Goal: Information Seeking & Learning: Learn about a topic

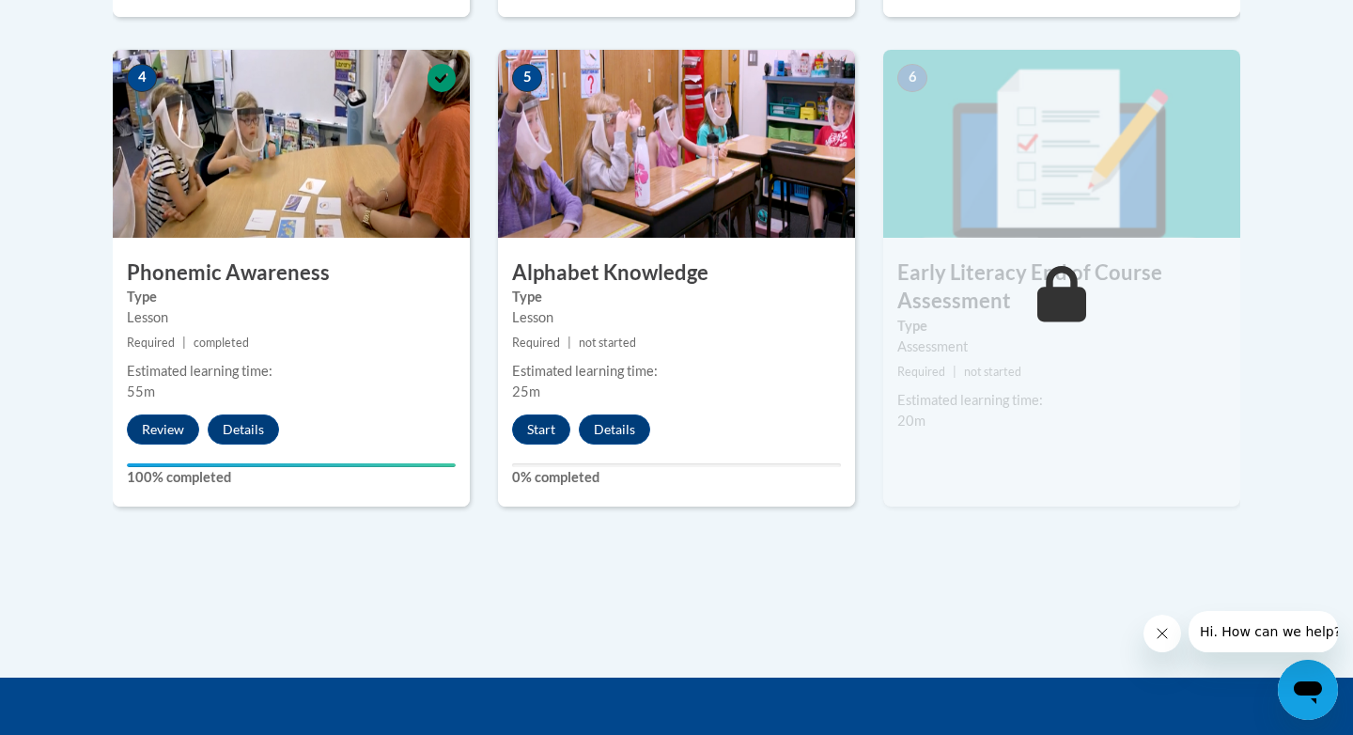
scroll to position [1156, 0]
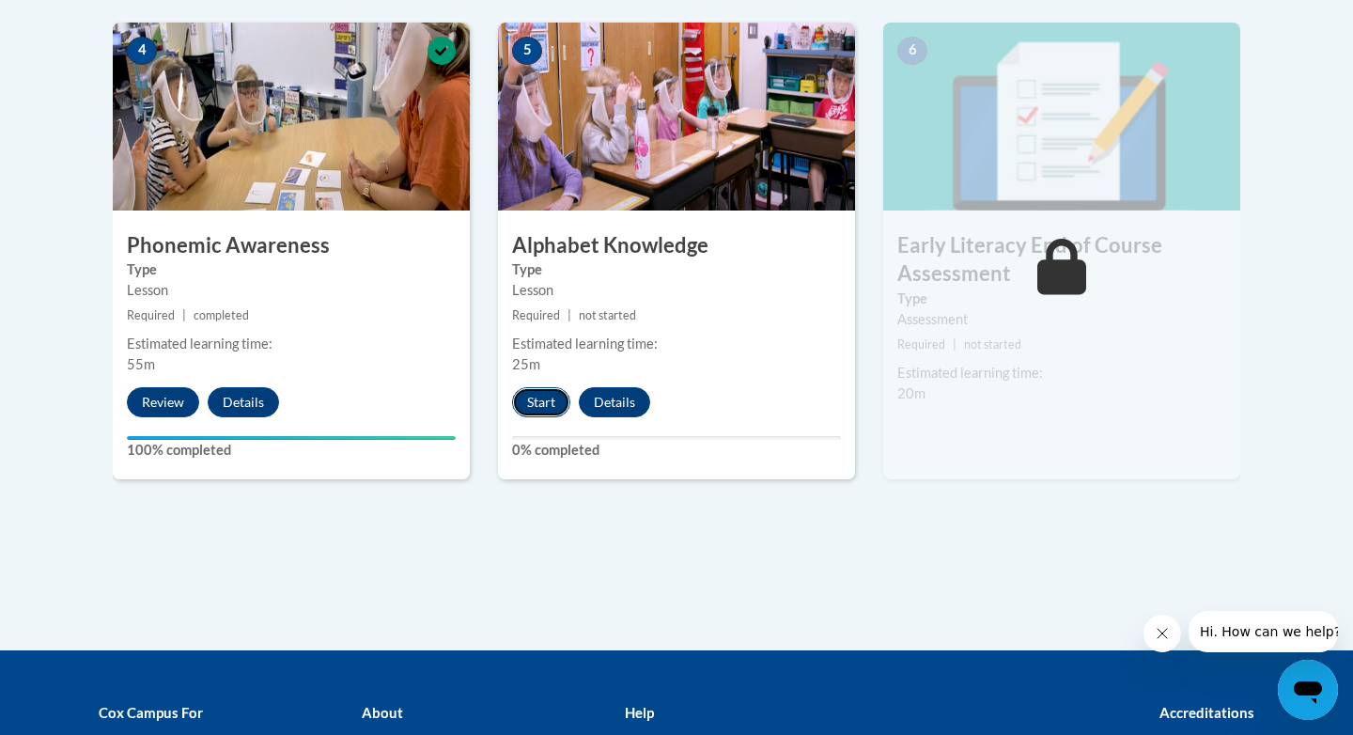
click at [526, 401] on button "Start" at bounding box center [541, 402] width 58 height 30
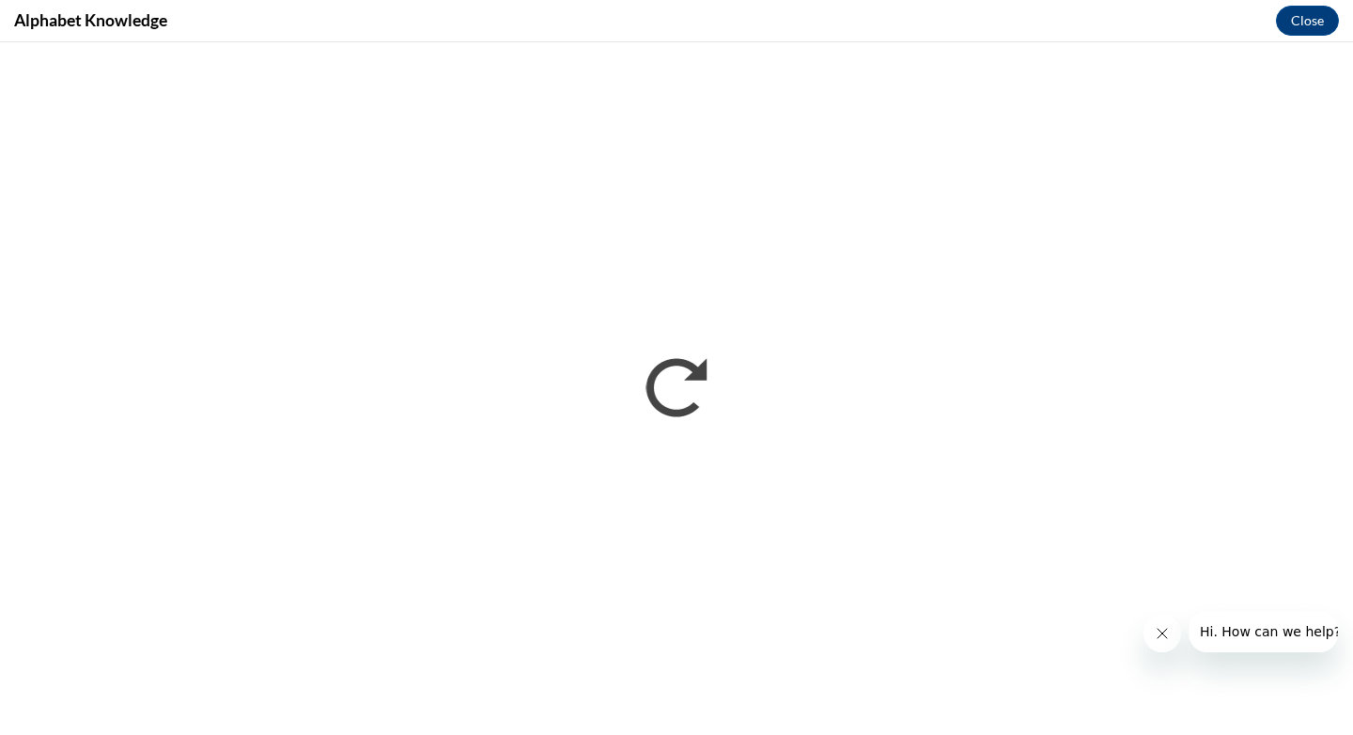
scroll to position [0, 0]
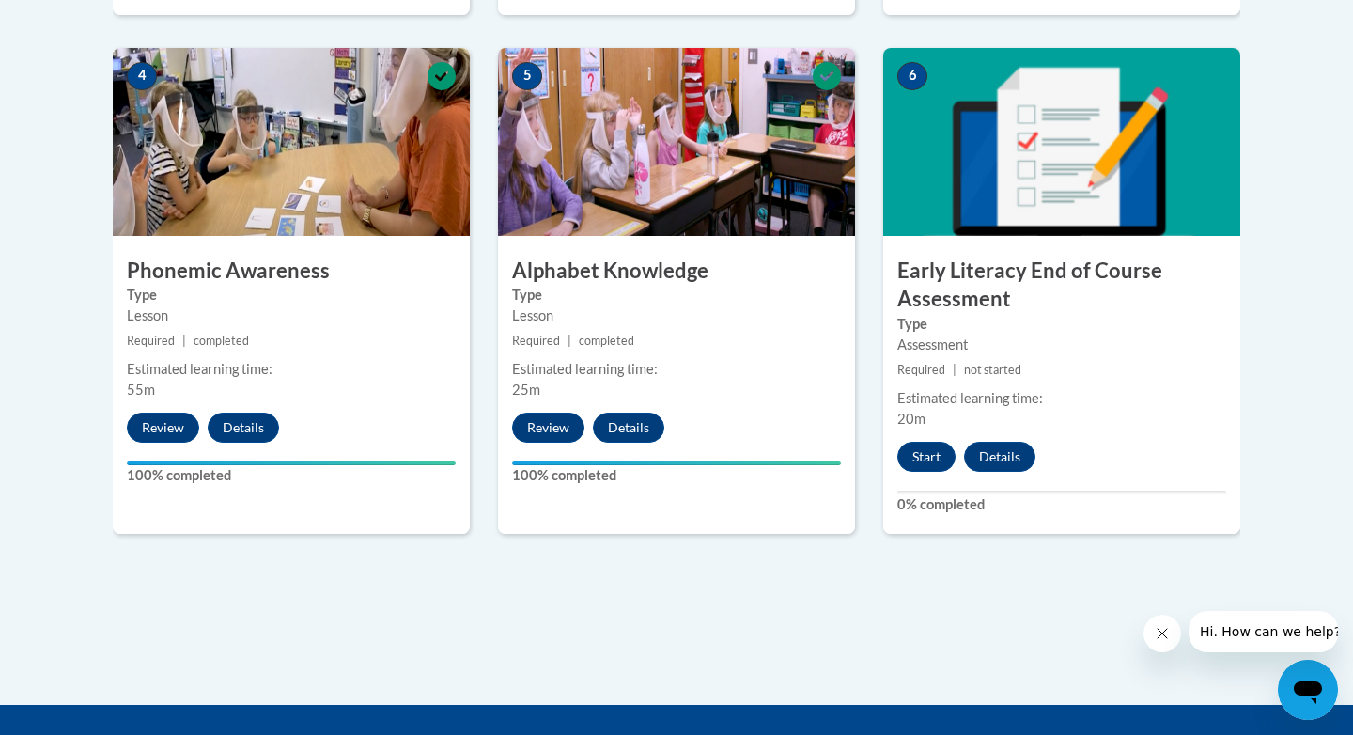
scroll to position [1127, 0]
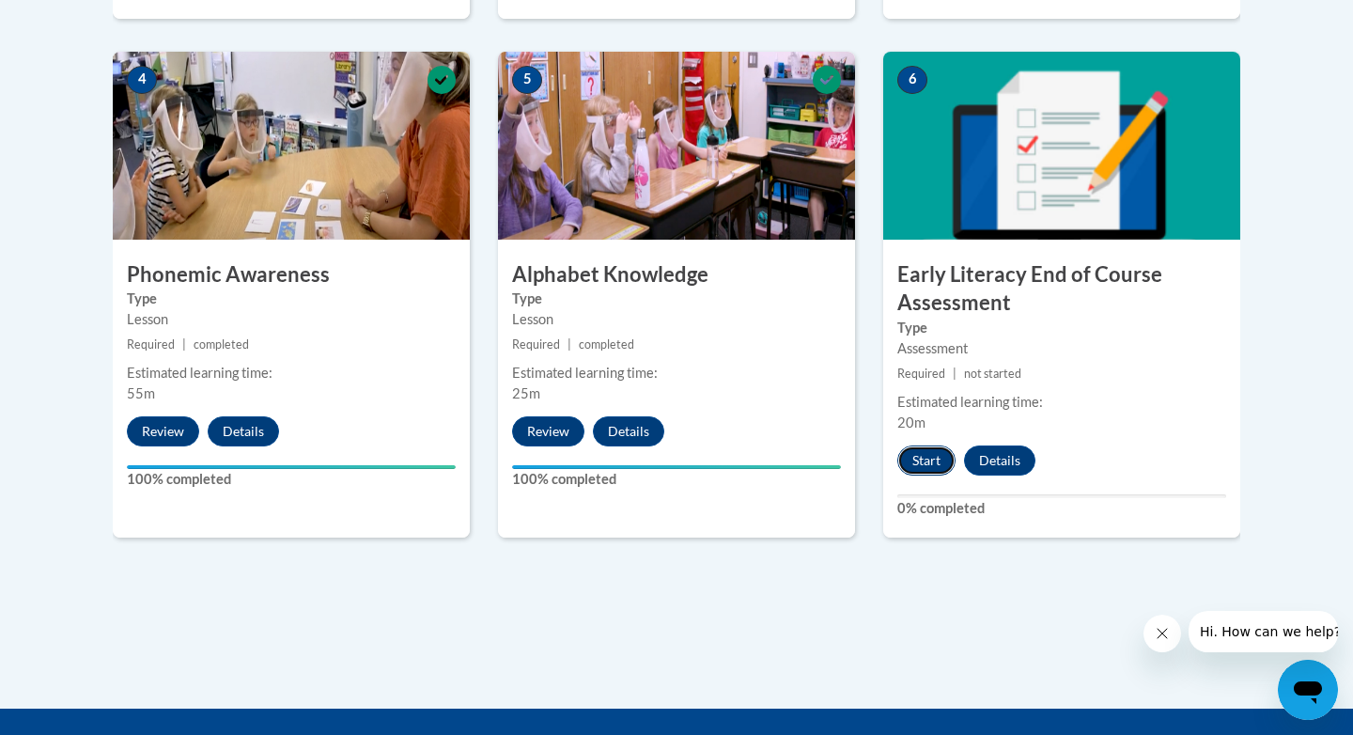
click at [925, 459] on button "Start" at bounding box center [926, 460] width 58 height 30
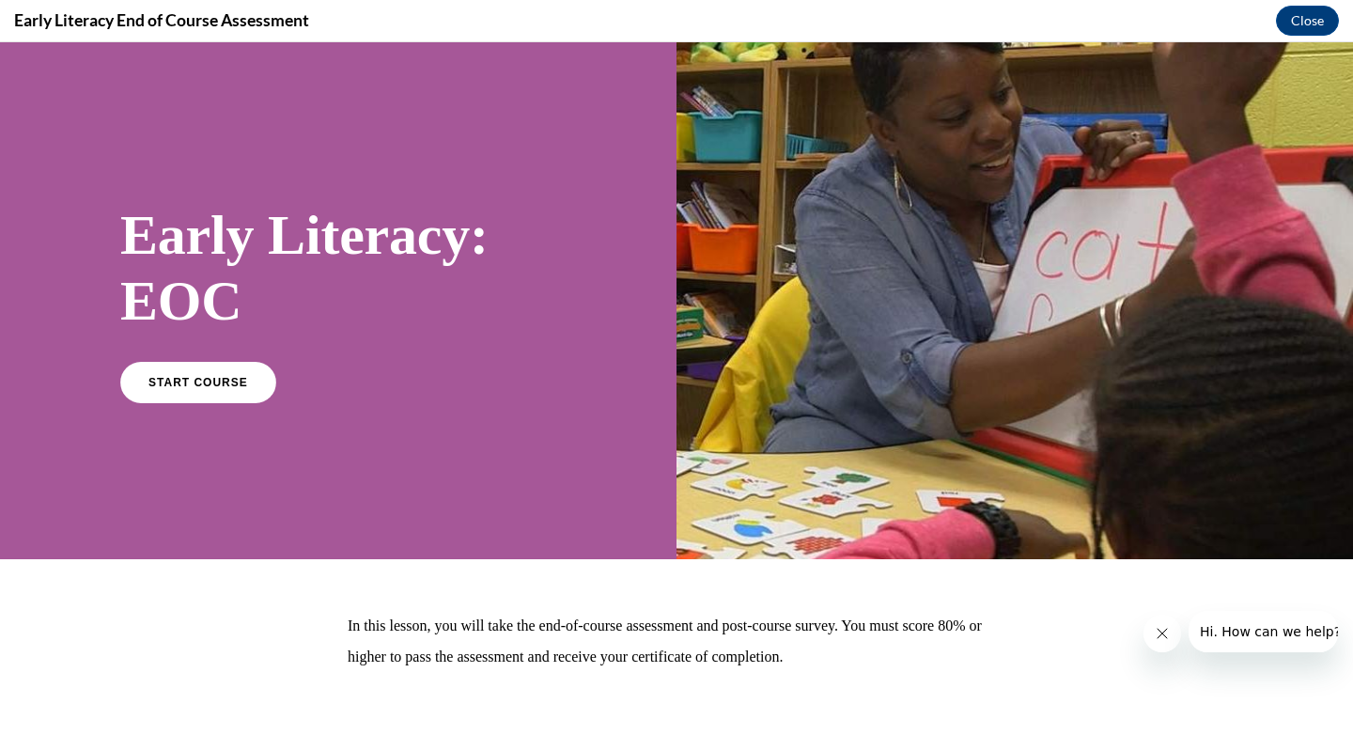
scroll to position [97, 0]
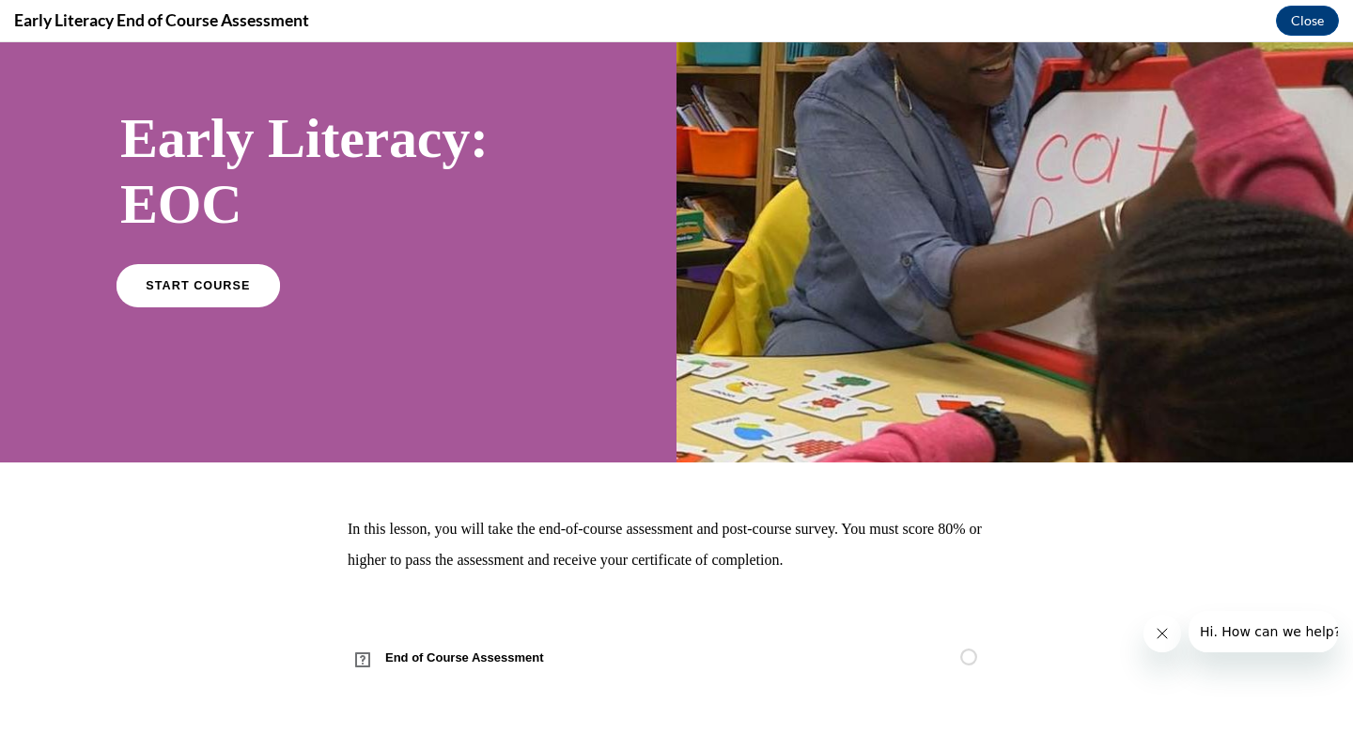
click at [230, 298] on link "START COURSE" at bounding box center [199, 284] width 164 height 43
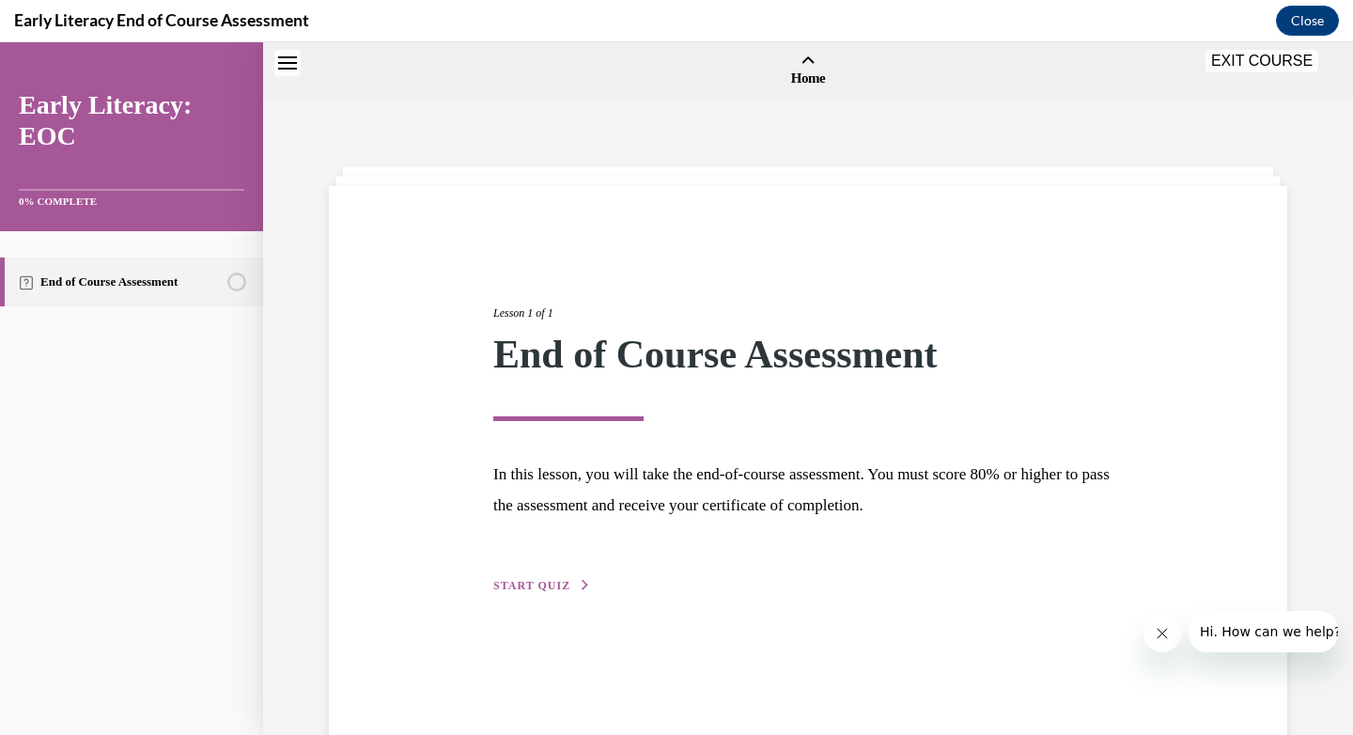
scroll to position [58, 0]
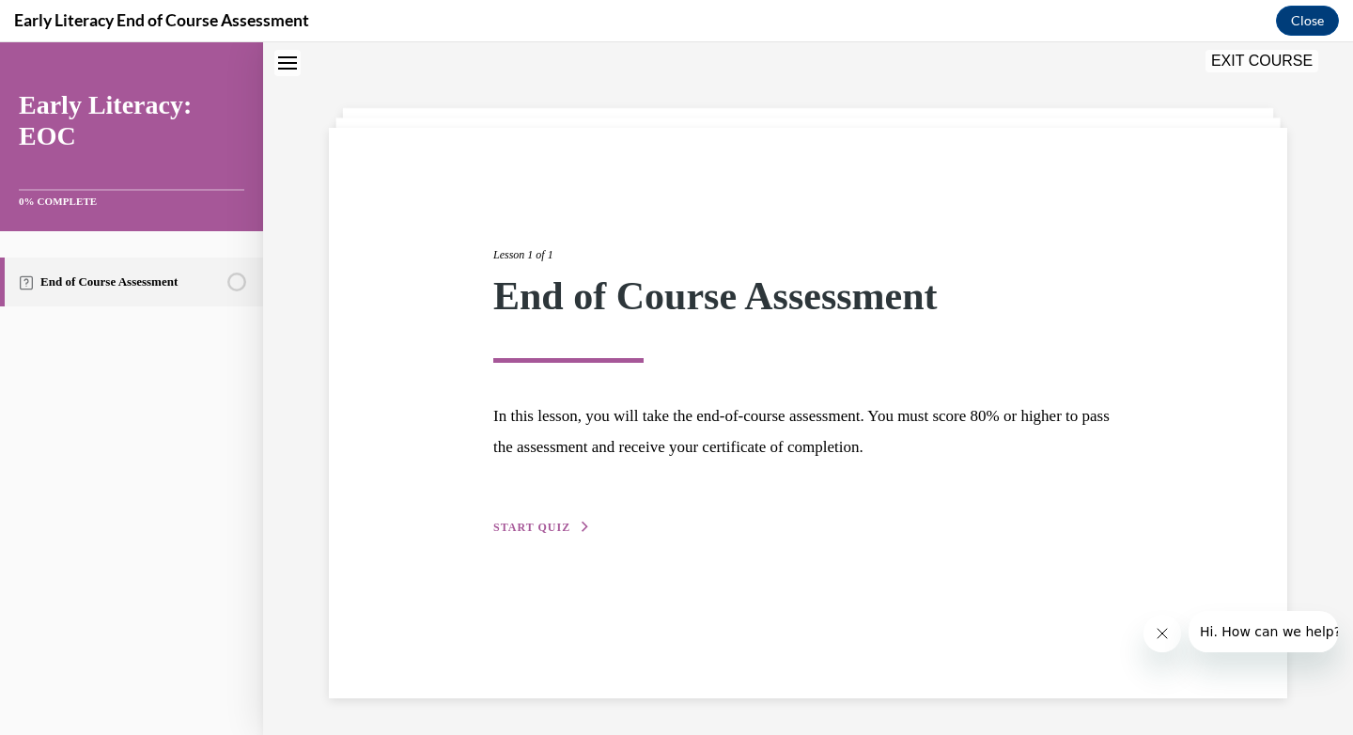
click at [535, 511] on div "Lesson 1 of 1 End of Course Assessment In this lesson, you will take the end-of…" at bounding box center [808, 370] width 658 height 335
click at [541, 523] on span "START QUIZ" at bounding box center [531, 527] width 77 height 13
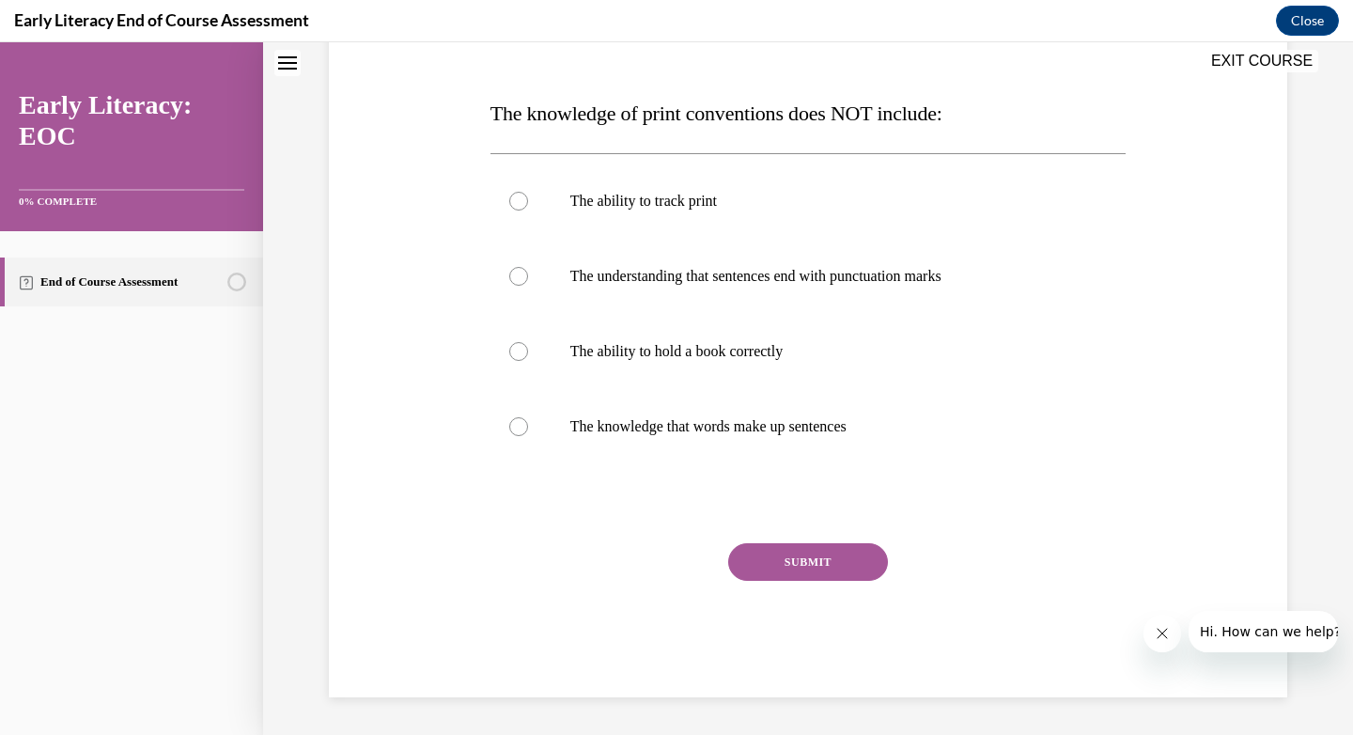
scroll to position [187, 0]
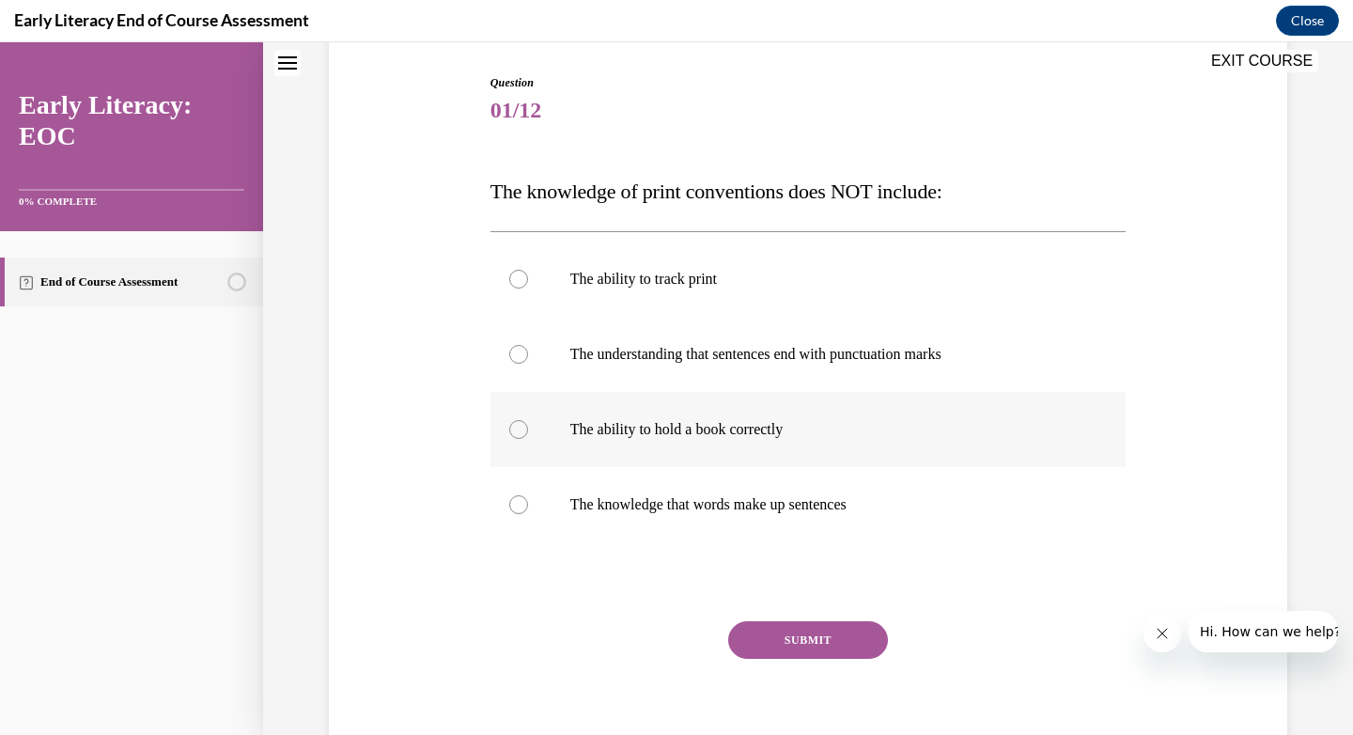
click at [674, 421] on p "The ability to hold a book correctly" at bounding box center [824, 429] width 509 height 19
click at [797, 629] on button "SUBMIT" at bounding box center [808, 640] width 160 height 38
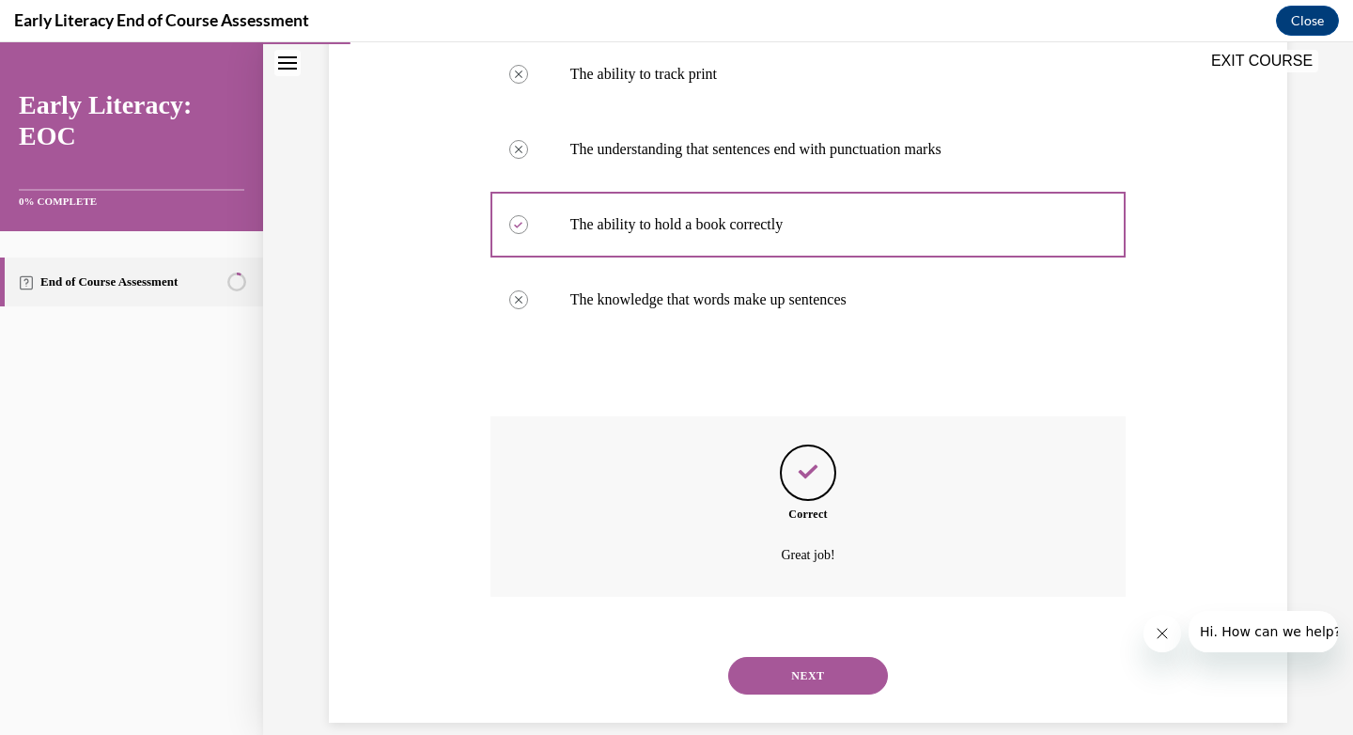
scroll to position [417, 0]
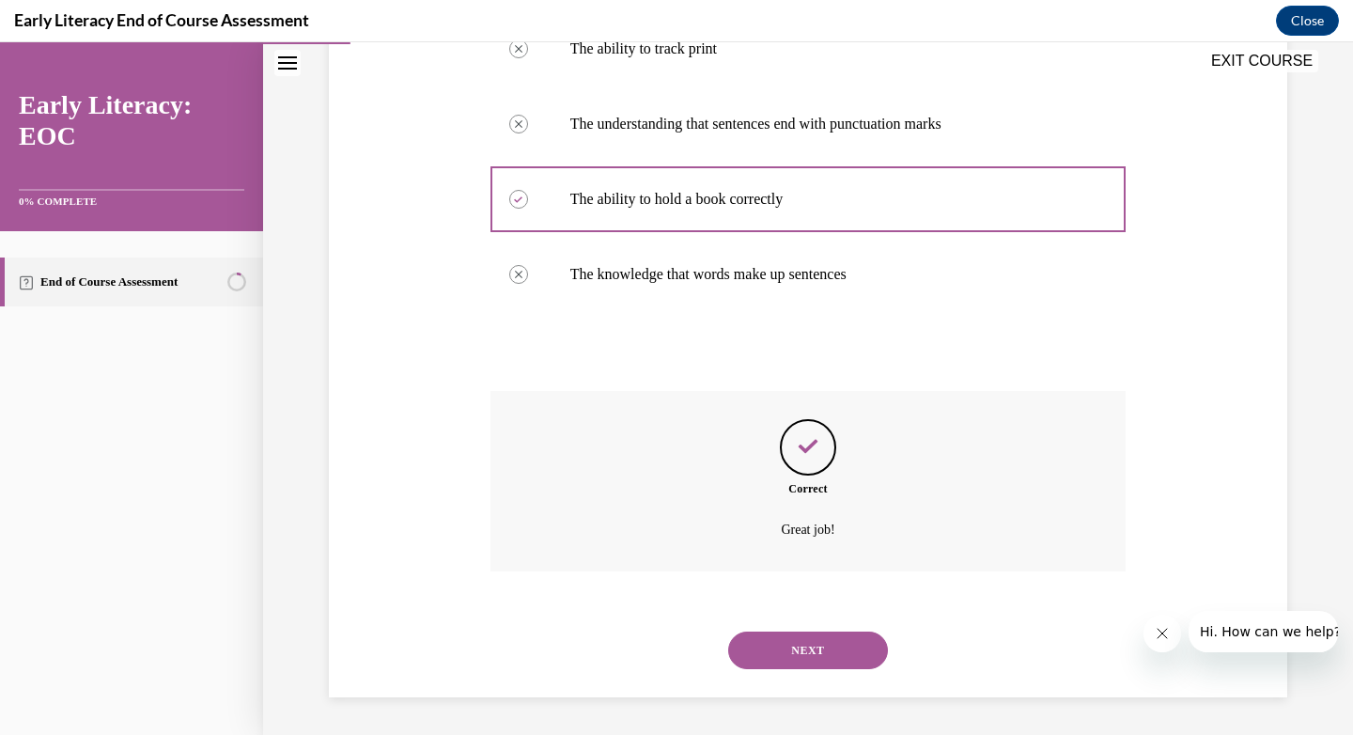
click at [802, 650] on button "NEXT" at bounding box center [808, 650] width 160 height 38
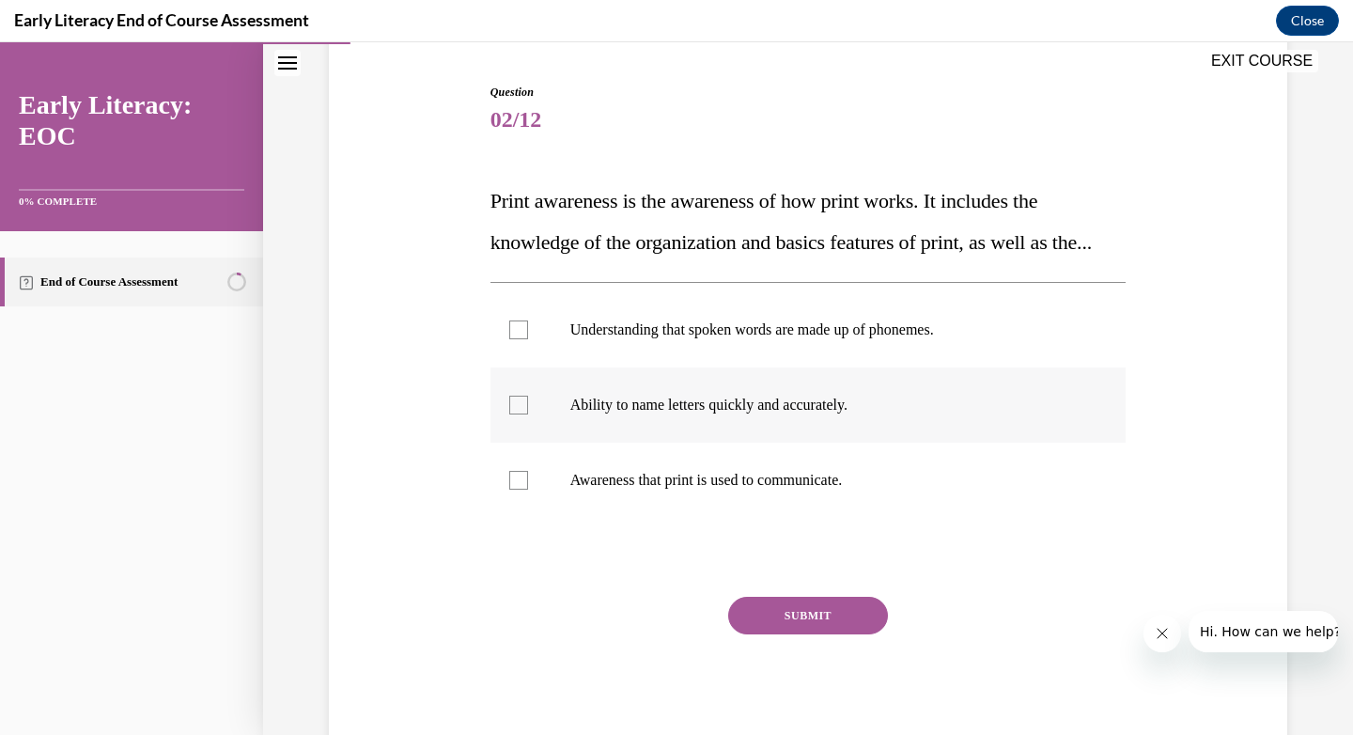
scroll to position [272, 0]
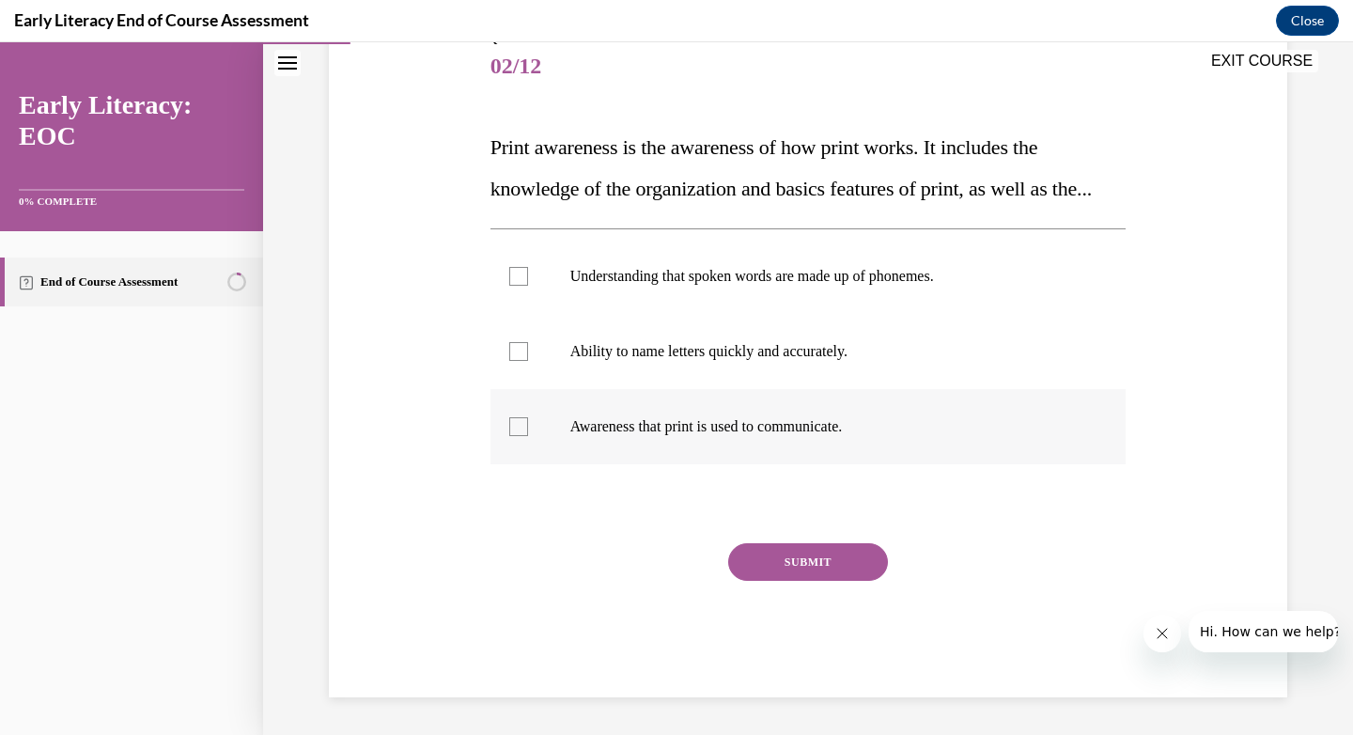
click at [672, 435] on p "Awareness that print is used to communicate." at bounding box center [824, 426] width 509 height 19
click at [793, 558] on button "SUBMIT" at bounding box center [808, 562] width 160 height 38
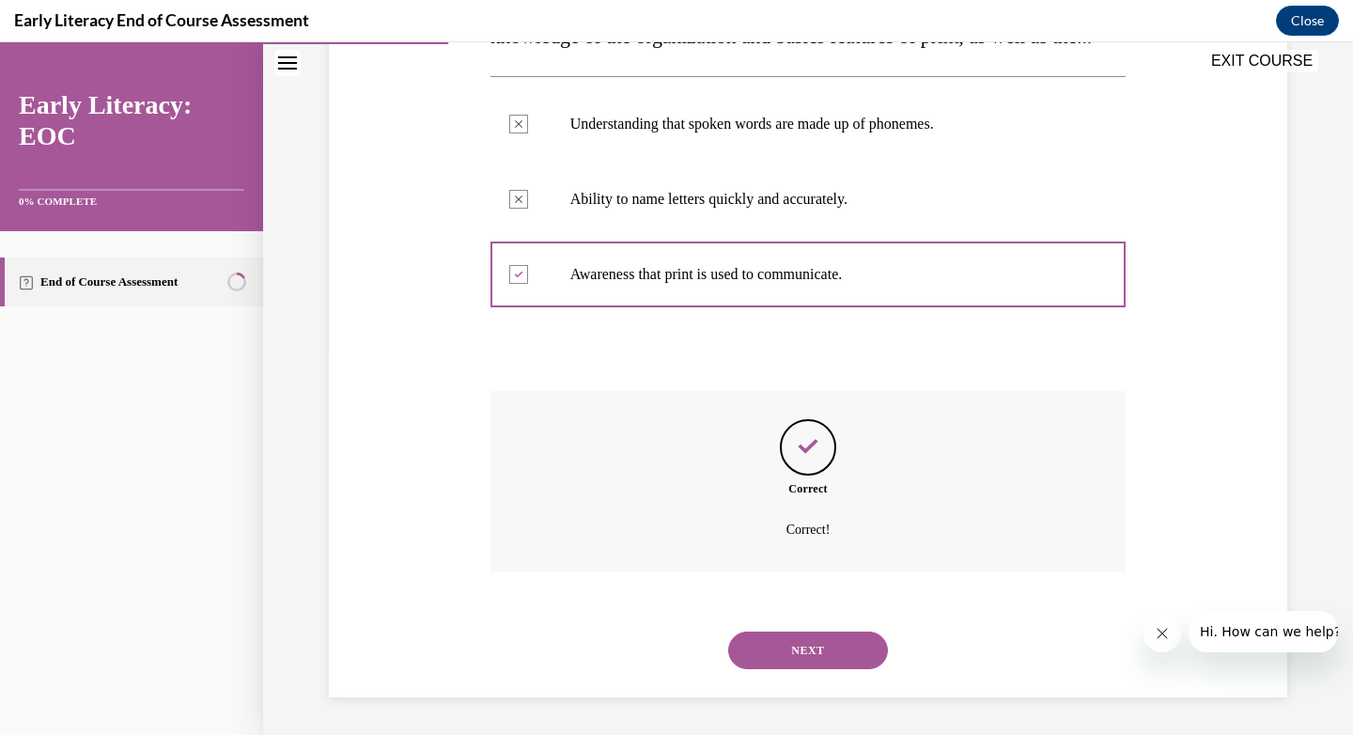
scroll to position [425, 0]
click at [798, 638] on button "NEXT" at bounding box center [808, 650] width 160 height 38
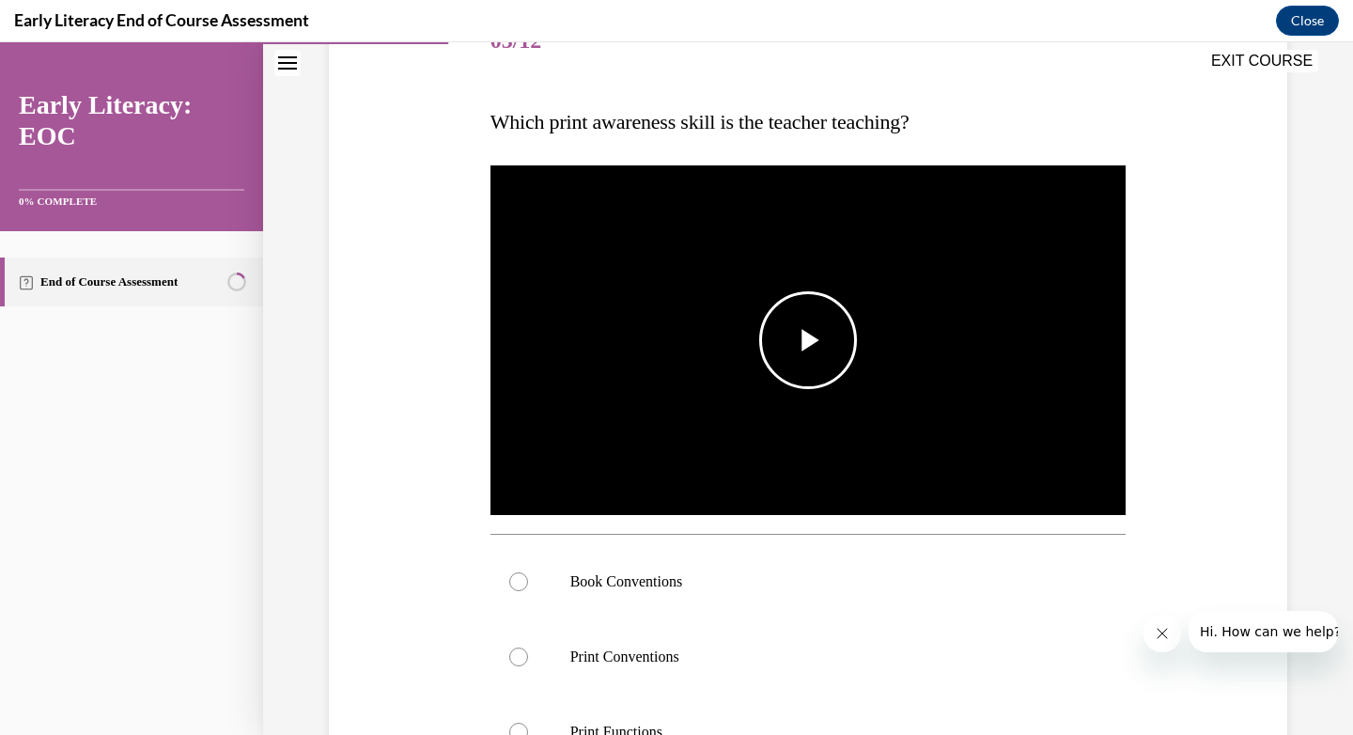
scroll to position [262, 0]
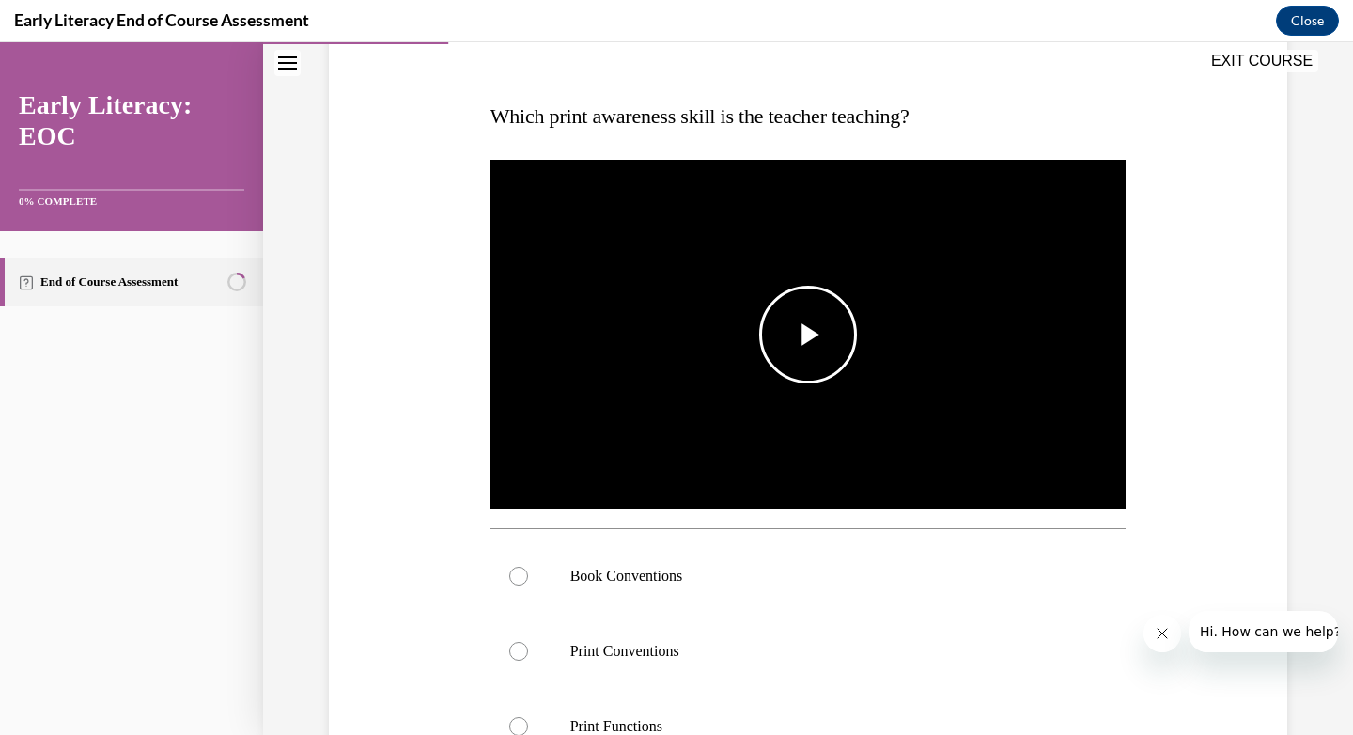
click at [808, 335] on span "Video player" at bounding box center [808, 335] width 0 height 0
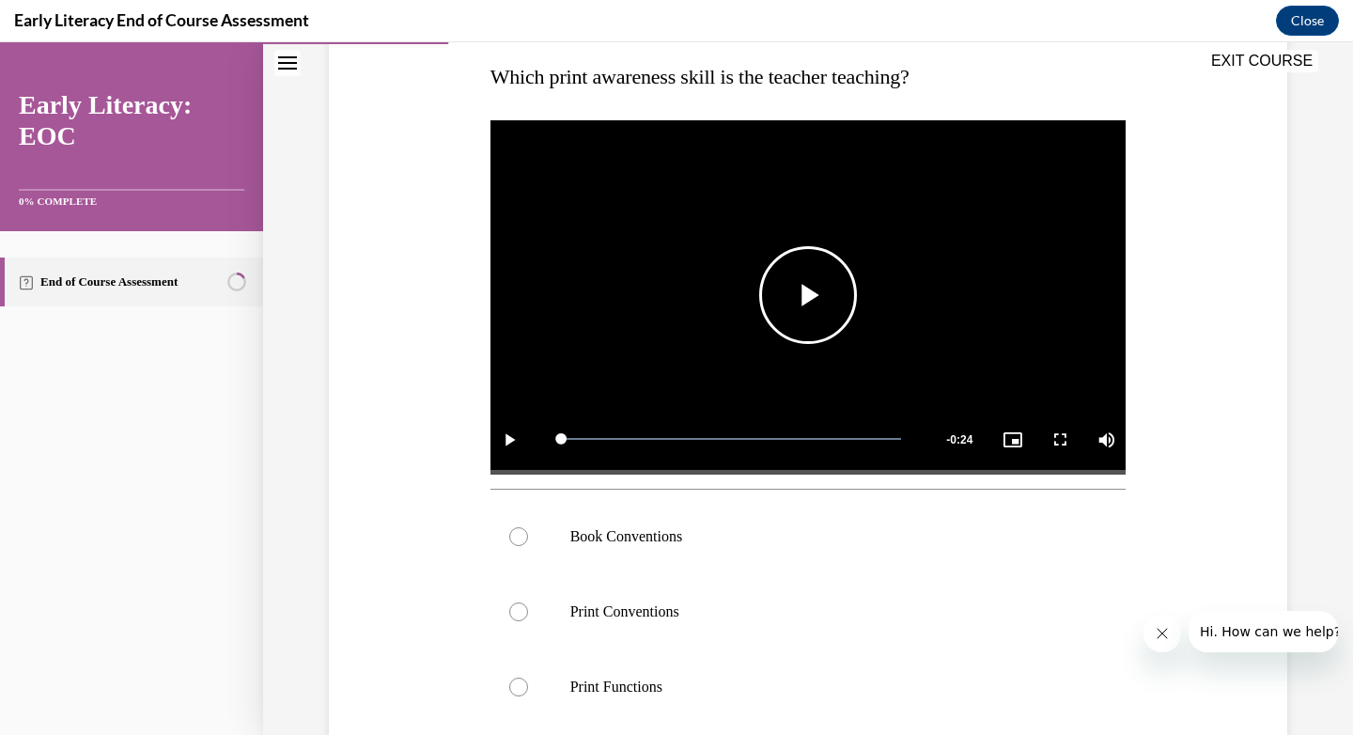
scroll to position [298, 0]
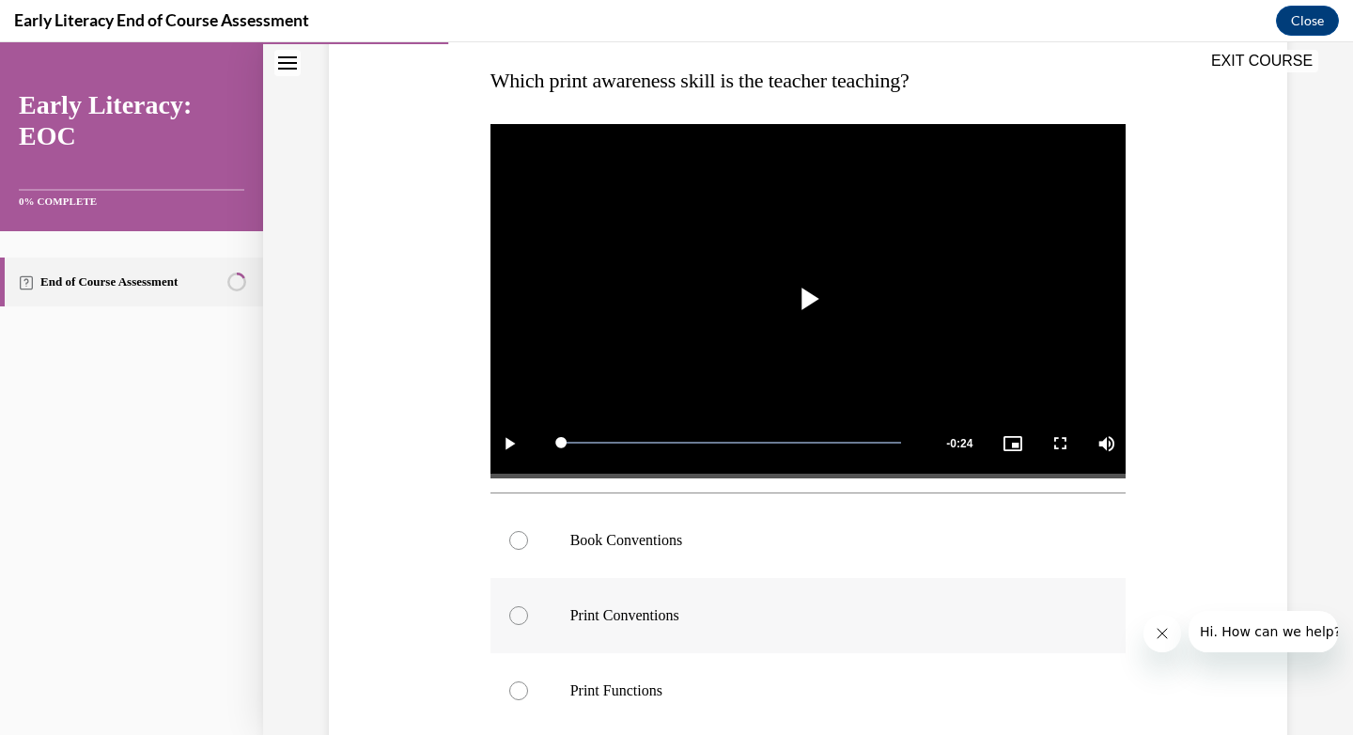
click at [644, 614] on p "Print Conventions" at bounding box center [824, 615] width 509 height 19
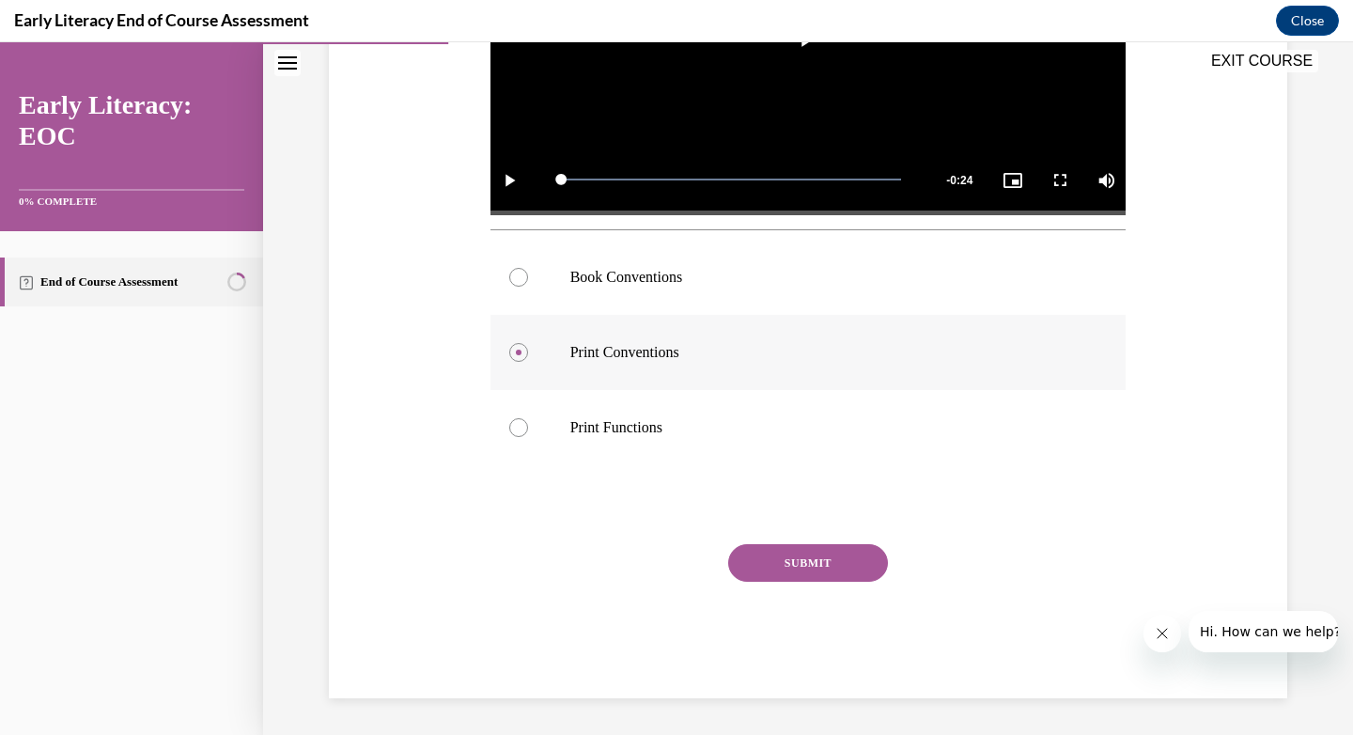
scroll to position [561, 0]
click at [833, 552] on button "SUBMIT" at bounding box center [808, 563] width 160 height 38
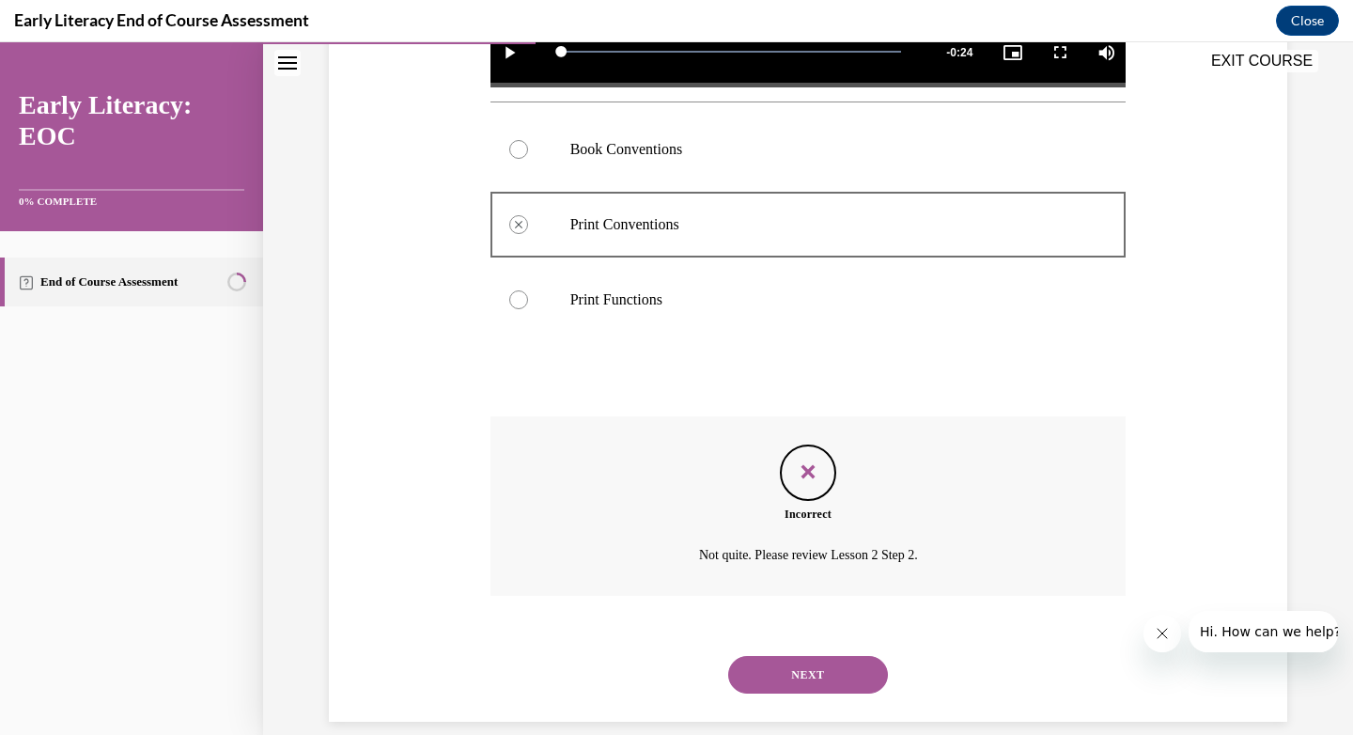
scroll to position [713, 0]
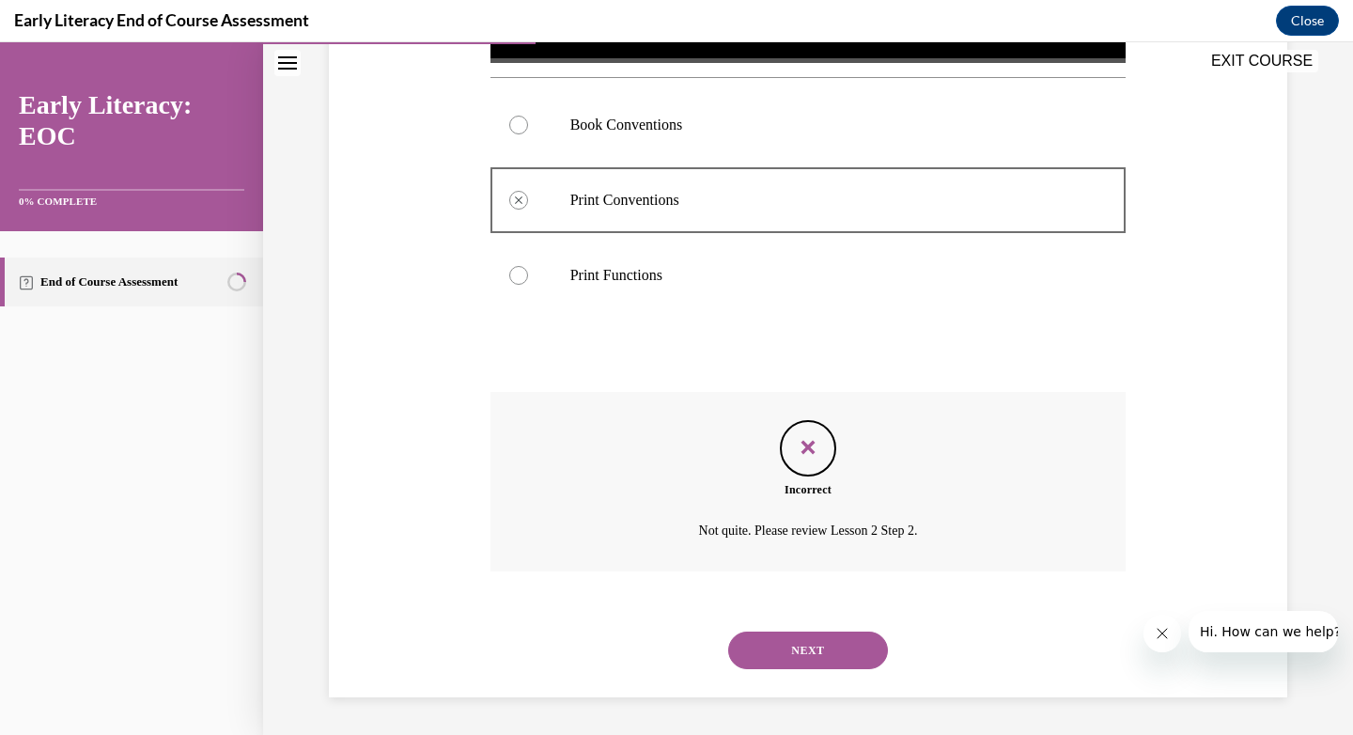
click at [805, 641] on button "NEXT" at bounding box center [808, 650] width 160 height 38
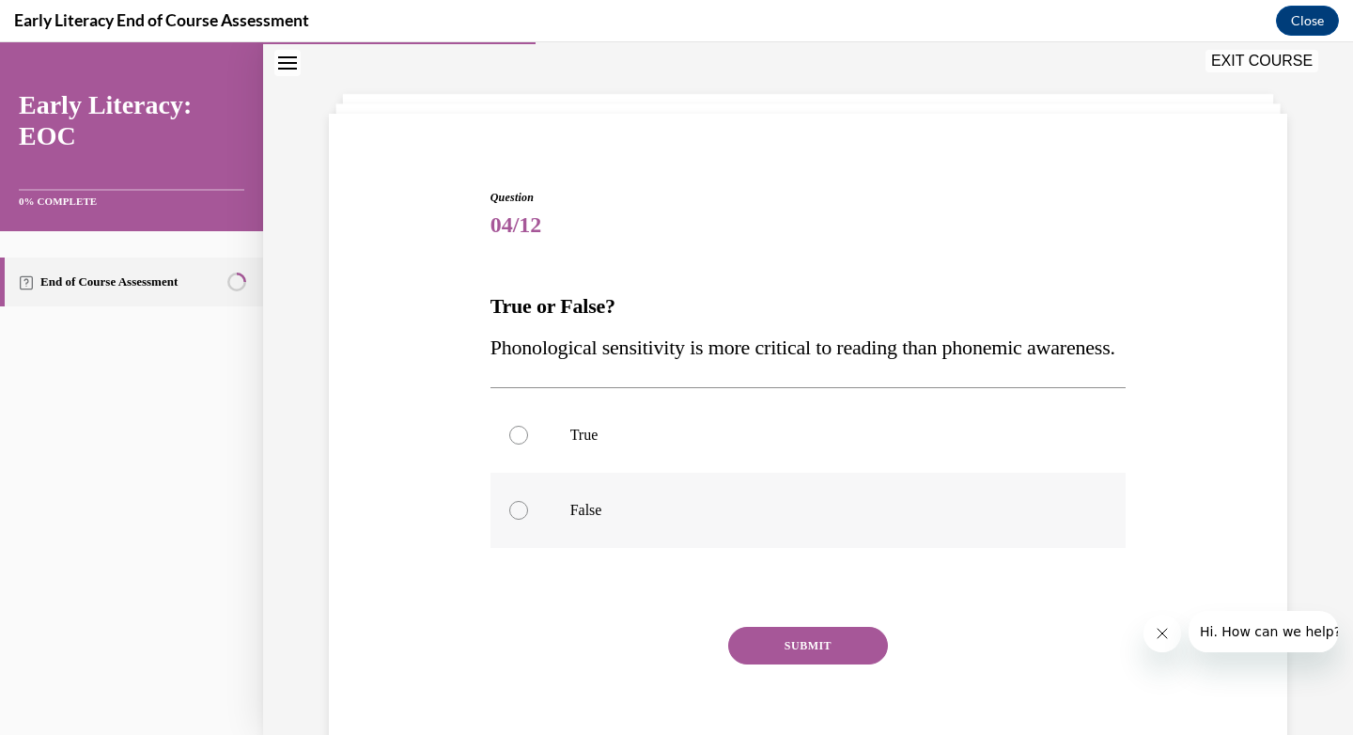
scroll to position [197, 0]
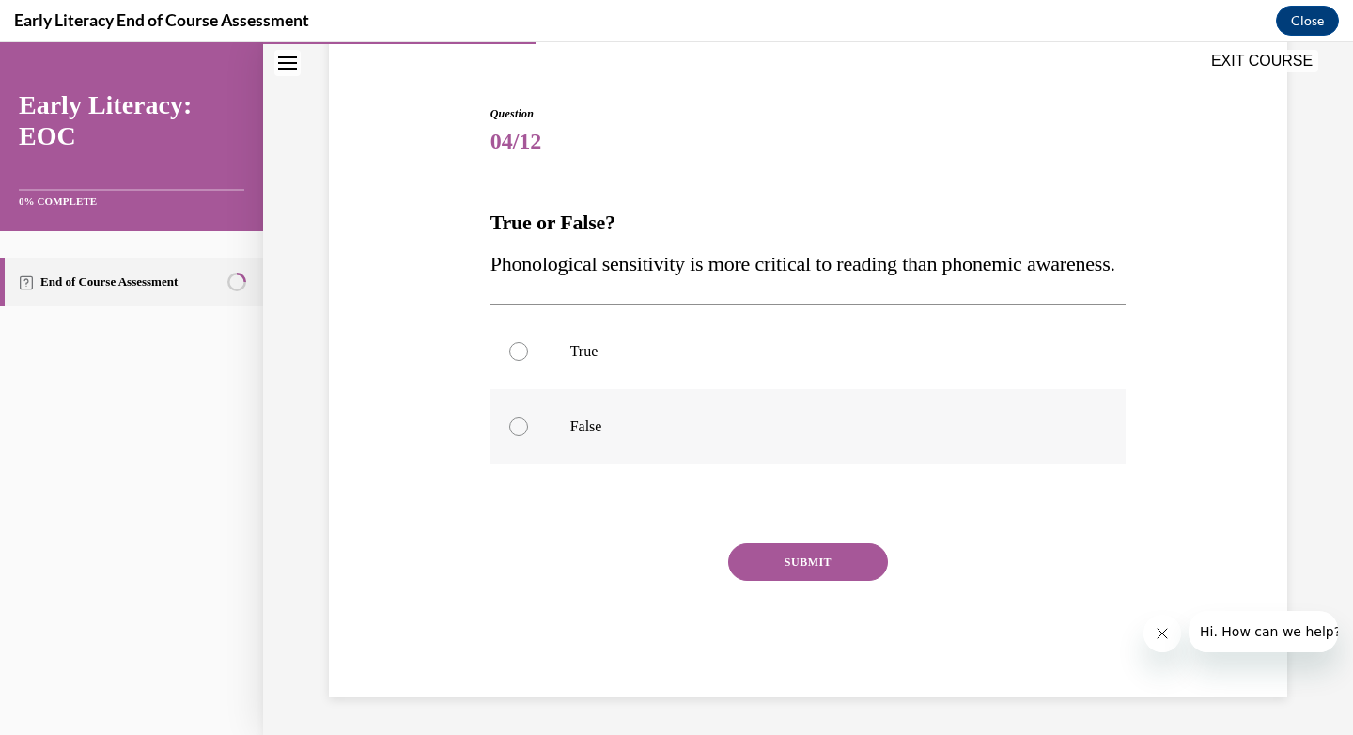
click at [679, 406] on div at bounding box center [809, 426] width 636 height 75
click at [784, 551] on button "SUBMIT" at bounding box center [808, 562] width 160 height 38
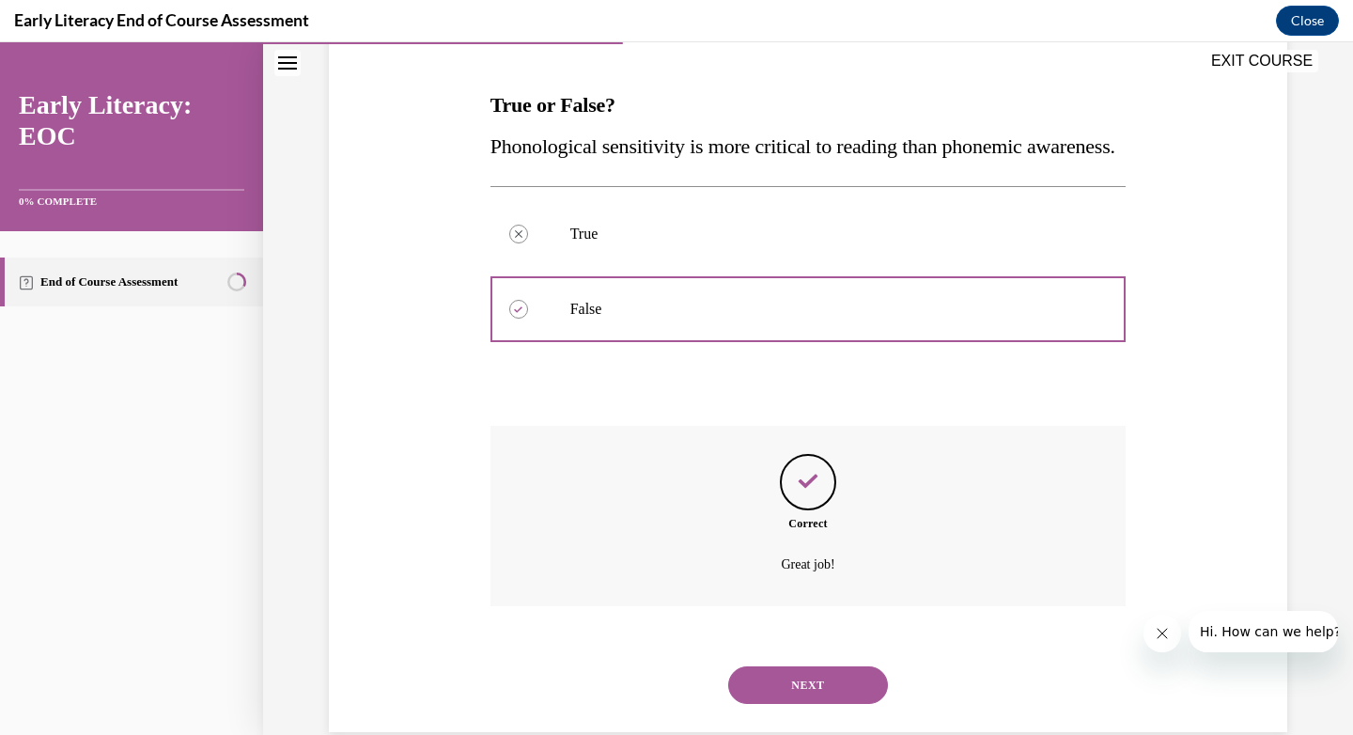
scroll to position [350, 0]
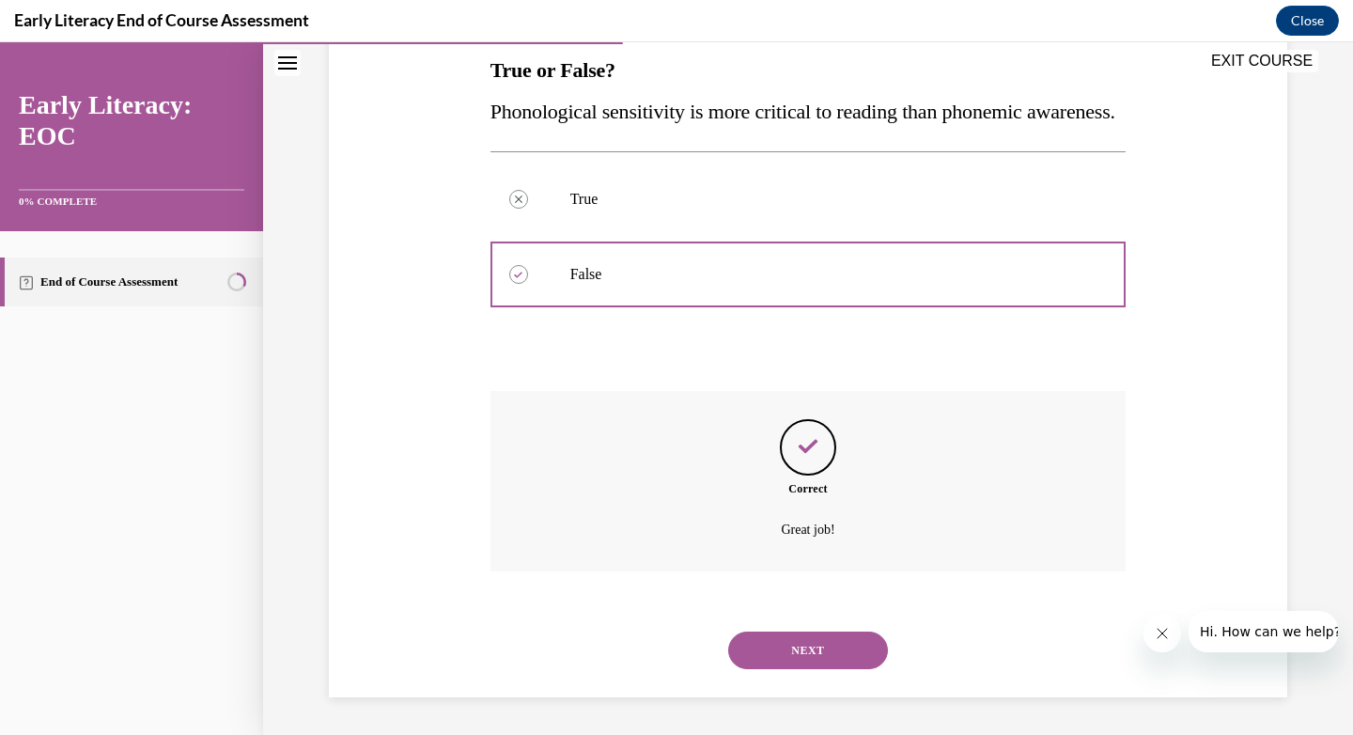
click at [812, 656] on button "NEXT" at bounding box center [808, 650] width 160 height 38
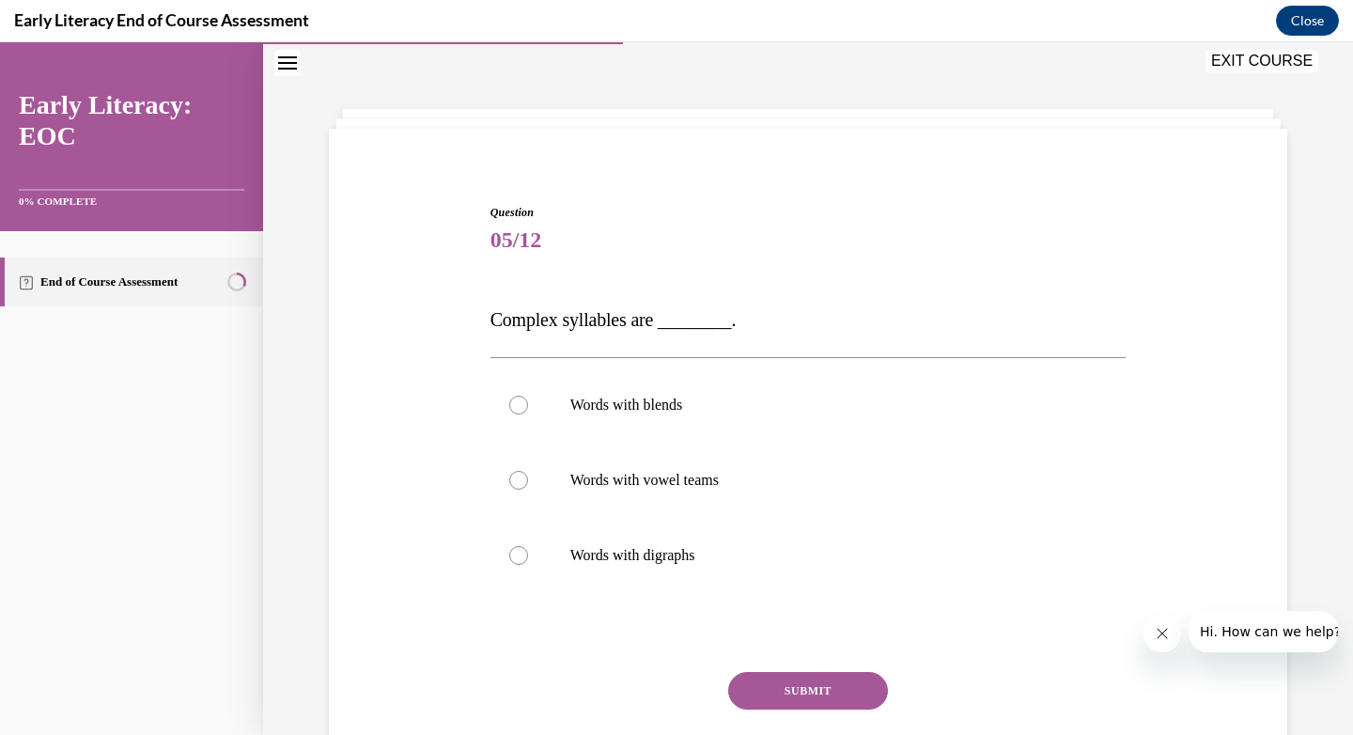
scroll to position [141, 0]
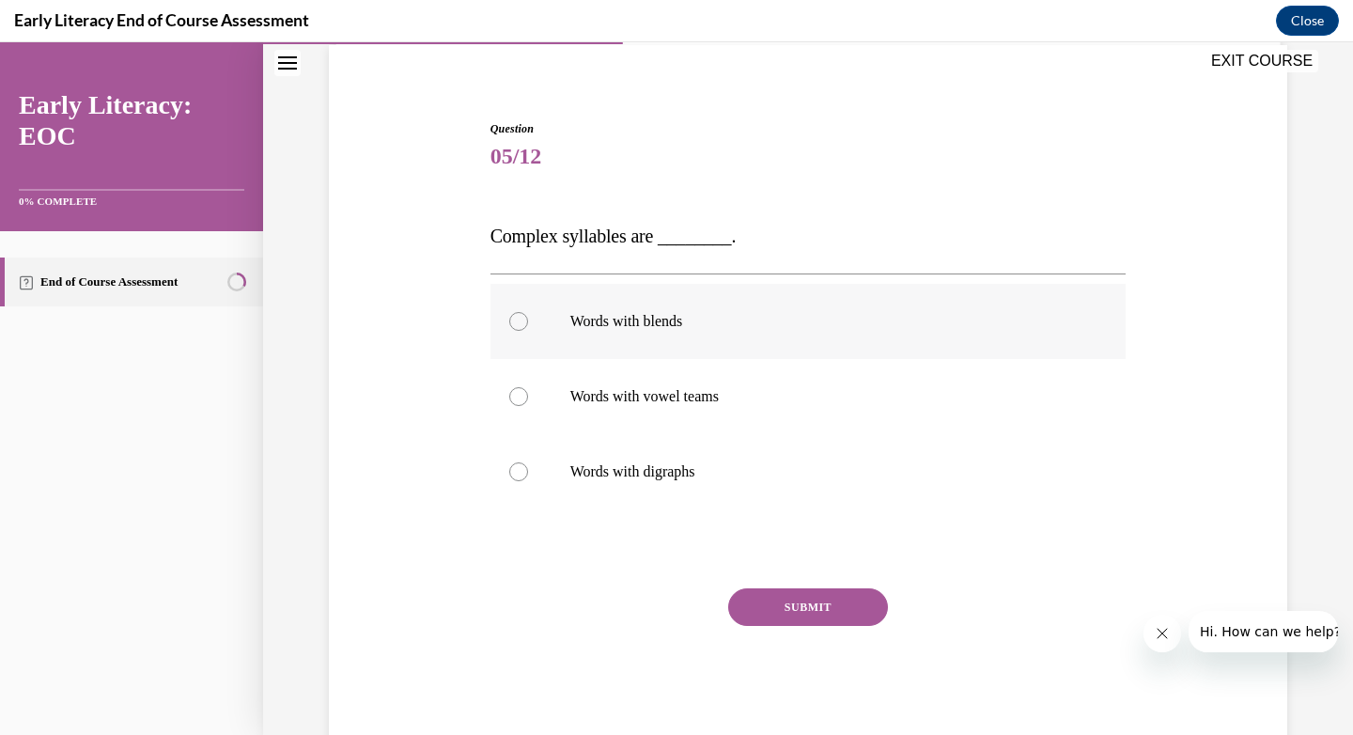
click at [633, 310] on div at bounding box center [809, 321] width 636 height 75
click at [764, 607] on button "SUBMIT" at bounding box center [808, 607] width 160 height 38
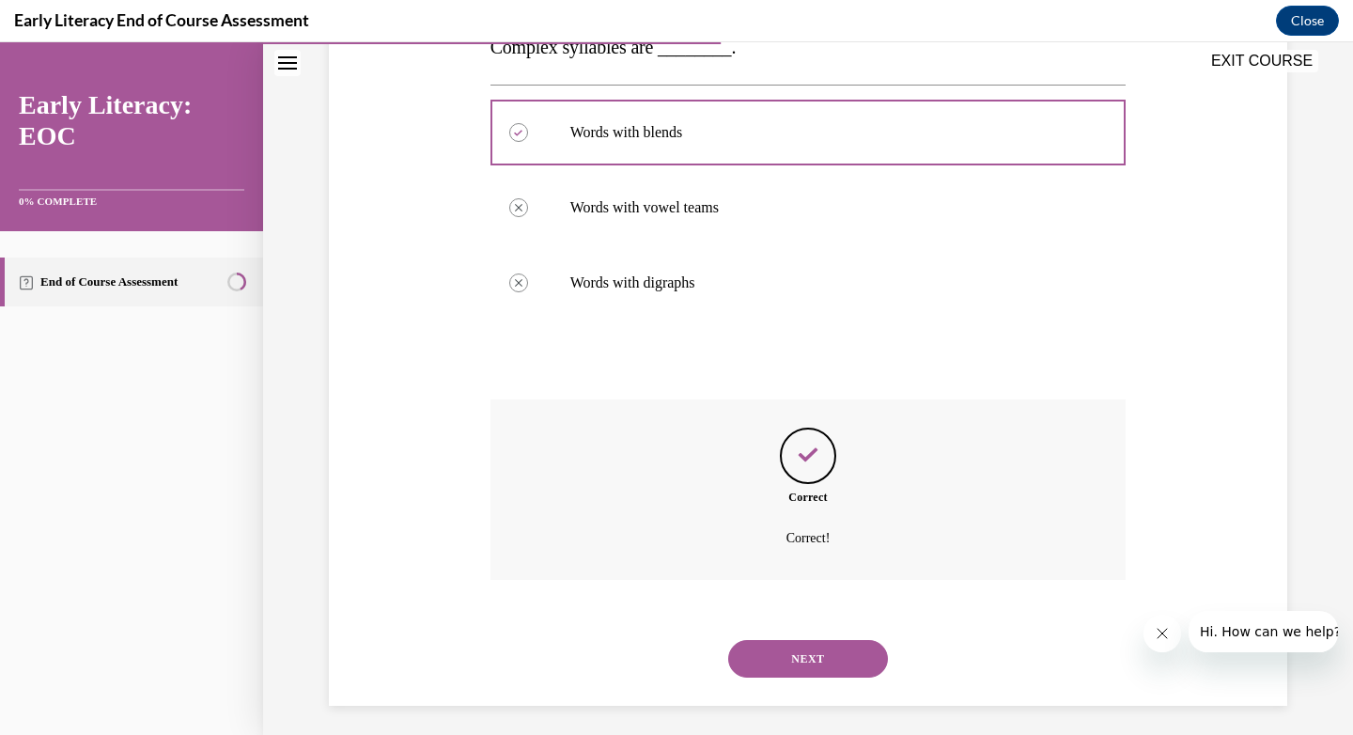
scroll to position [338, 0]
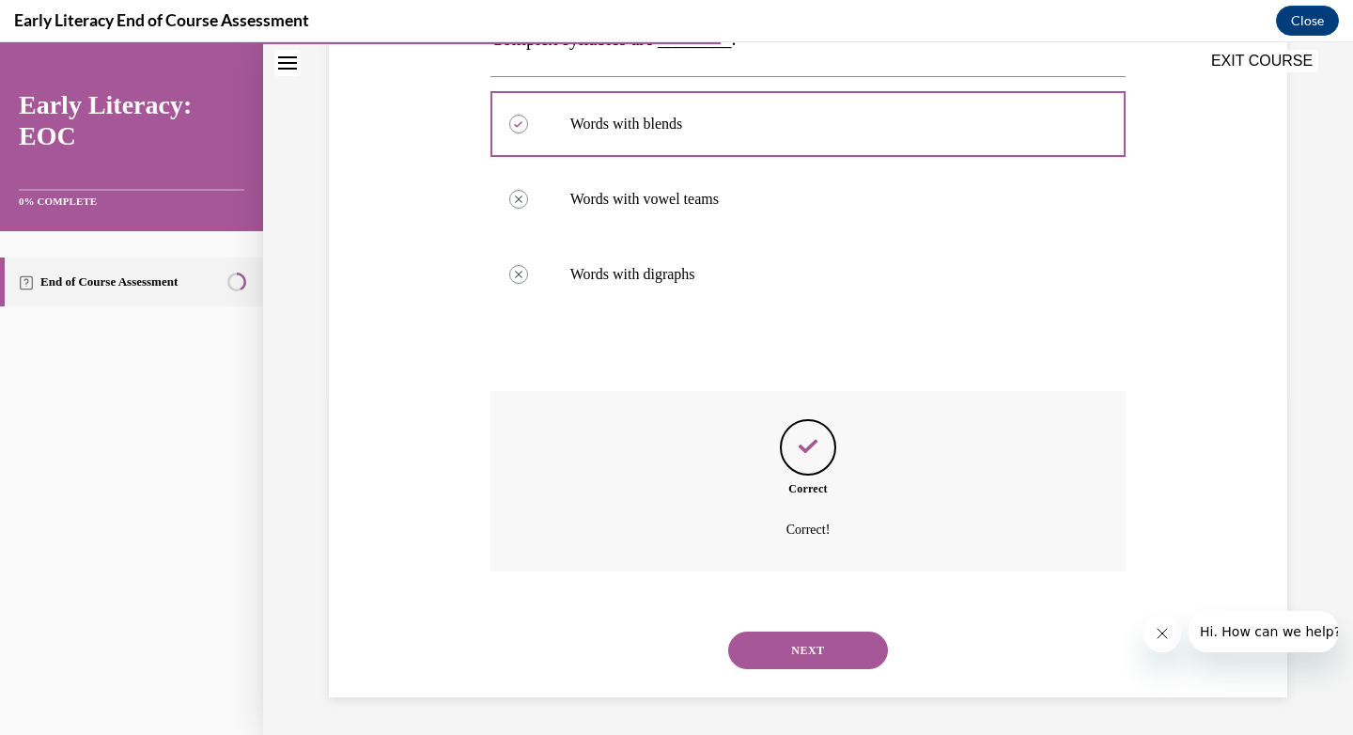
click at [796, 652] on button "NEXT" at bounding box center [808, 650] width 160 height 38
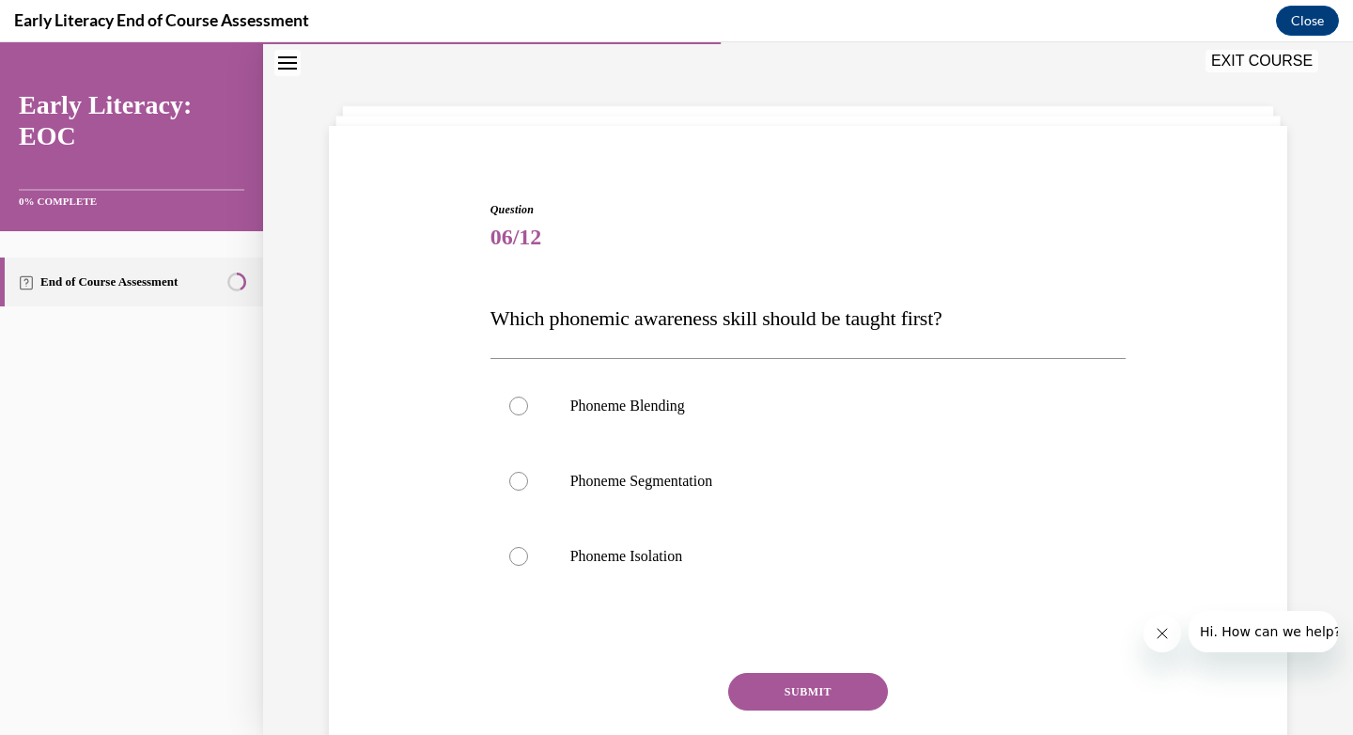
scroll to position [57, 0]
click at [796, 652] on div "Question 06/12 Which phonemic awareness skill should be taught first? Phoneme B…" at bounding box center [809, 517] width 636 height 626
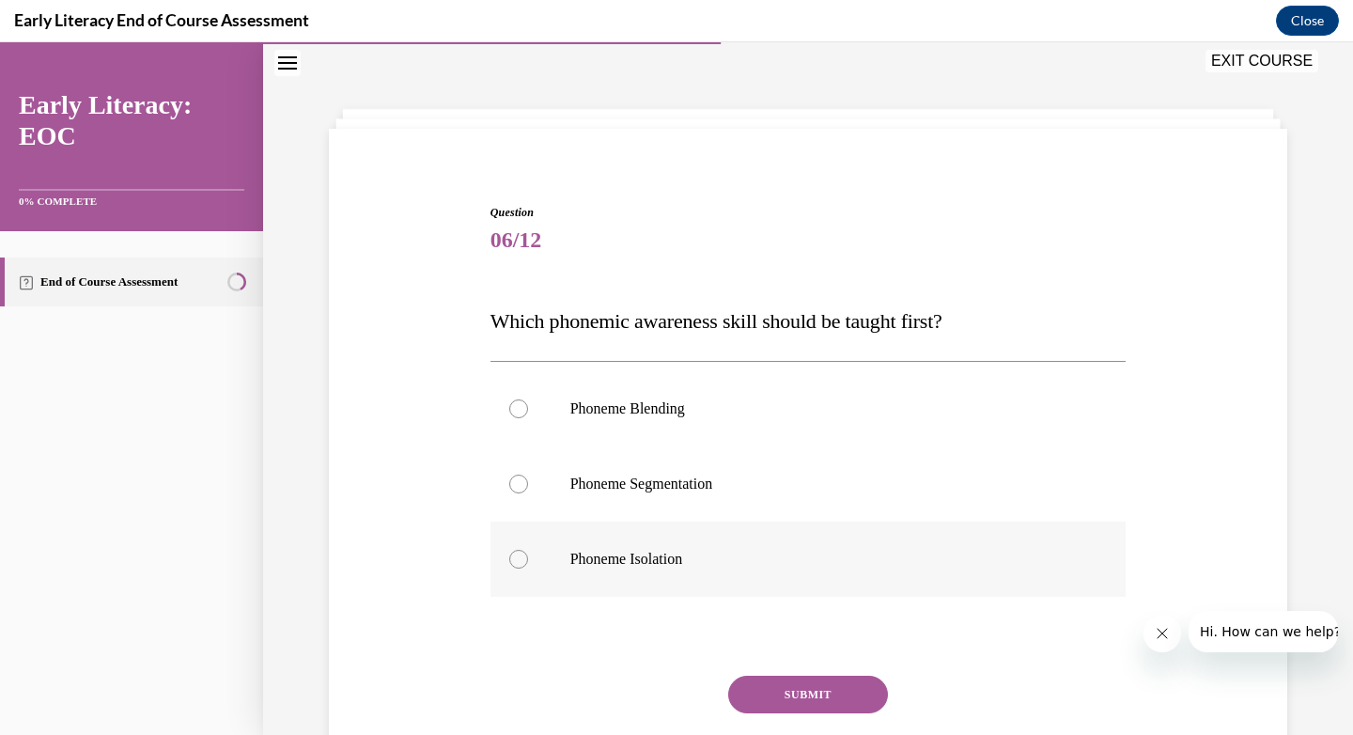
click at [661, 567] on p "Phoneme Isolation" at bounding box center [824, 559] width 509 height 19
click at [793, 678] on button "SUBMIT" at bounding box center [808, 695] width 160 height 38
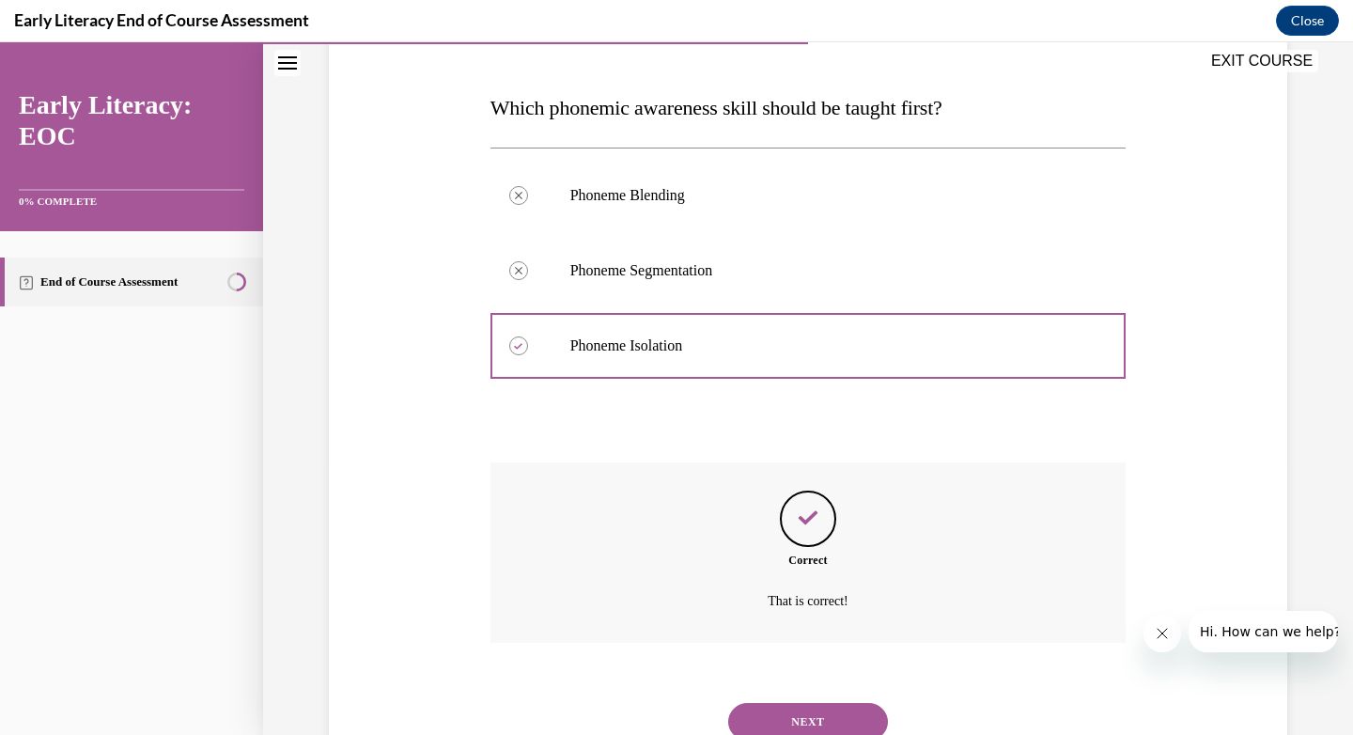
scroll to position [342, 0]
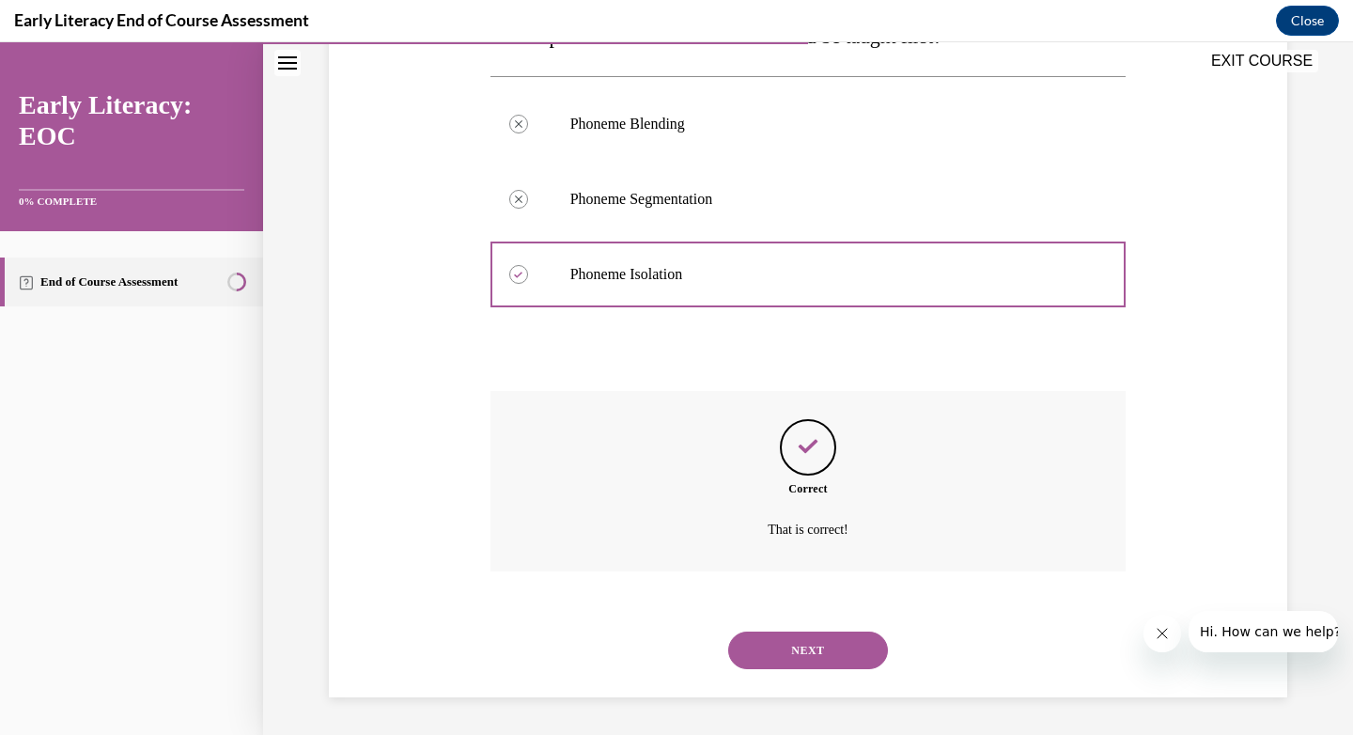
click at [815, 655] on button "NEXT" at bounding box center [808, 650] width 160 height 38
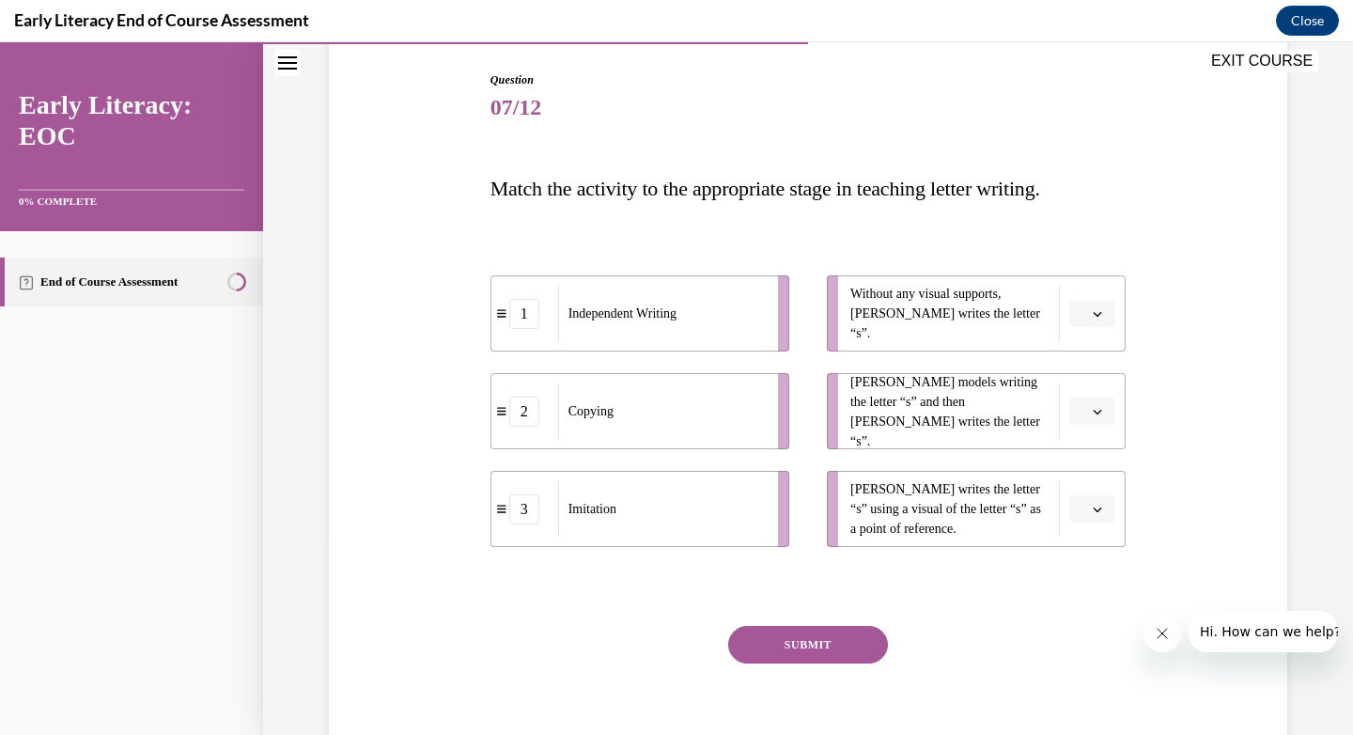
scroll to position [188, 0]
click at [726, 308] on div "Independent Writing" at bounding box center [662, 315] width 208 height 55
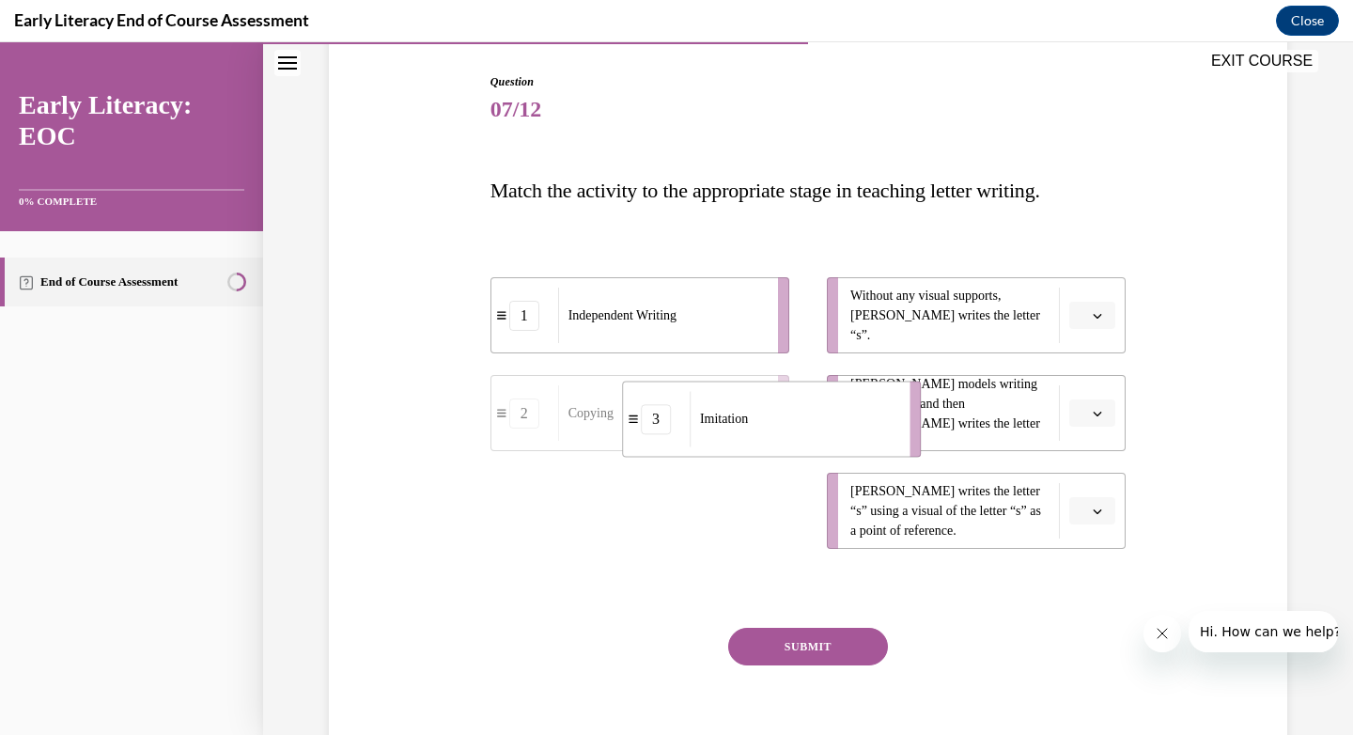
drag, startPoint x: 709, startPoint y: 537, endPoint x: 848, endPoint y: 437, distance: 170.9
click at [848, 437] on div "Imitation" at bounding box center [794, 418] width 208 height 55
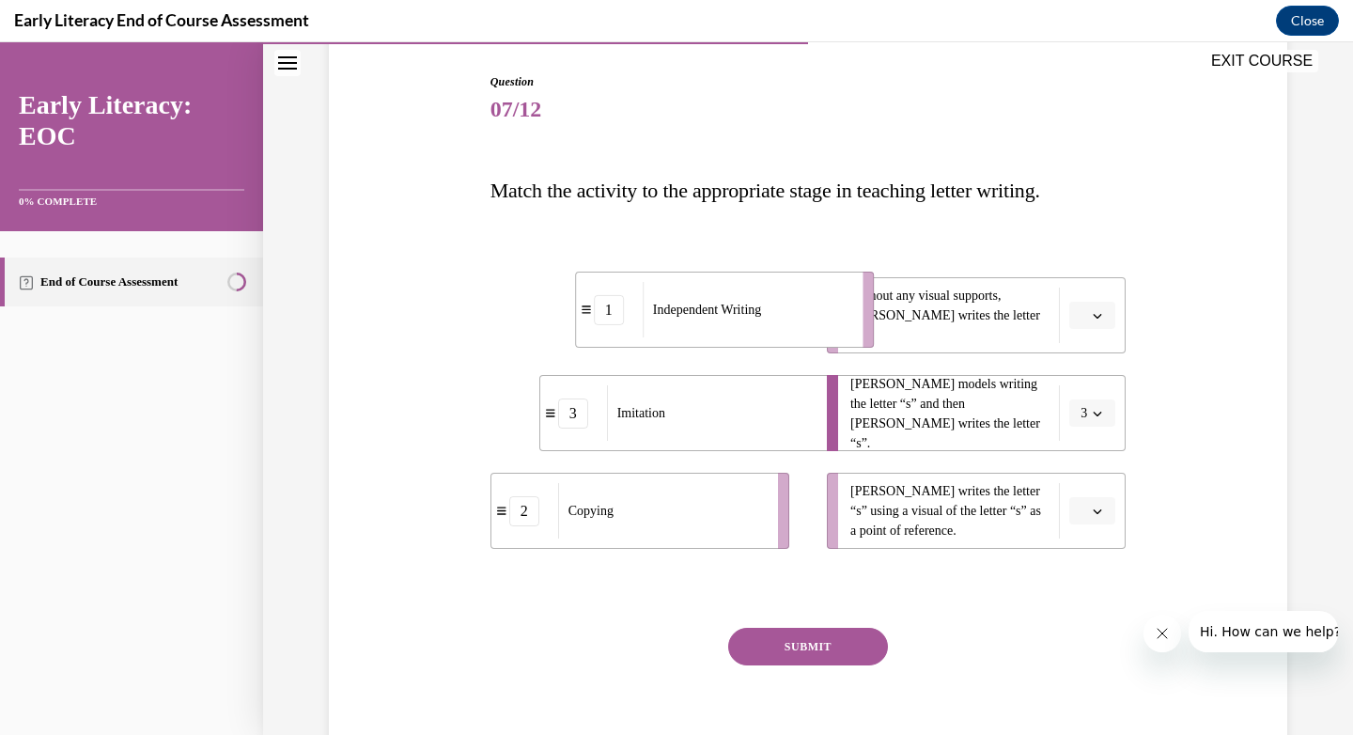
drag, startPoint x: 724, startPoint y: 337, endPoint x: 808, endPoint y: 332, distance: 83.8
click at [808, 332] on div "Independent Writing" at bounding box center [747, 309] width 208 height 55
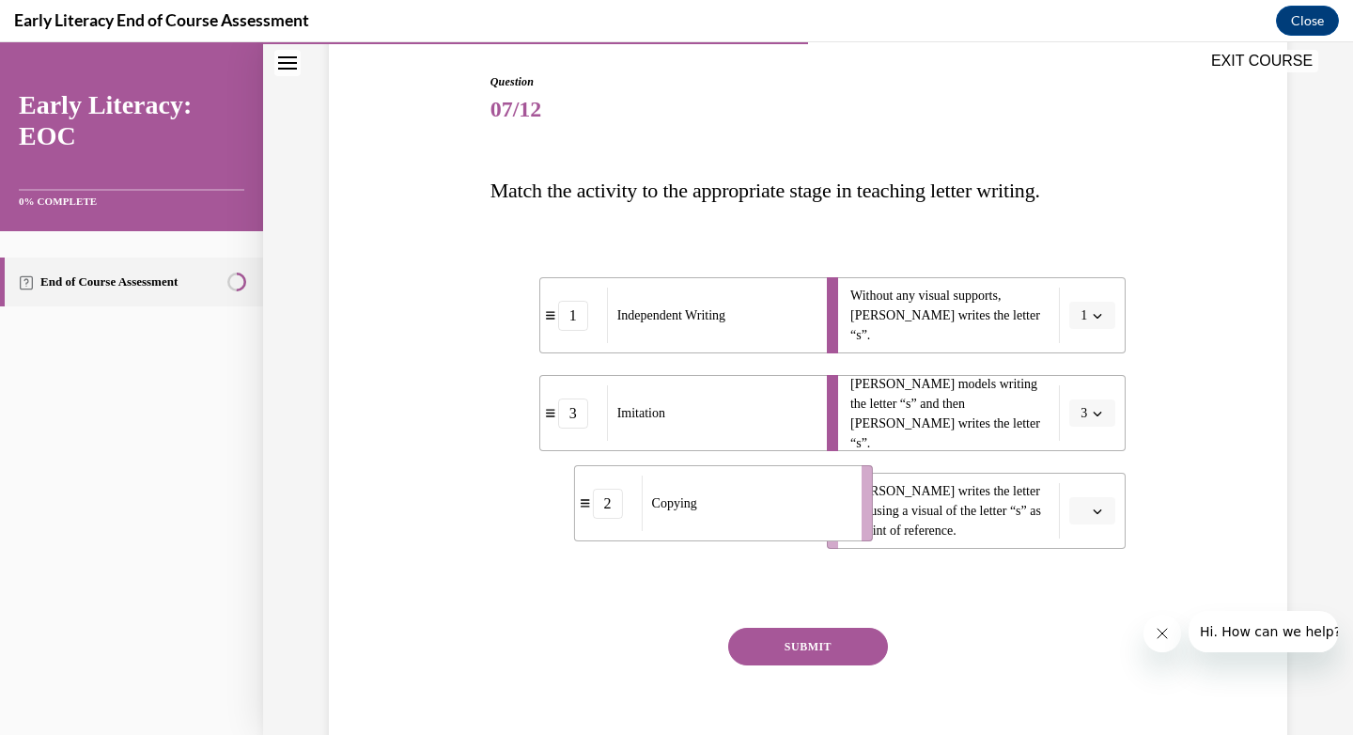
drag, startPoint x: 728, startPoint y: 546, endPoint x: 811, endPoint y: 537, distance: 83.2
click at [811, 537] on li "2 Copying" at bounding box center [723, 503] width 299 height 76
click at [823, 650] on button "SUBMIT" at bounding box center [808, 647] width 160 height 38
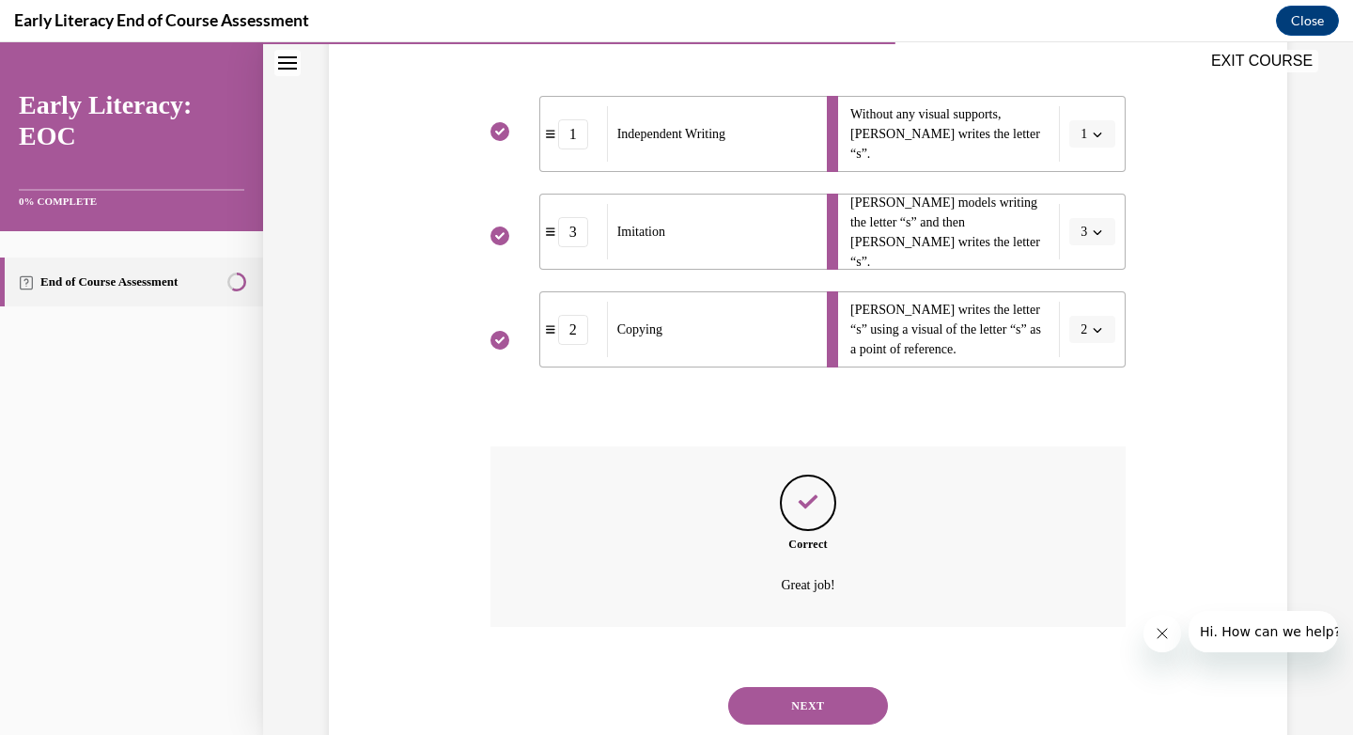
scroll to position [425, 0]
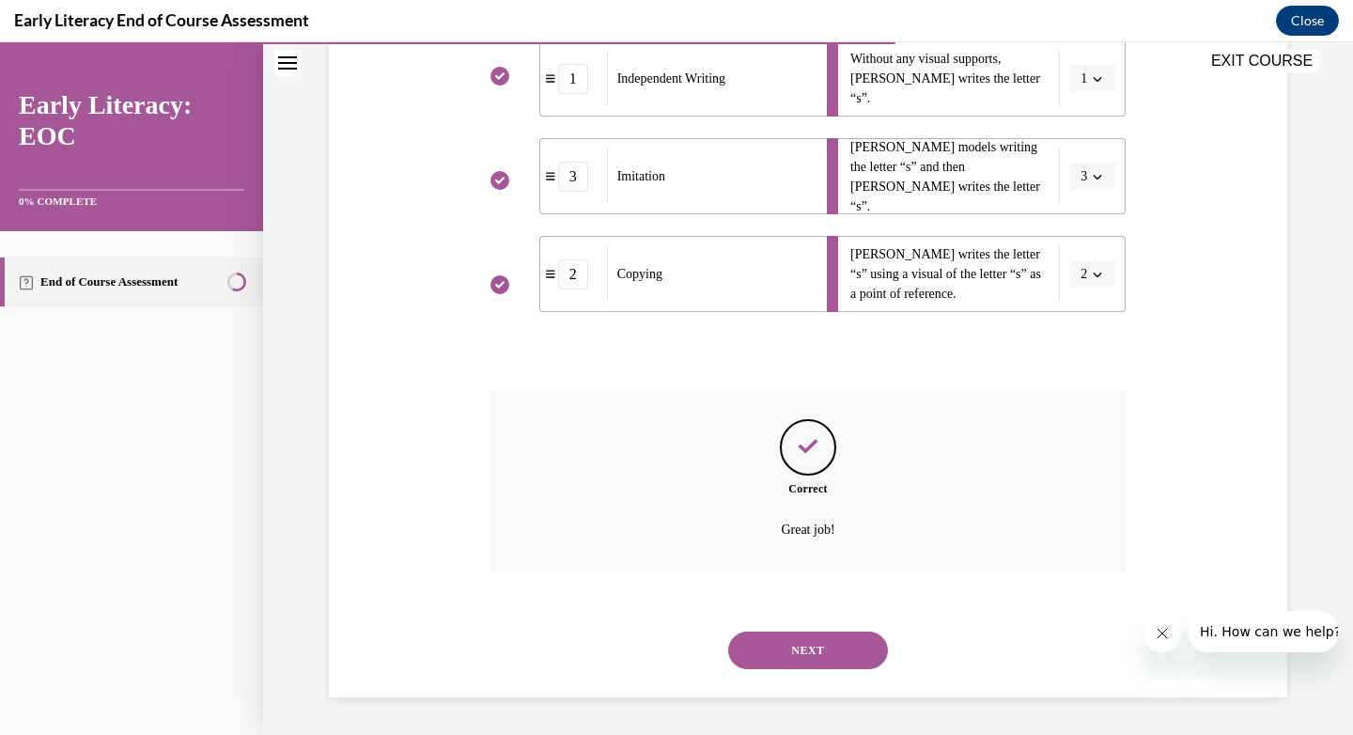
click at [800, 644] on button "NEXT" at bounding box center [808, 650] width 160 height 38
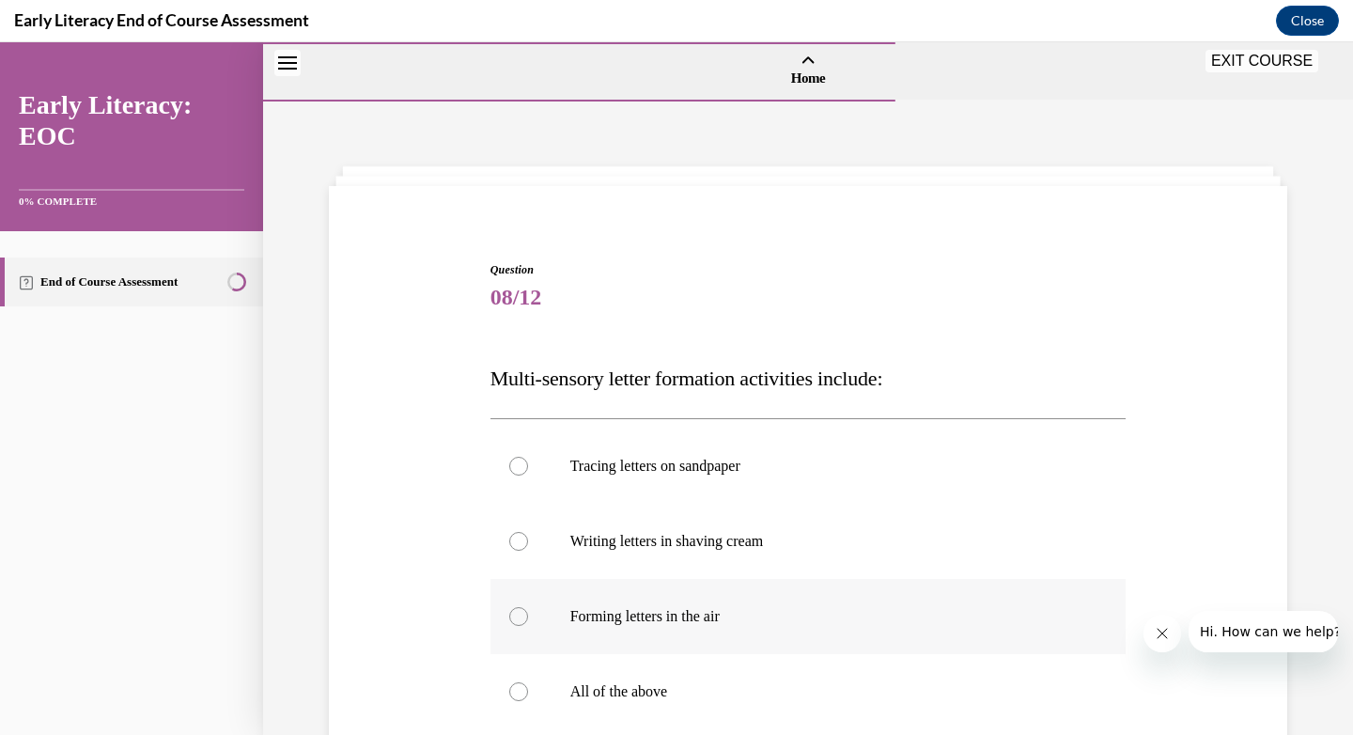
scroll to position [220, 0]
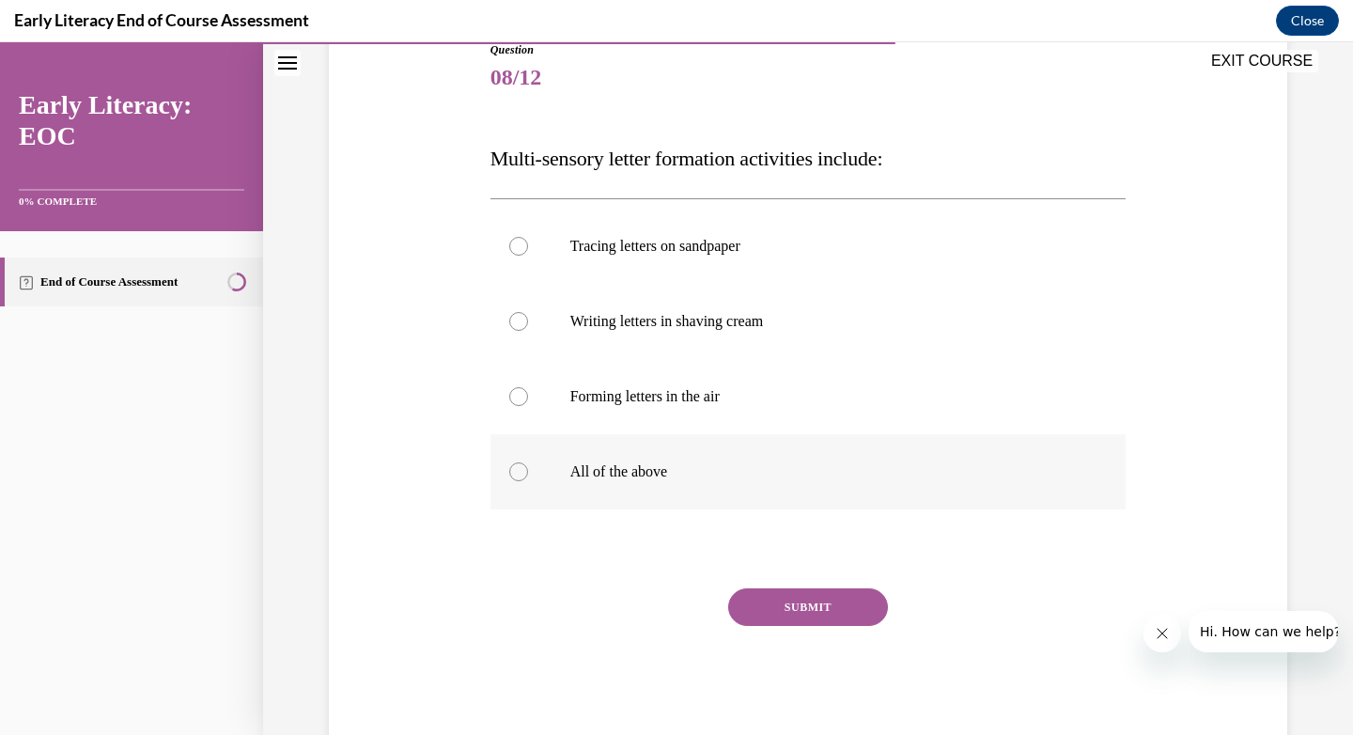
click at [650, 480] on p "All of the above" at bounding box center [824, 471] width 509 height 19
click at [786, 599] on button "SUBMIT" at bounding box center [808, 607] width 160 height 38
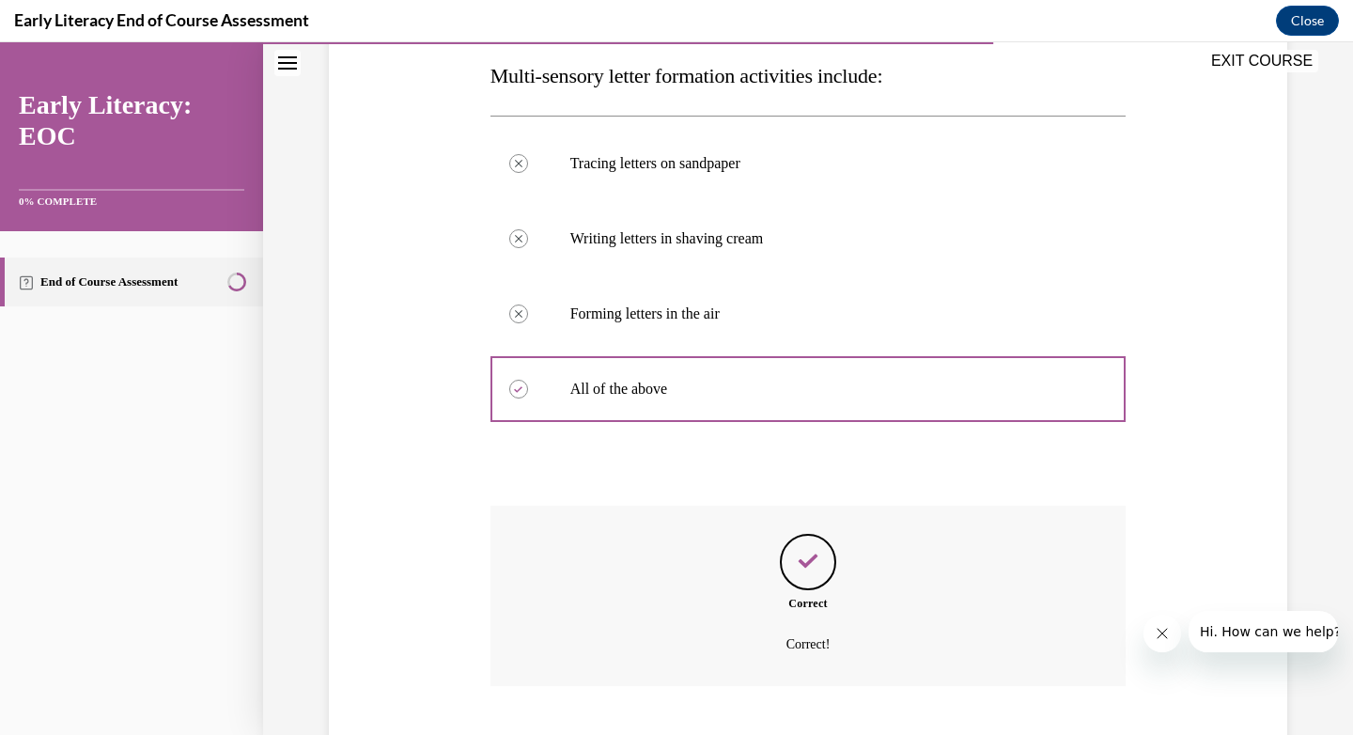
scroll to position [417, 0]
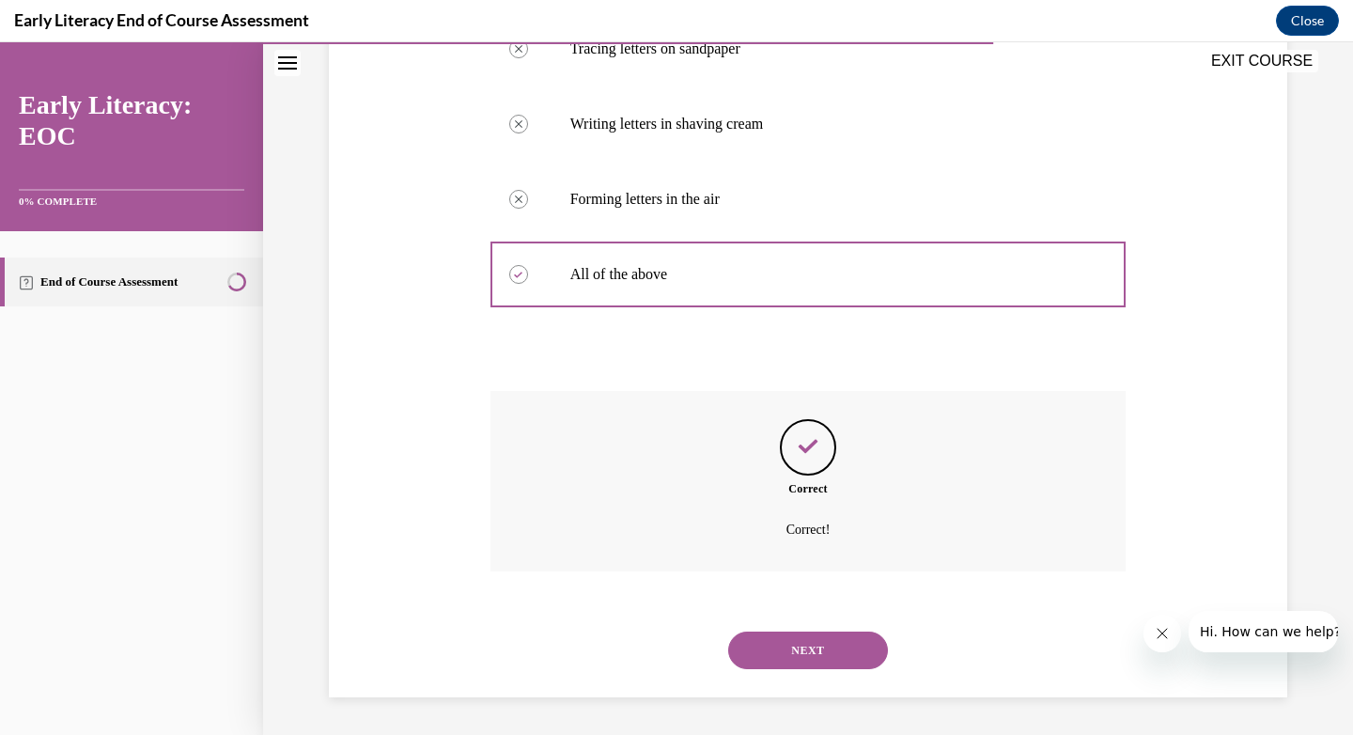
click at [792, 633] on button "NEXT" at bounding box center [808, 650] width 160 height 38
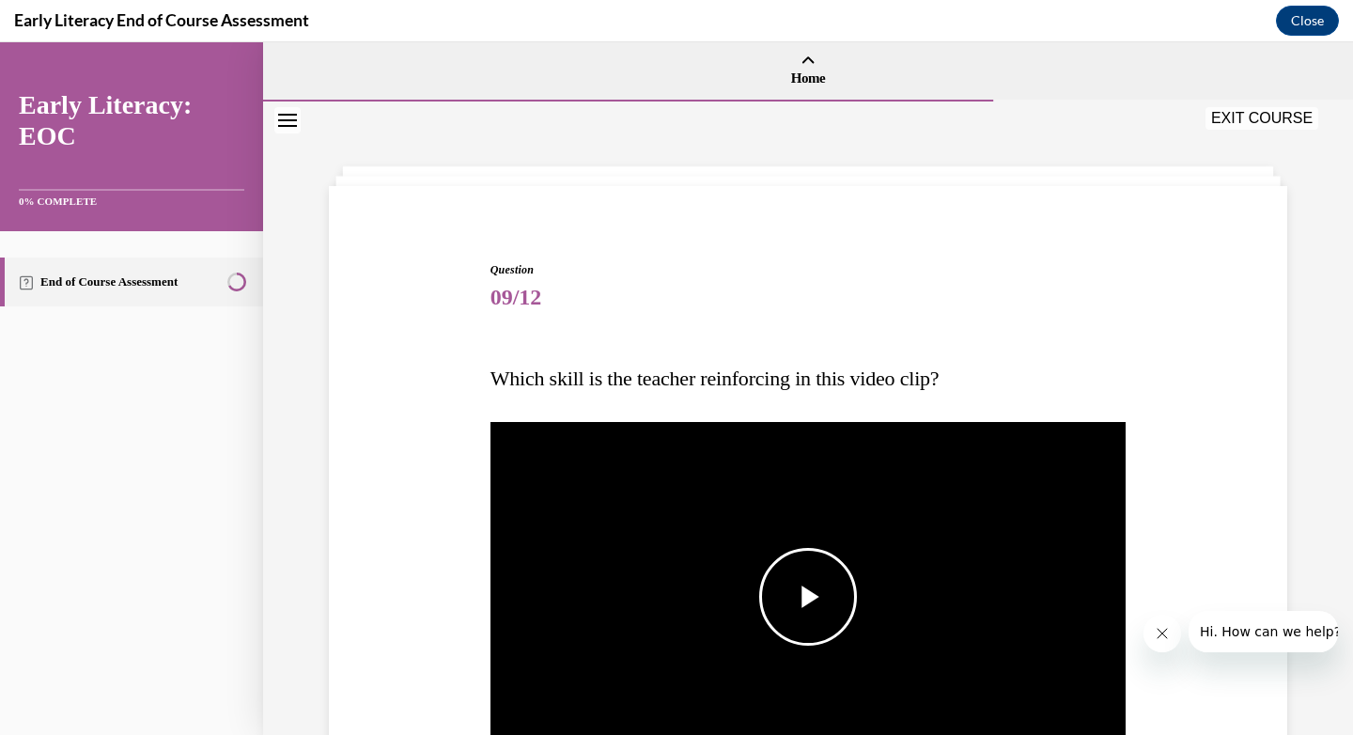
click at [808, 597] on span "Video player" at bounding box center [808, 597] width 0 height 0
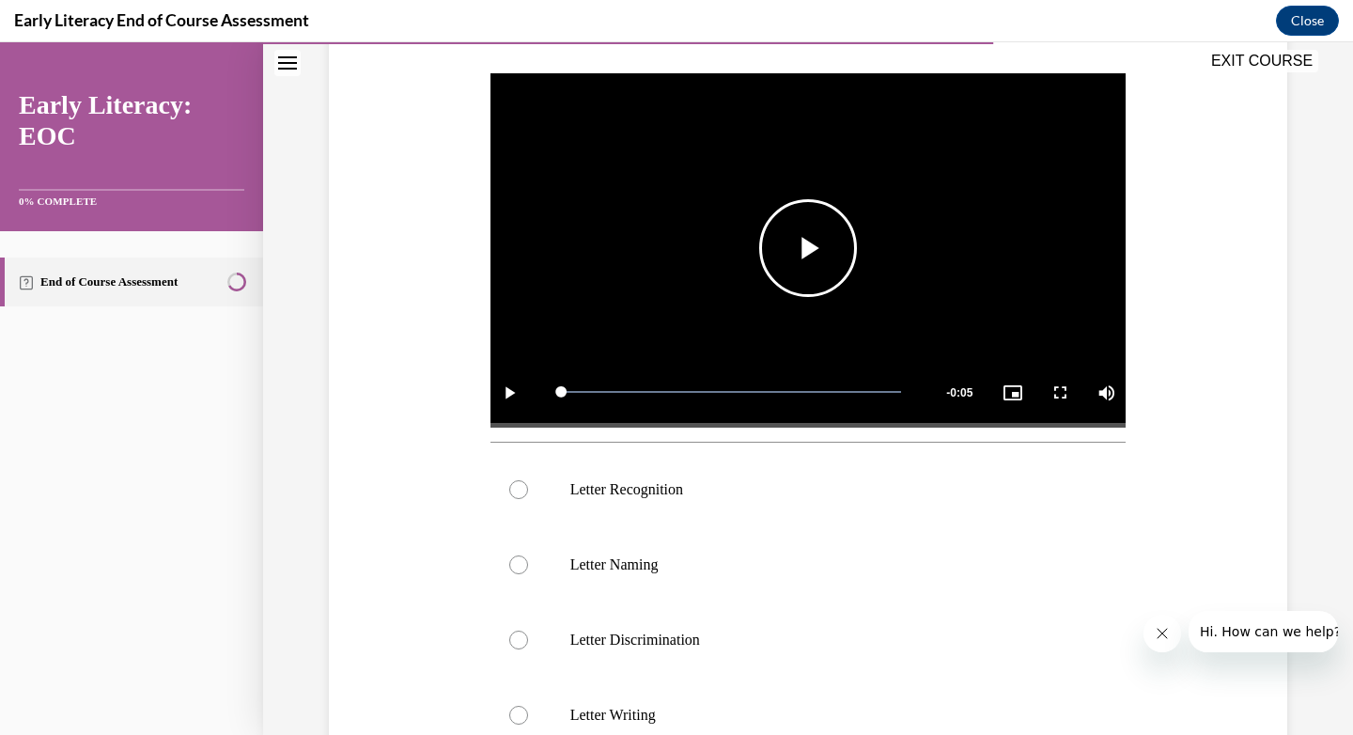
scroll to position [340, 0]
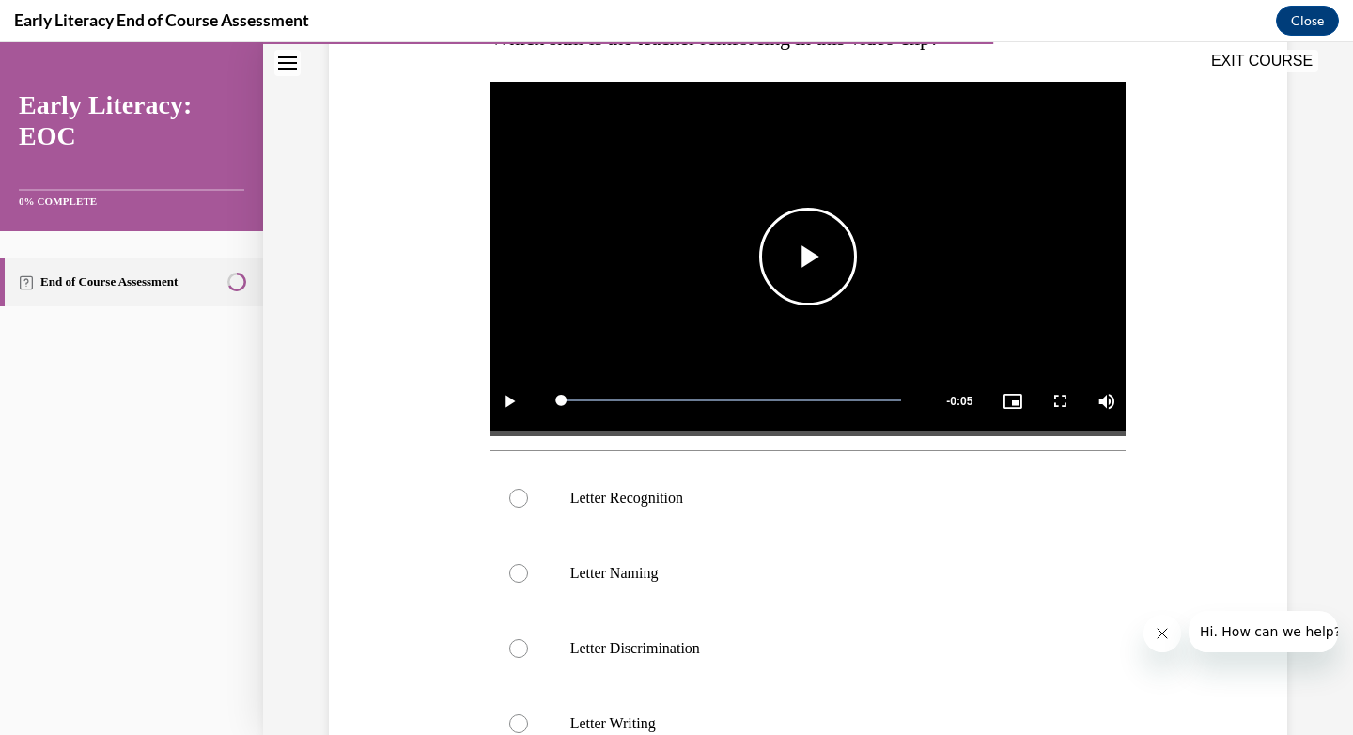
click at [808, 257] on span "Video player" at bounding box center [808, 257] width 0 height 0
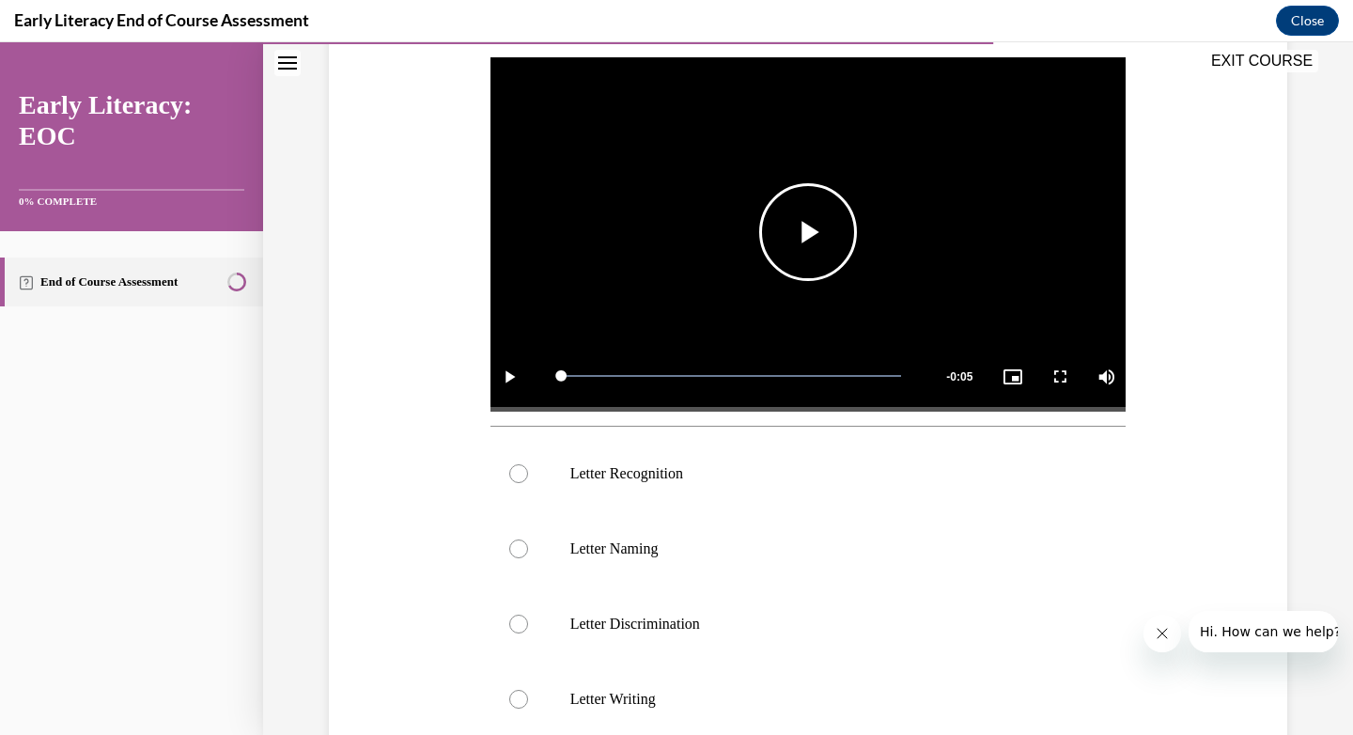
scroll to position [366, 0]
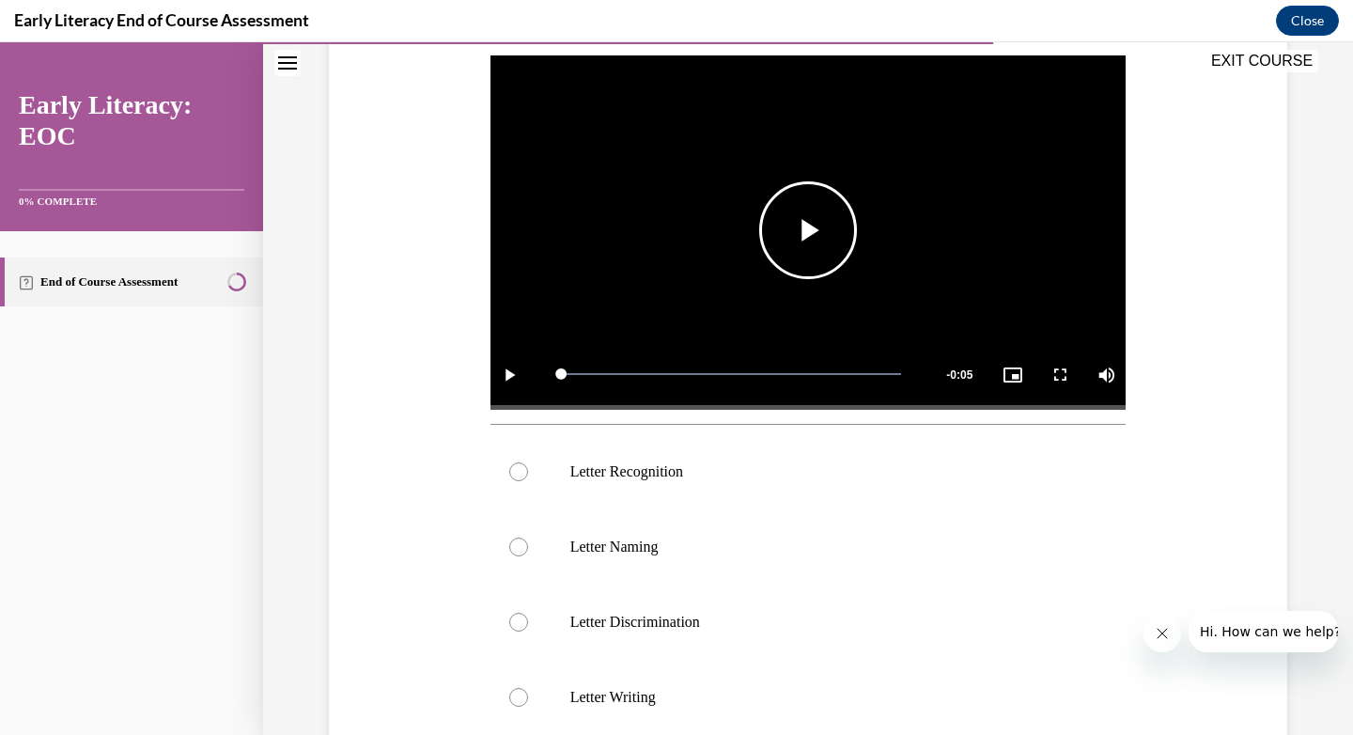
click at [808, 230] on span "Video player" at bounding box center [808, 230] width 0 height 0
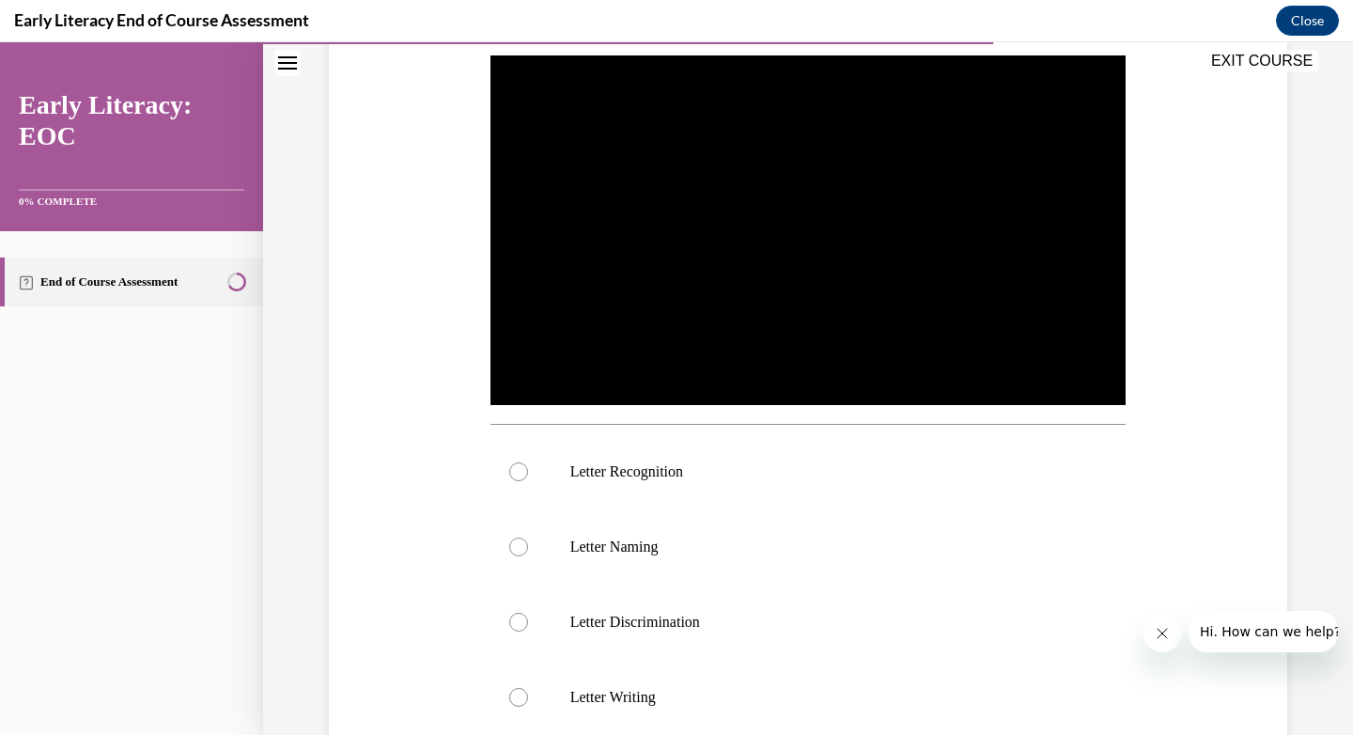
click at [777, 238] on video "Video player" at bounding box center [809, 231] width 636 height 358
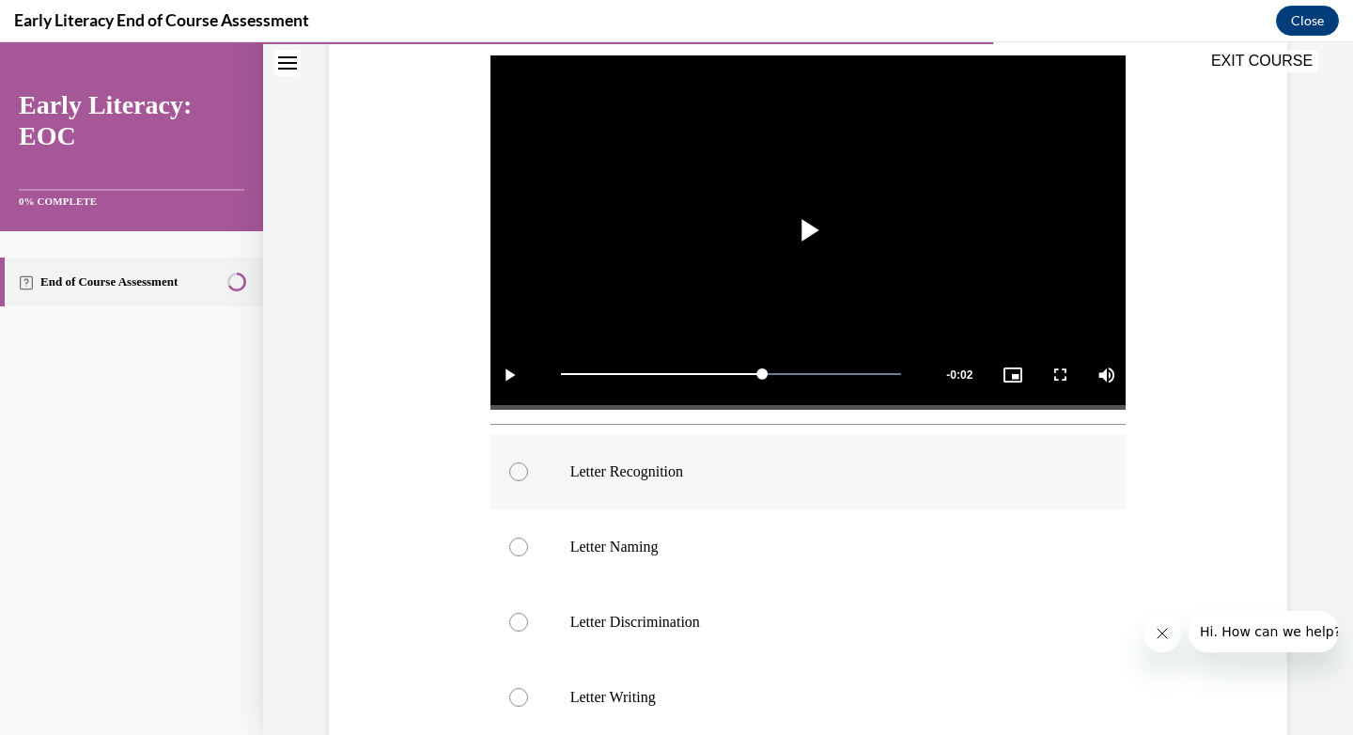
click at [601, 475] on p "Letter Recognition" at bounding box center [824, 471] width 509 height 19
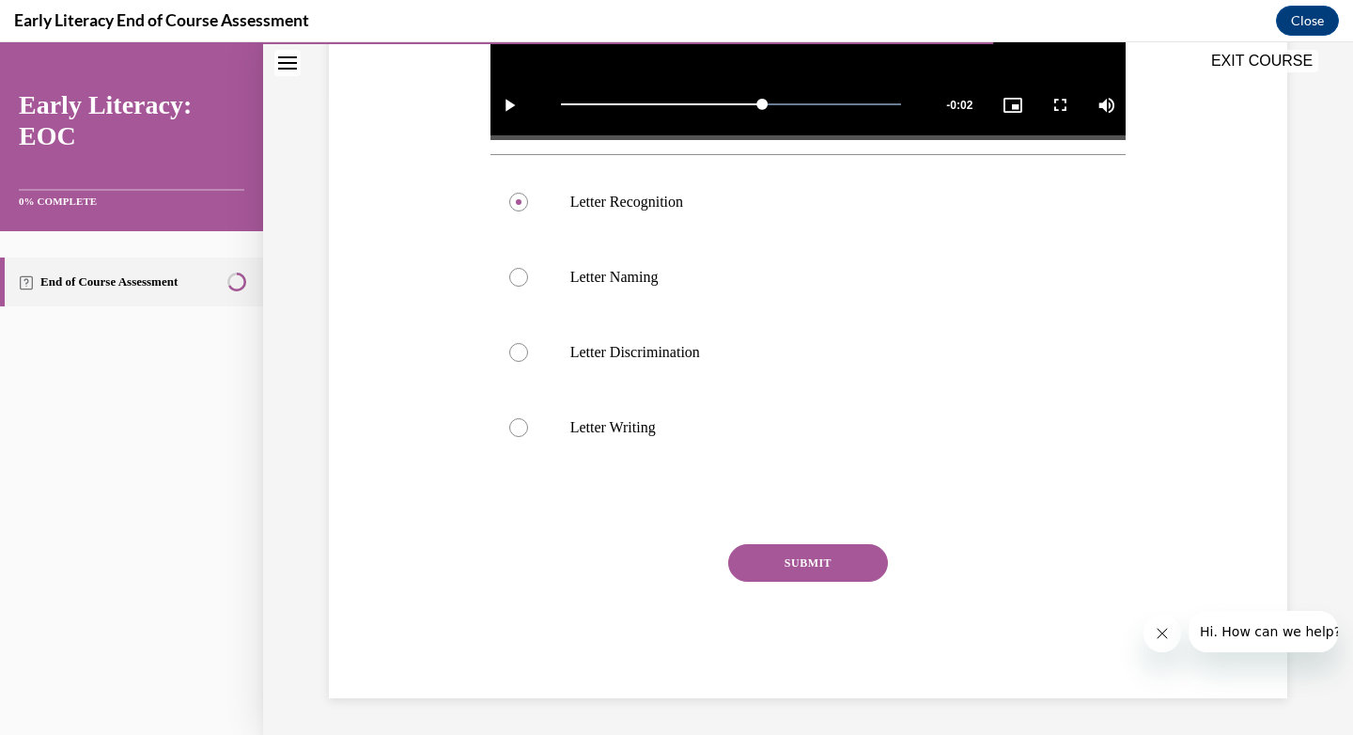
click at [826, 569] on button "SUBMIT" at bounding box center [808, 563] width 160 height 38
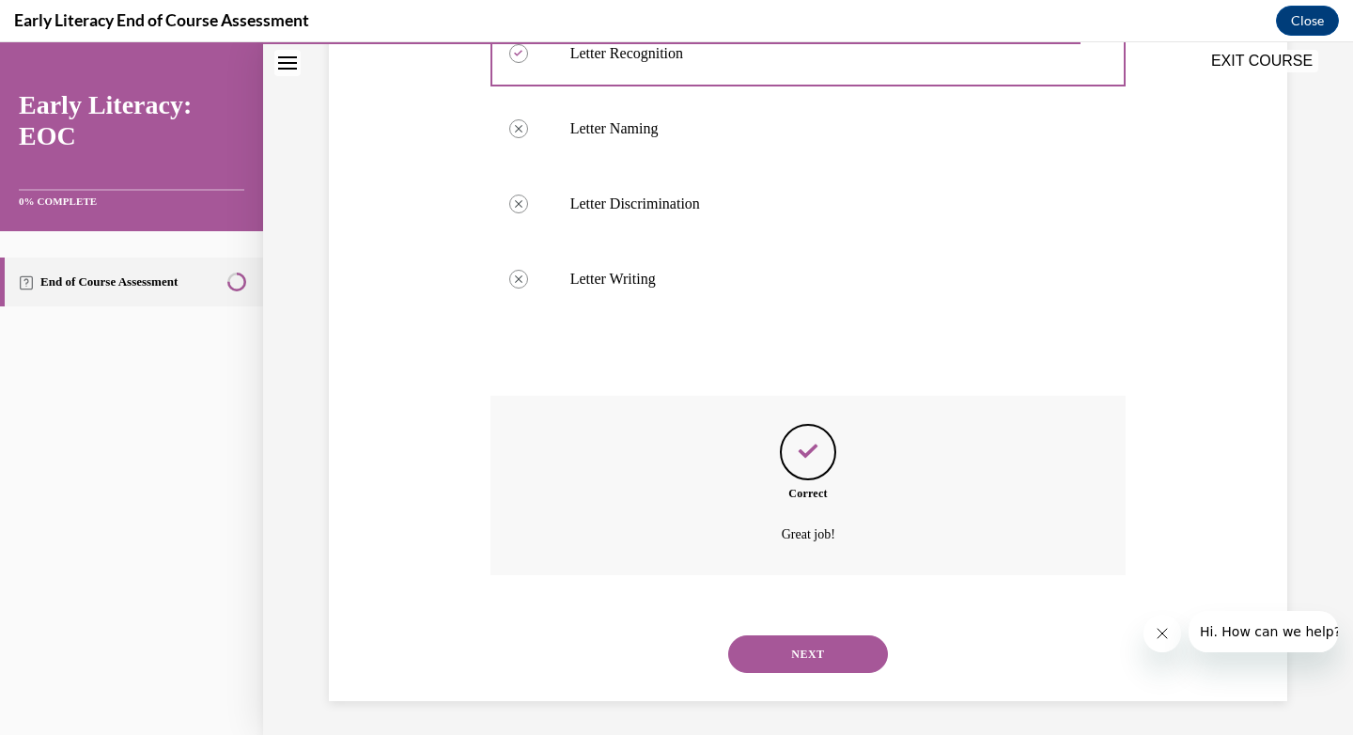
scroll to position [788, 0]
click at [810, 643] on button "NEXT" at bounding box center [808, 650] width 160 height 38
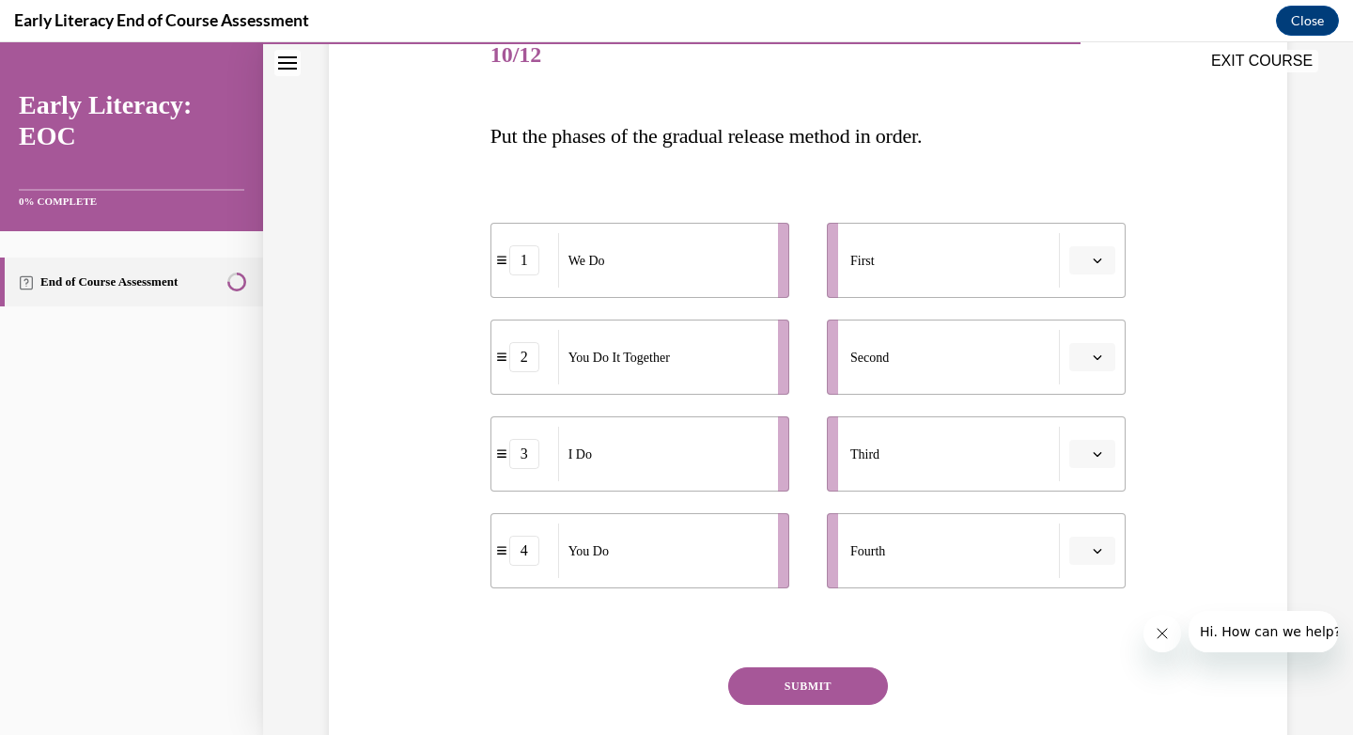
scroll to position [248, 0]
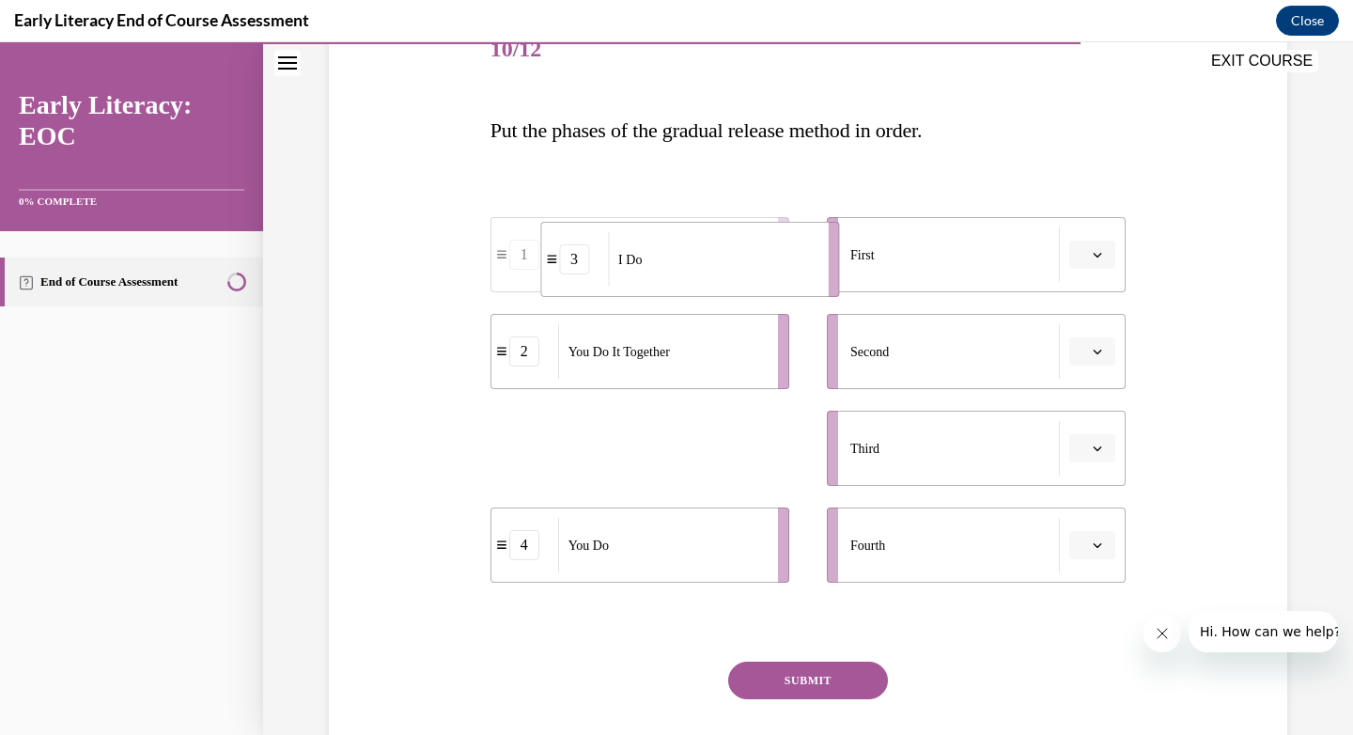
drag, startPoint x: 729, startPoint y: 450, endPoint x: 780, endPoint y: 255, distance: 201.9
click at [780, 255] on div "I Do" at bounding box center [712, 259] width 208 height 55
drag, startPoint x: 715, startPoint y: 480, endPoint x: 774, endPoint y: 381, distance: 115.9
click at [774, 381] on li "1 We Do" at bounding box center [698, 348] width 299 height 75
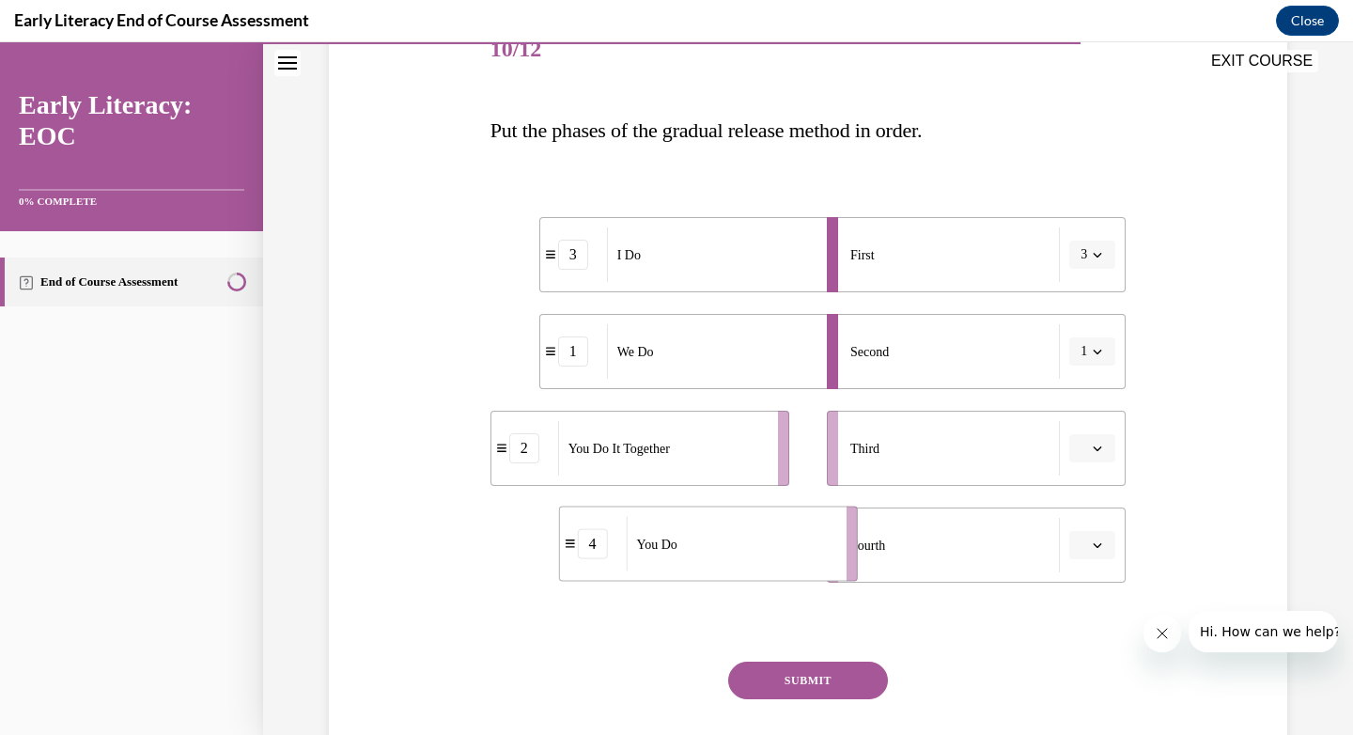
drag, startPoint x: 717, startPoint y: 564, endPoint x: 784, endPoint y: 563, distance: 66.7
click at [785, 563] on div "You Do" at bounding box center [730, 544] width 208 height 55
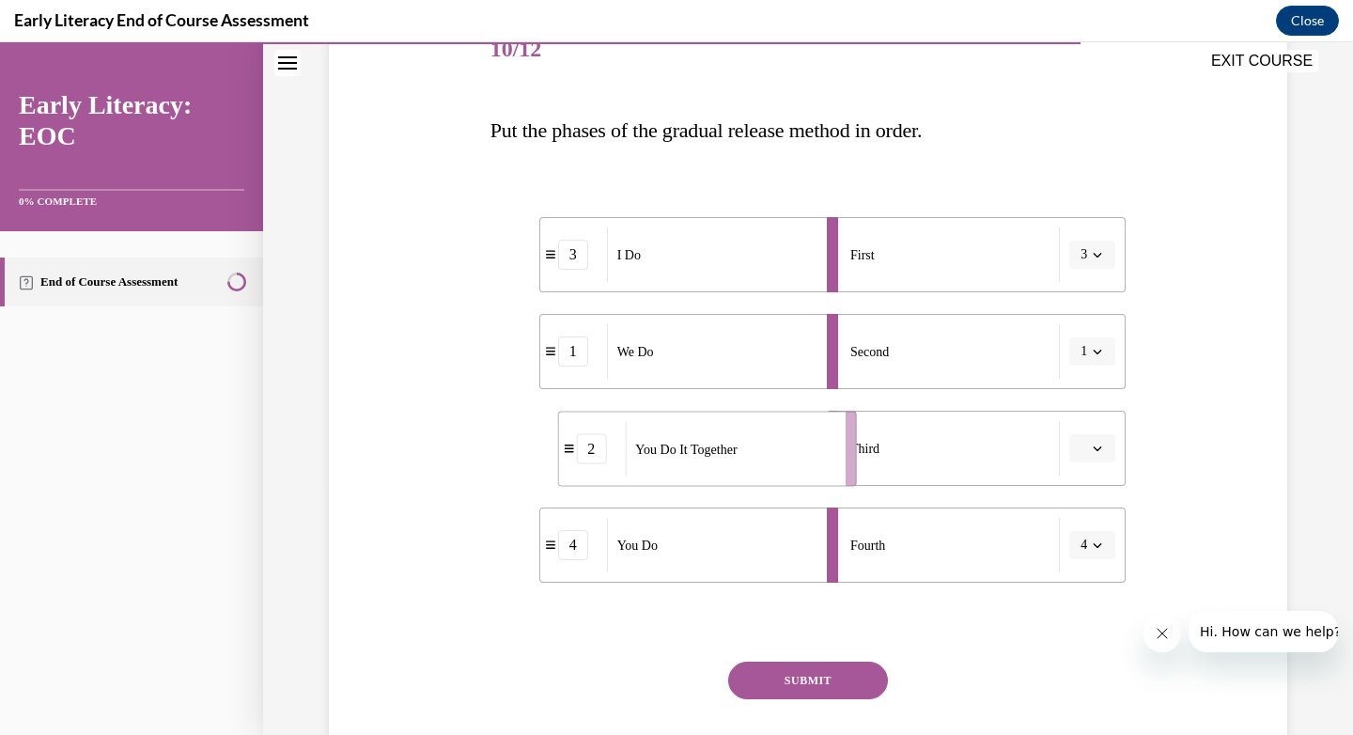
drag, startPoint x: 751, startPoint y: 460, endPoint x: 818, endPoint y: 460, distance: 66.7
click at [818, 460] on div "You Do It Together" at bounding box center [729, 449] width 208 height 55
click at [843, 667] on button "SUBMIT" at bounding box center [808, 681] width 160 height 38
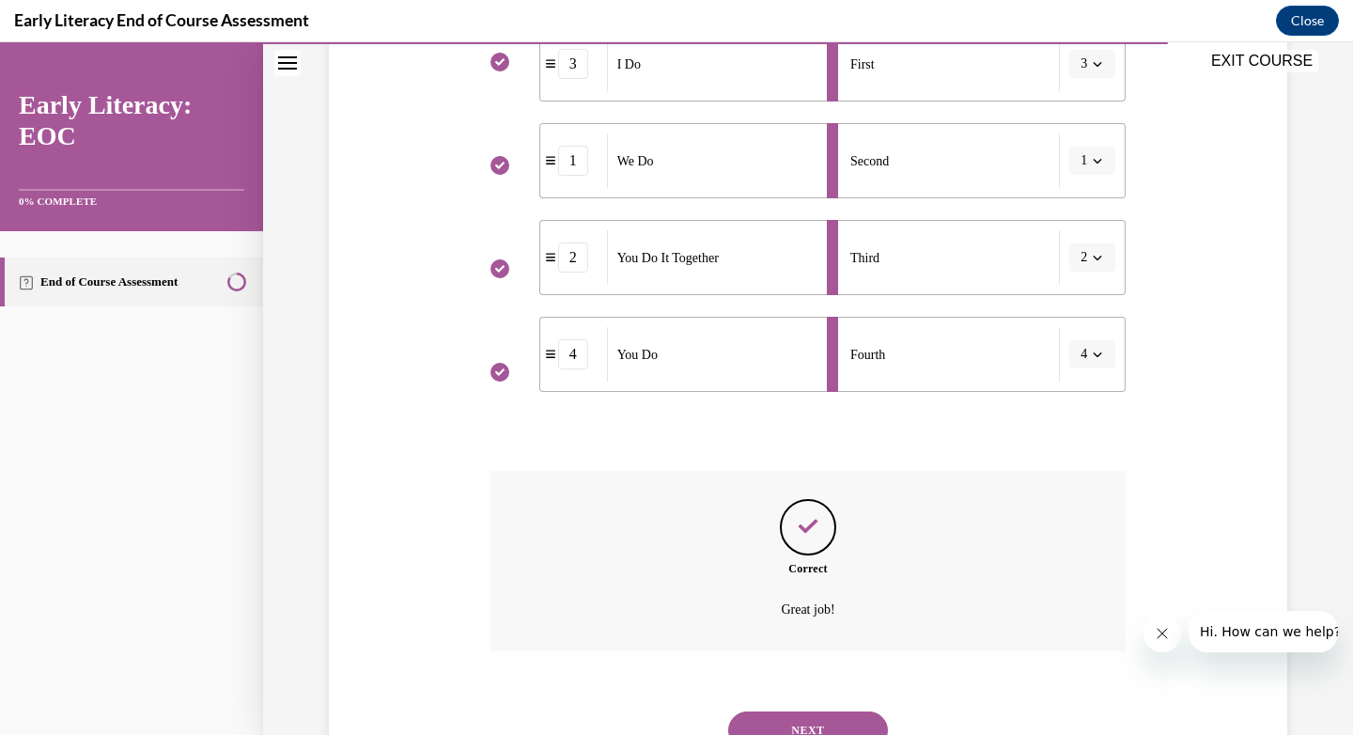
scroll to position [519, 0]
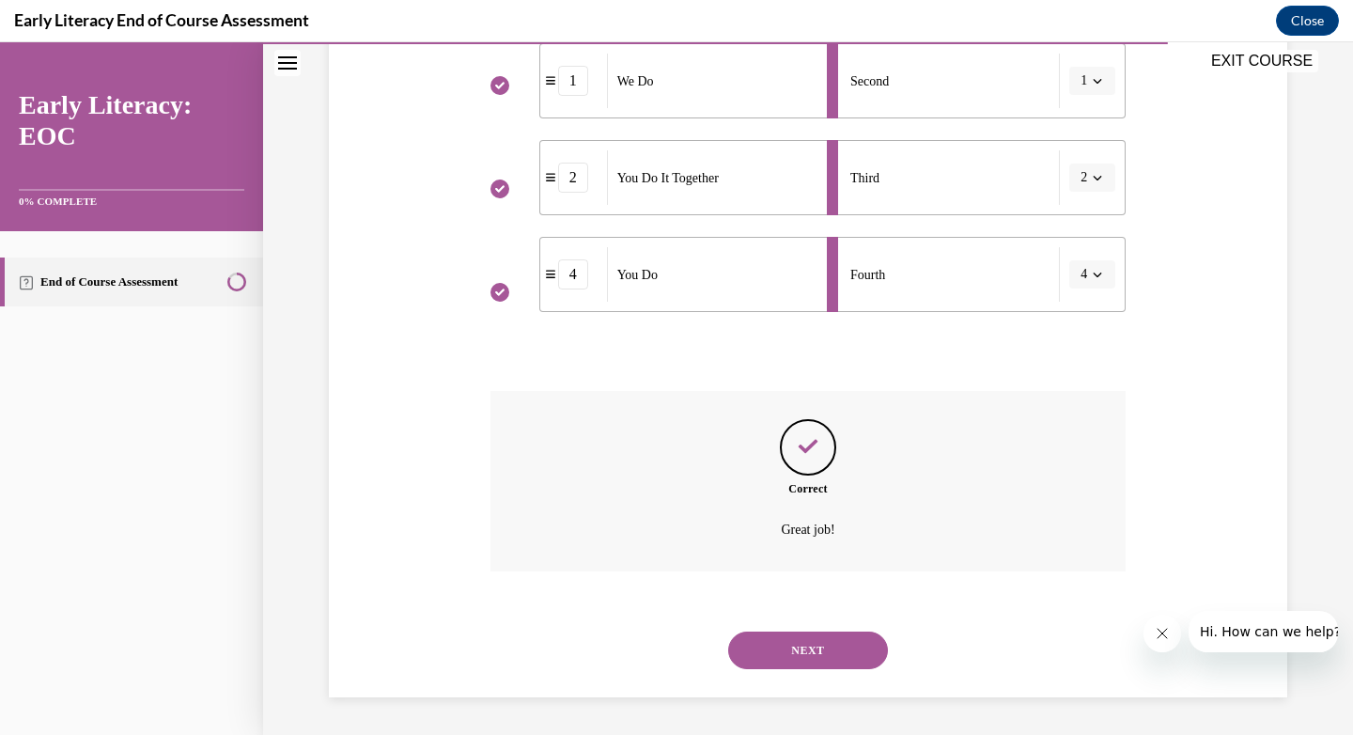
click at [816, 643] on button "NEXT" at bounding box center [808, 650] width 160 height 38
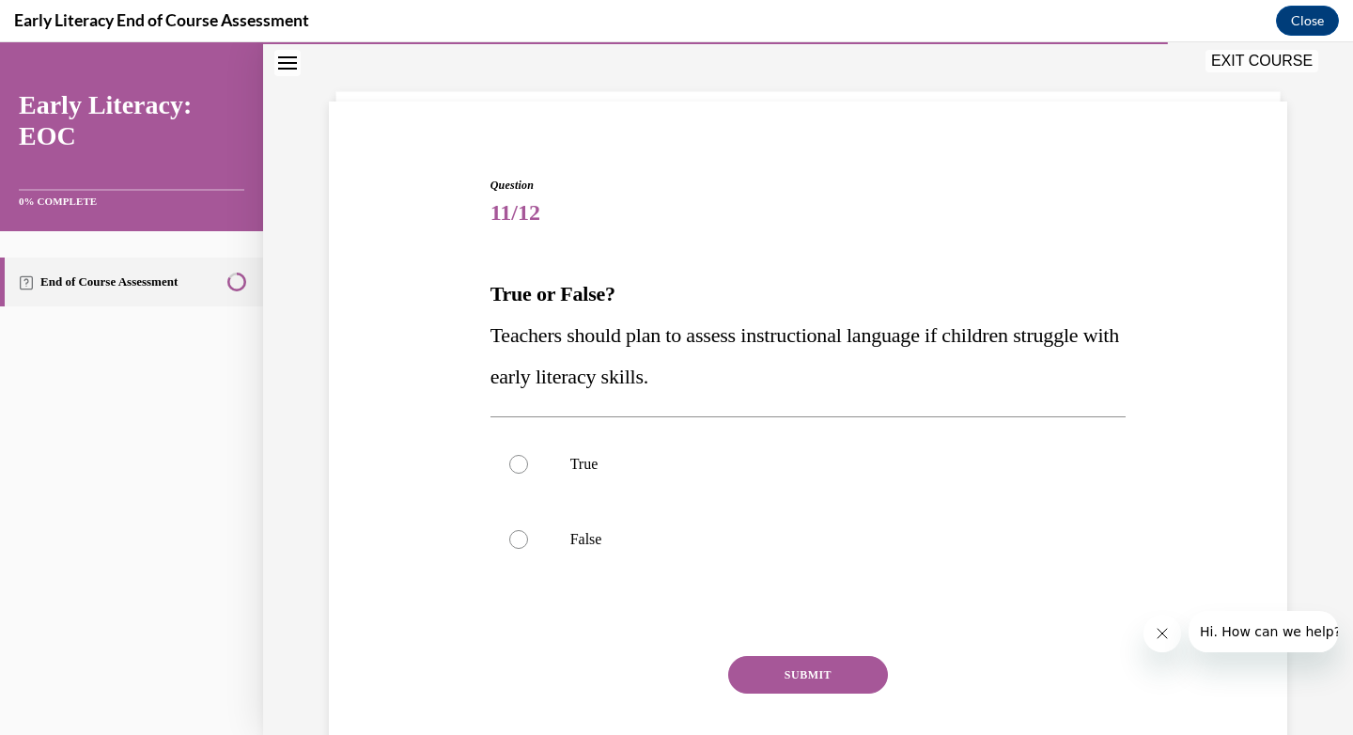
scroll to position [57, 0]
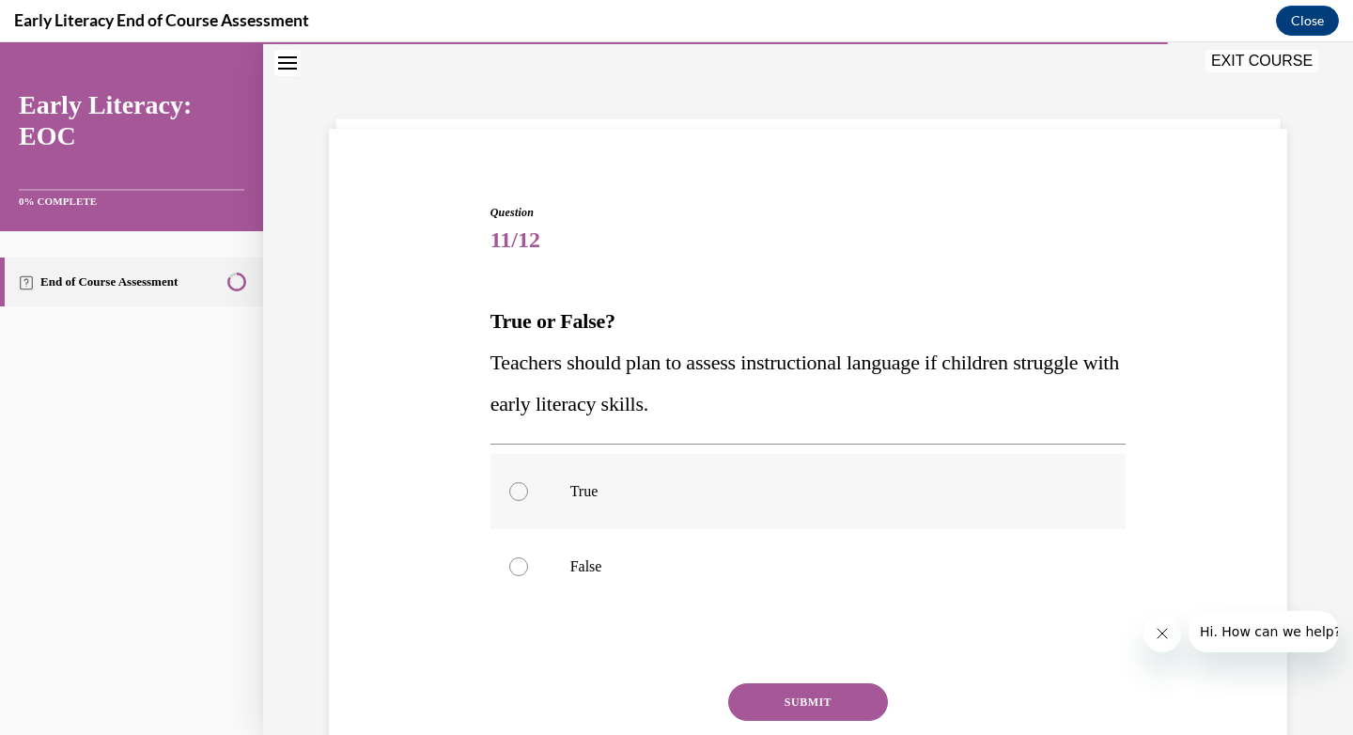
click at [629, 472] on div at bounding box center [809, 491] width 636 height 75
click at [782, 692] on button "SUBMIT" at bounding box center [808, 702] width 160 height 38
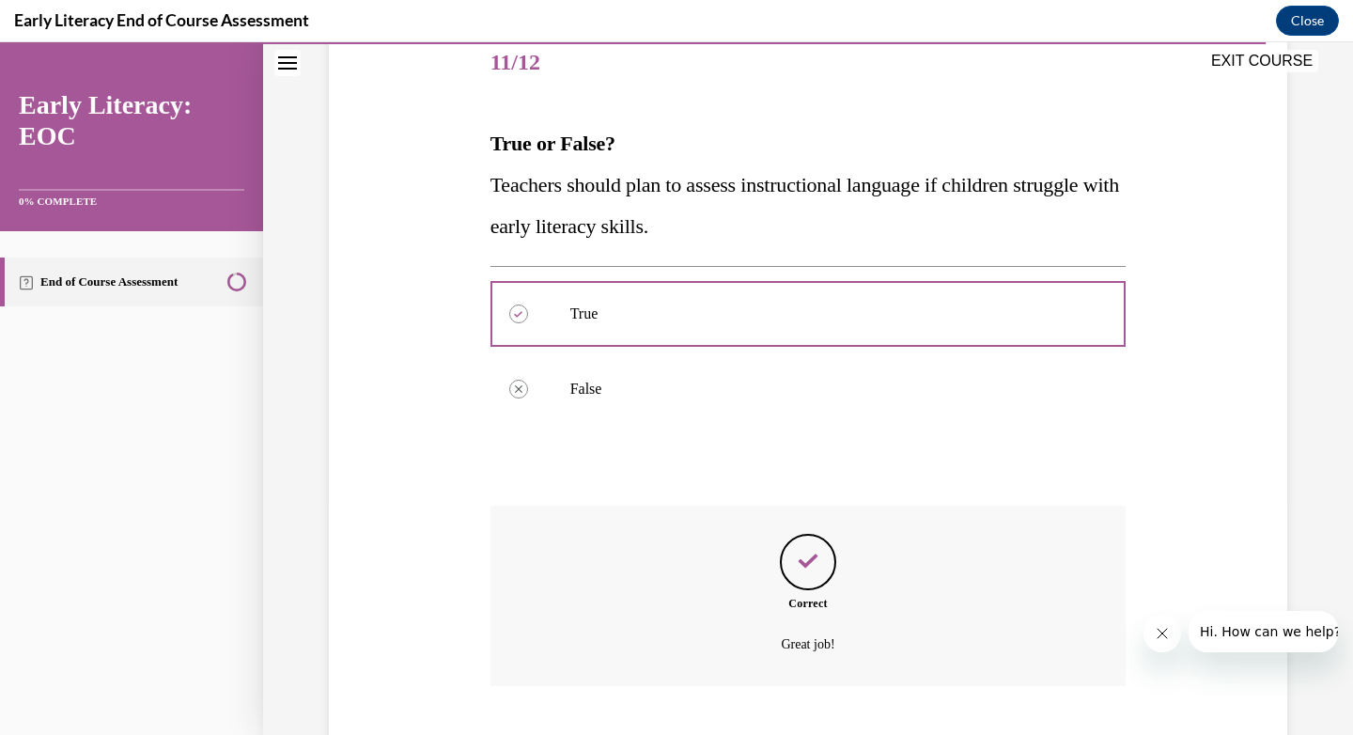
scroll to position [350, 0]
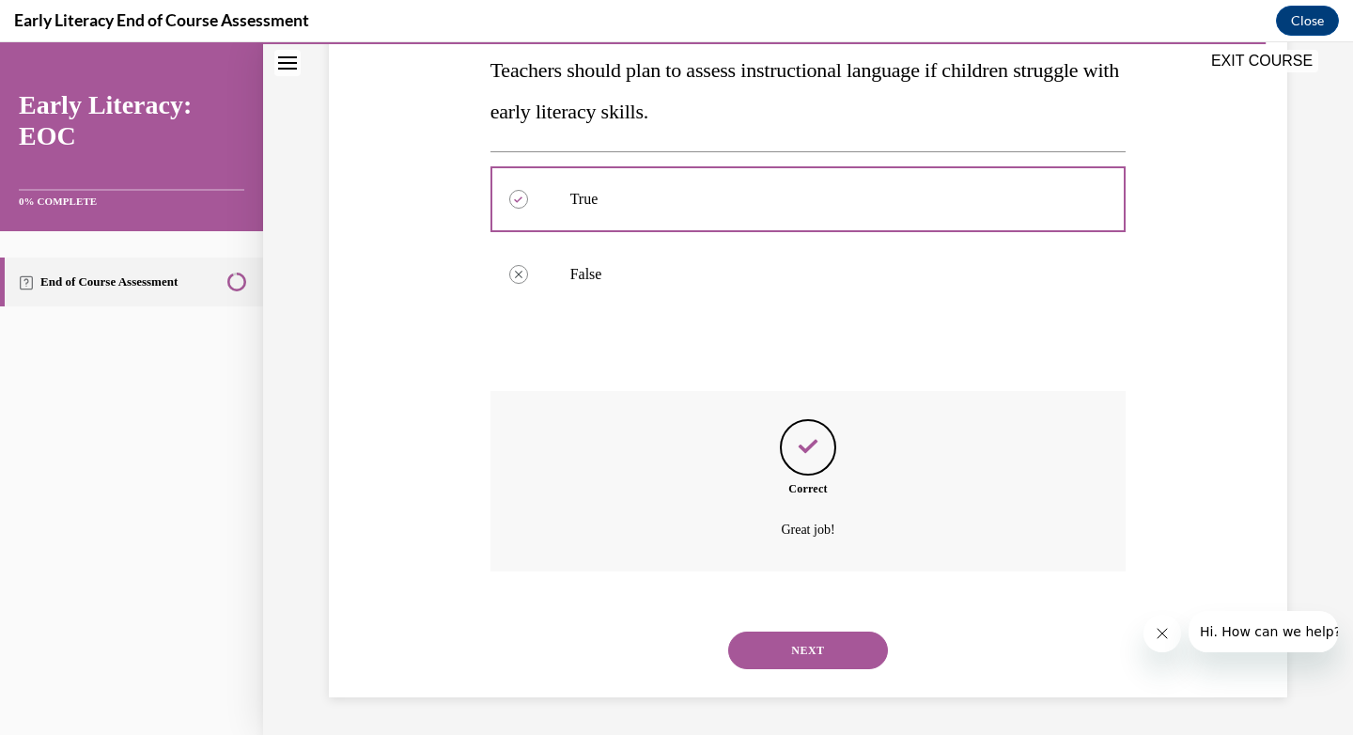
click at [808, 650] on button "NEXT" at bounding box center [808, 650] width 160 height 38
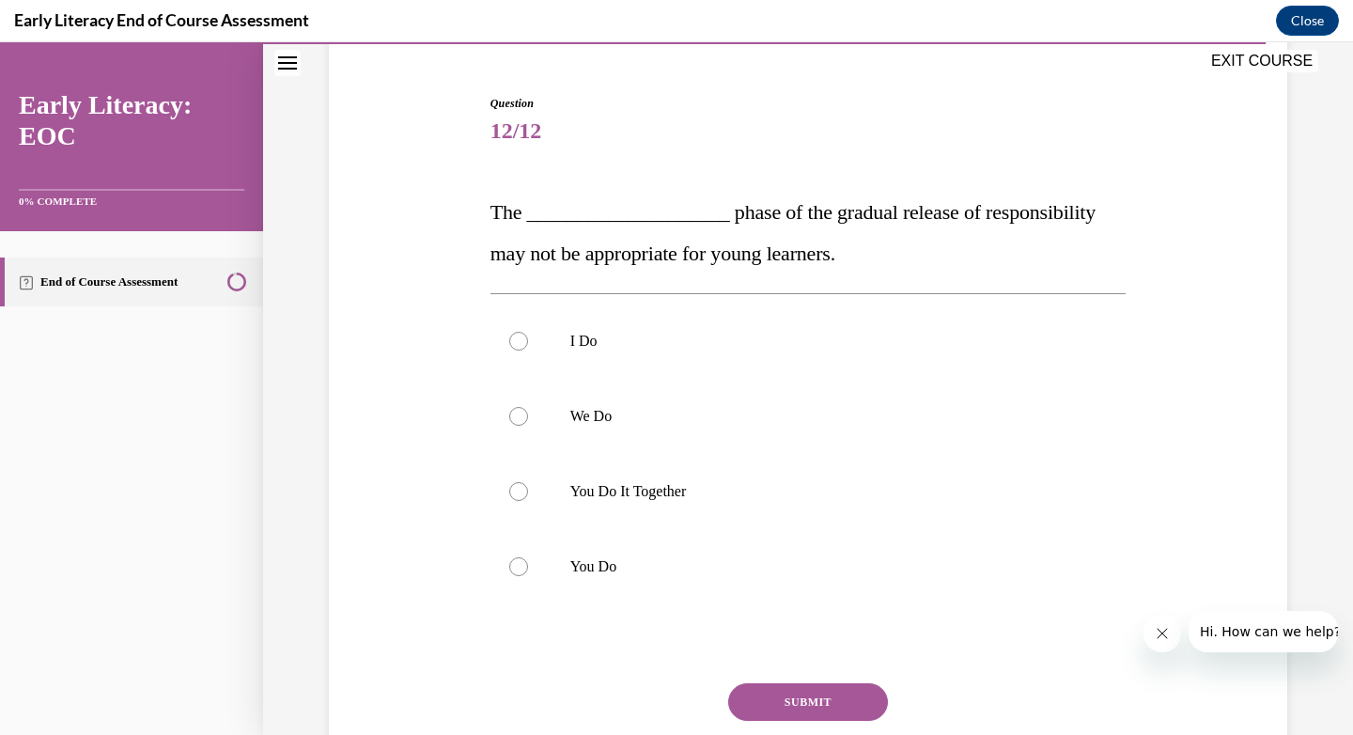
scroll to position [170, 0]
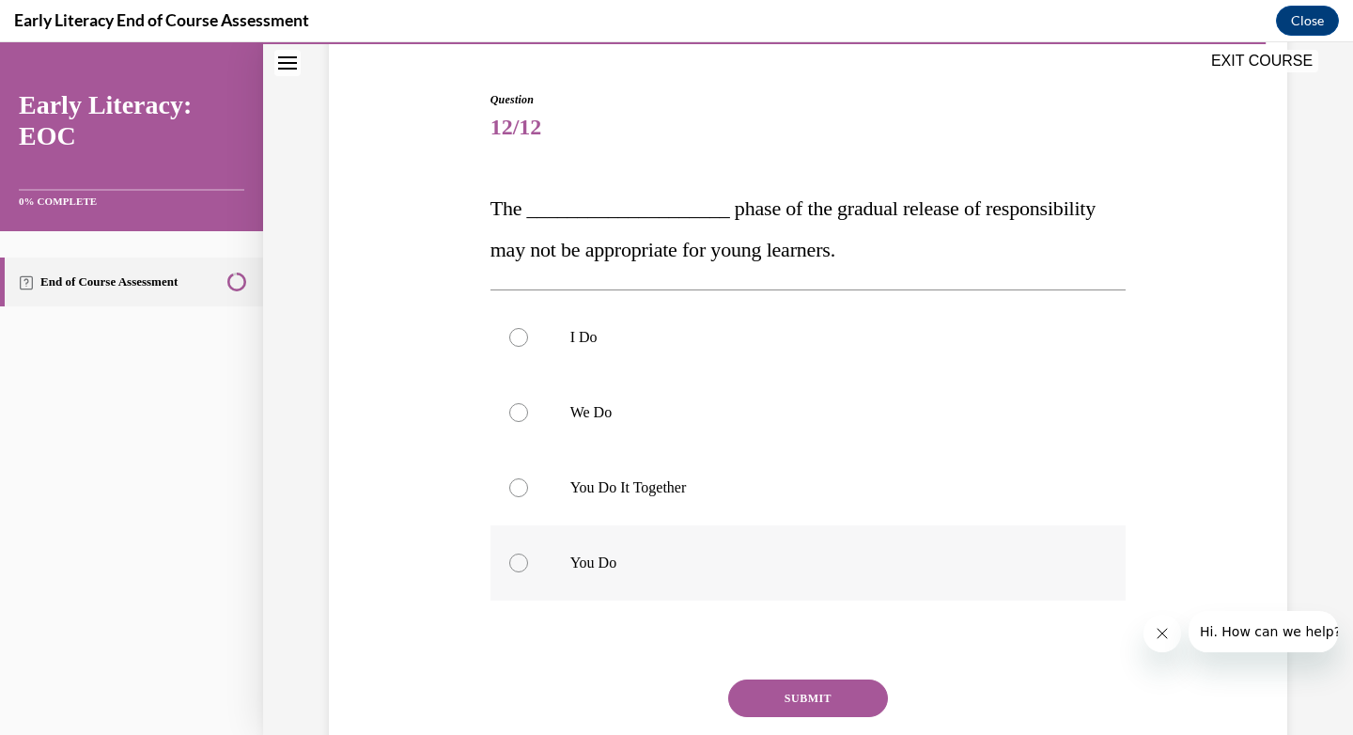
click at [632, 556] on p "You Do" at bounding box center [824, 562] width 509 height 19
click at [767, 681] on button "SUBMIT" at bounding box center [808, 698] width 160 height 38
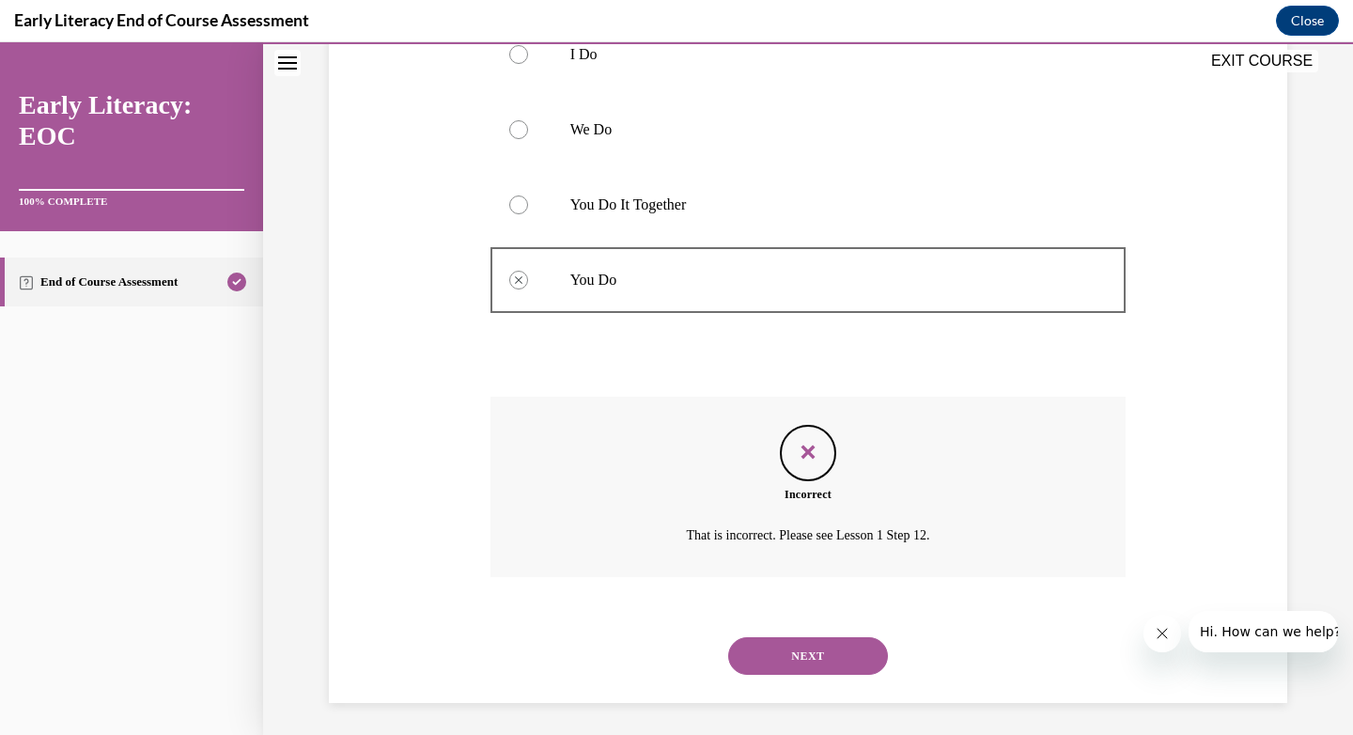
scroll to position [459, 0]
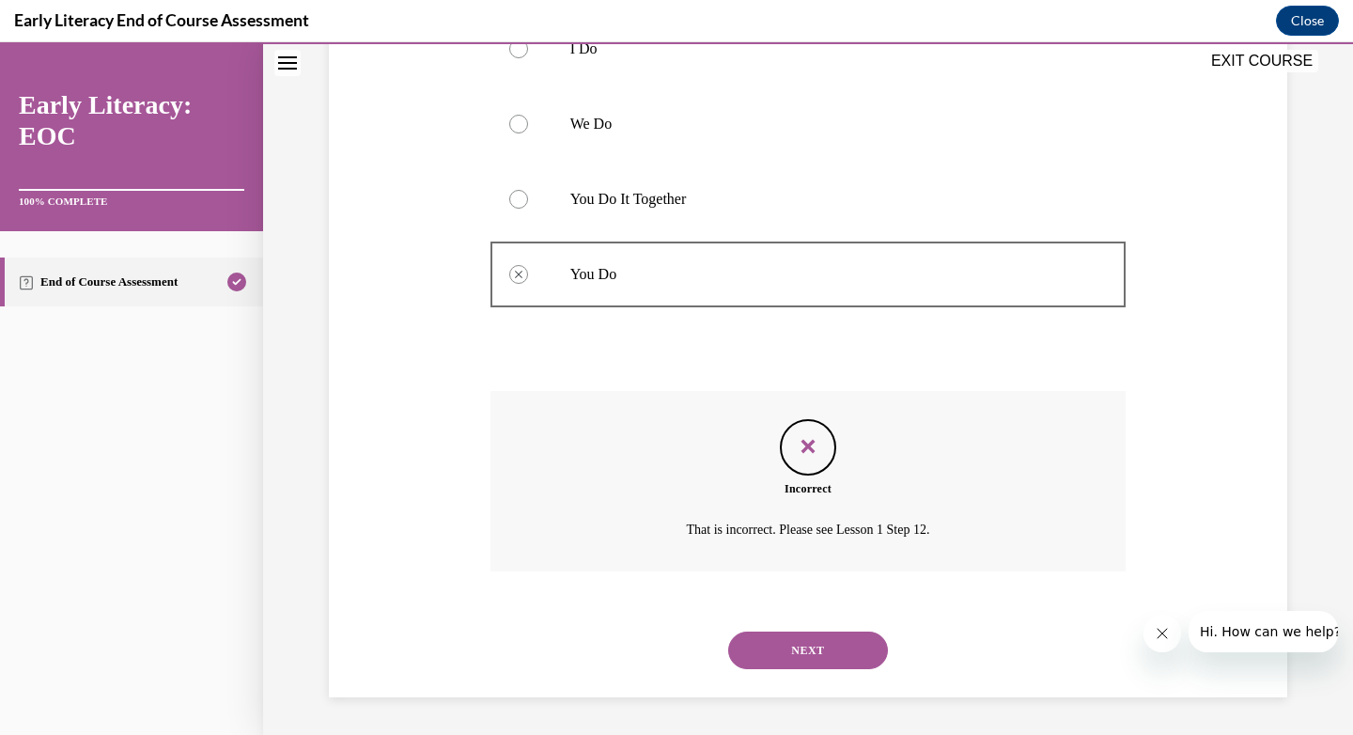
click at [806, 648] on button "NEXT" at bounding box center [808, 650] width 160 height 38
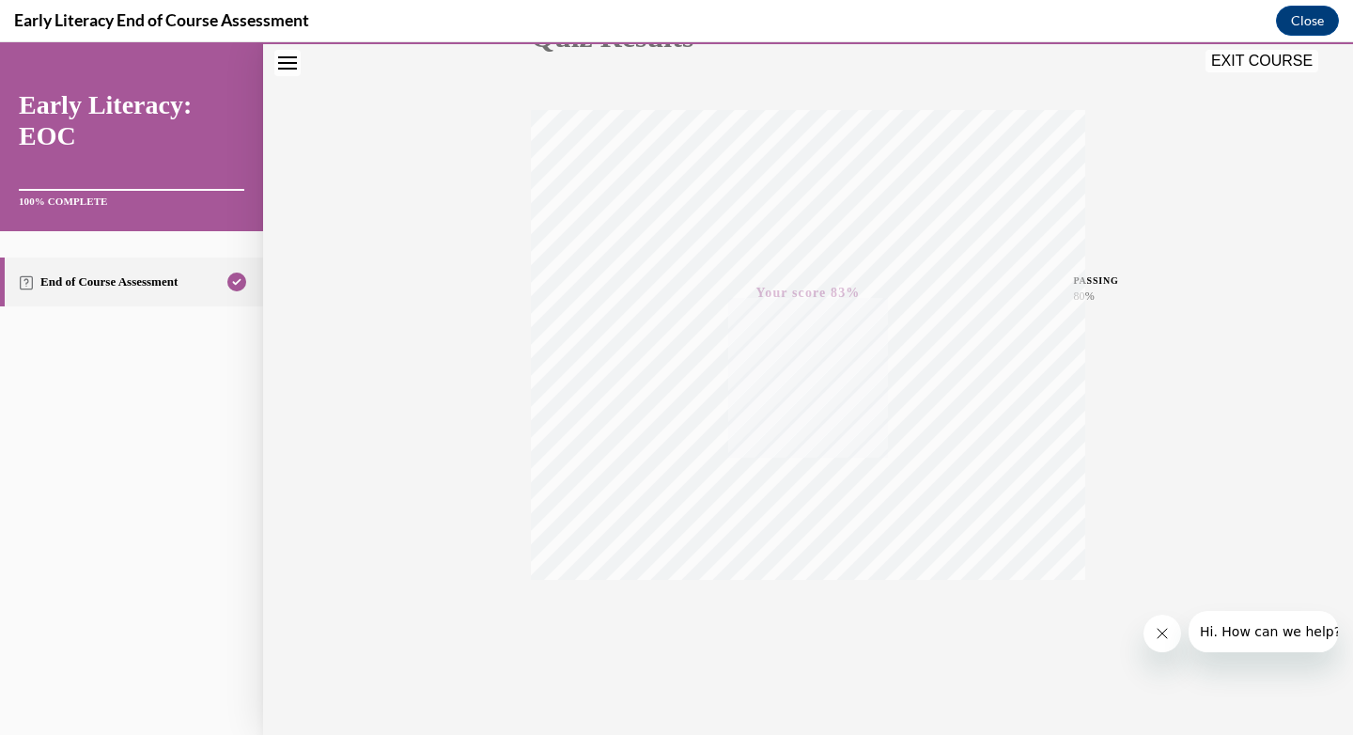
scroll to position [271, 0]
click at [1232, 53] on button "EXIT COURSE" at bounding box center [1262, 61] width 113 height 23
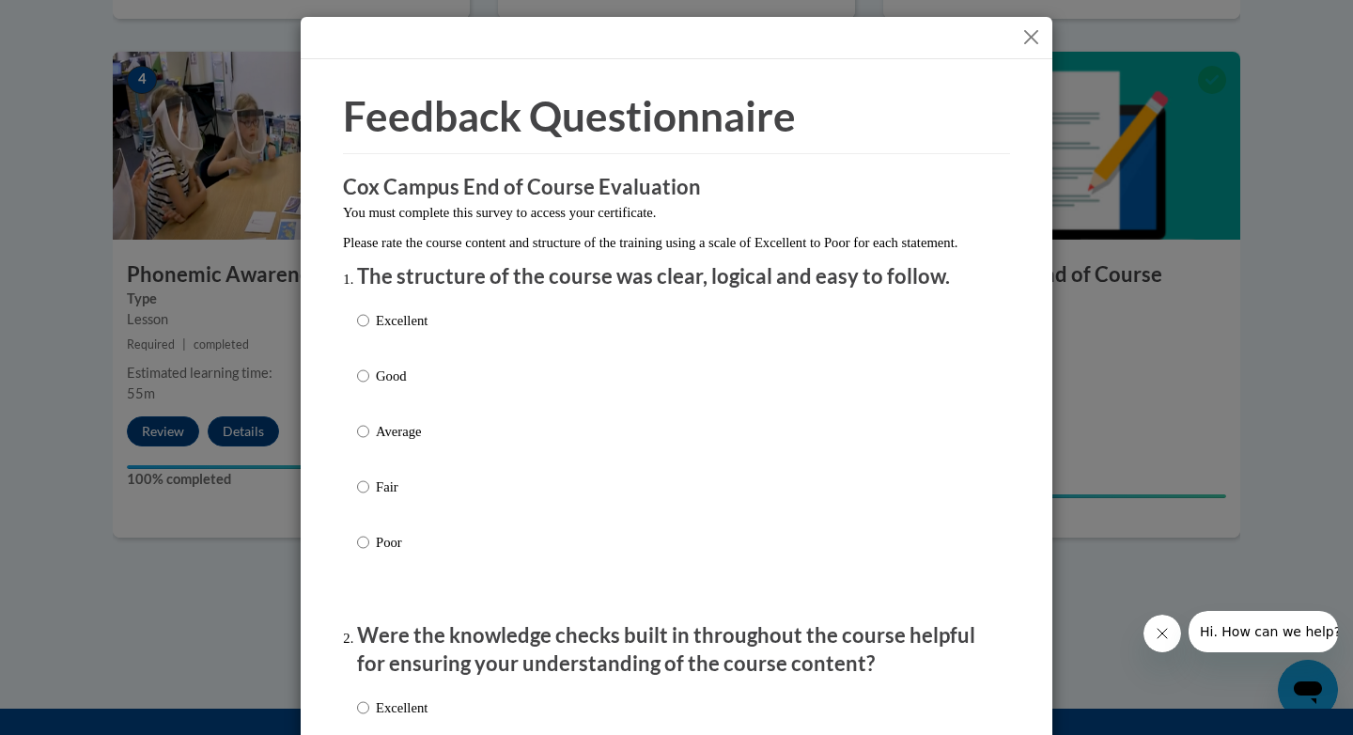
scroll to position [199, 0]
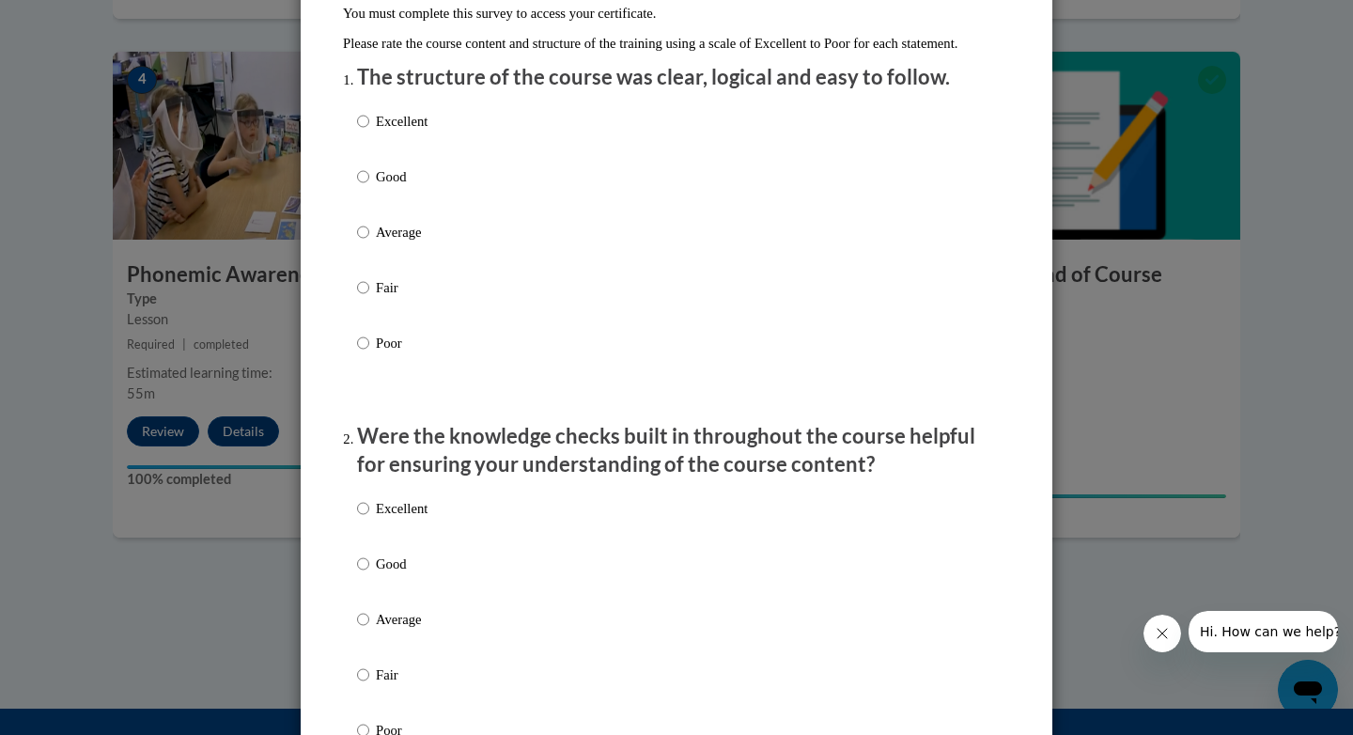
click at [383, 187] on p "Good" at bounding box center [402, 176] width 52 height 21
click at [369, 187] on input "Good" at bounding box center [363, 176] width 12 height 21
radio input "true"
click at [383, 574] on p "Good" at bounding box center [402, 563] width 52 height 21
click at [369, 574] on input "Good" at bounding box center [363, 563] width 12 height 21
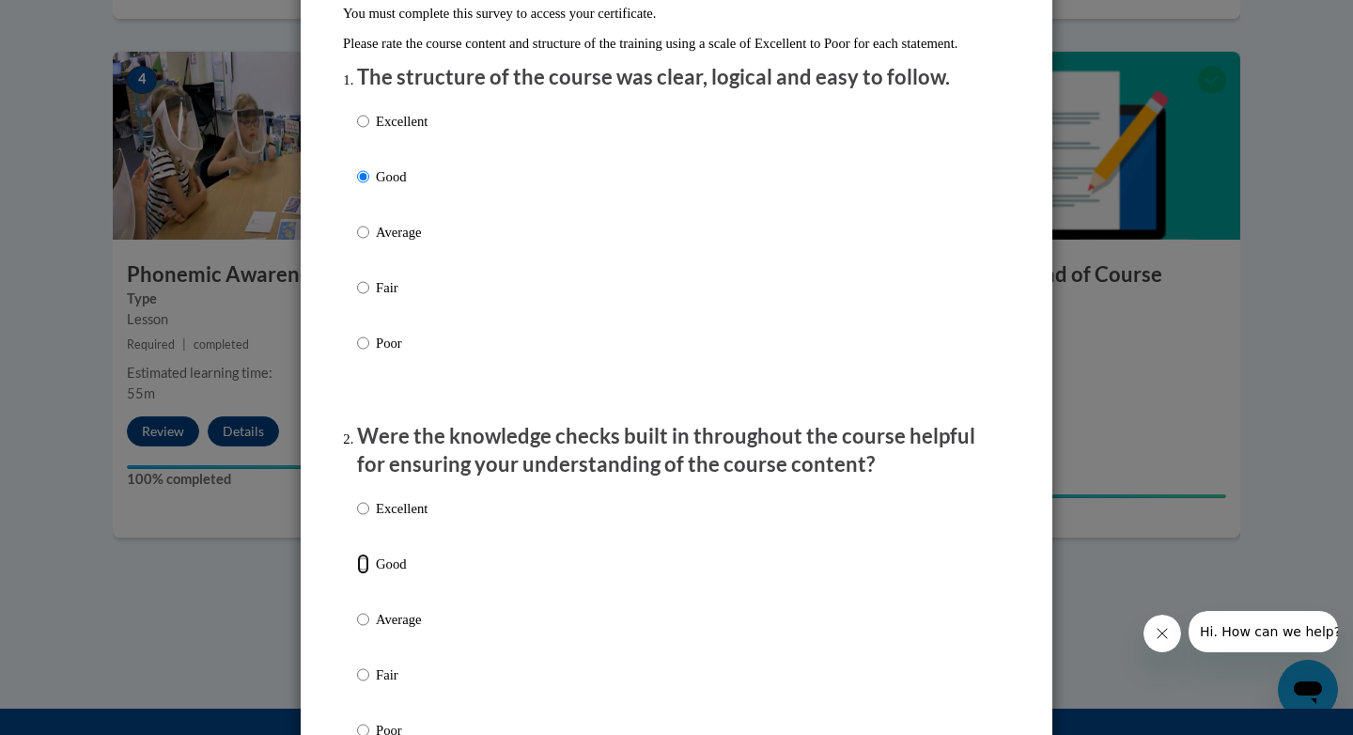
radio input "true"
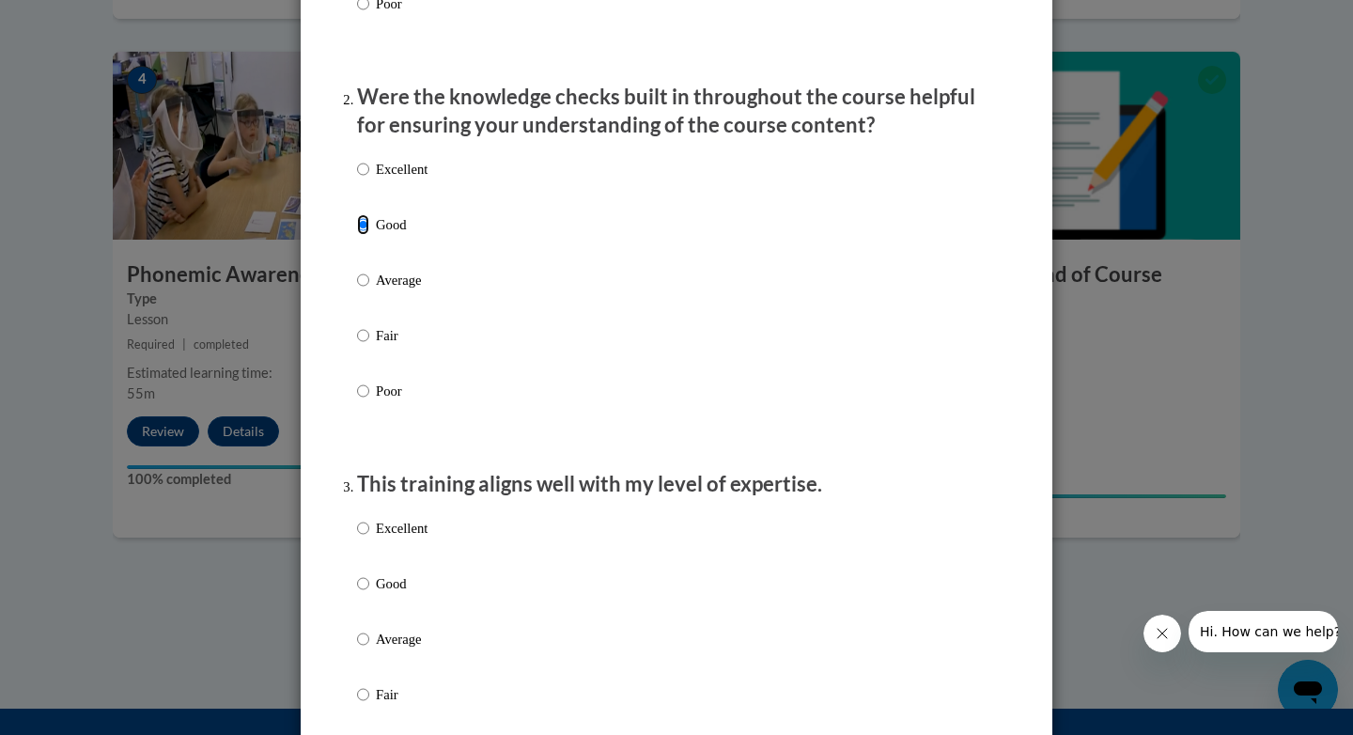
scroll to position [567, 0]
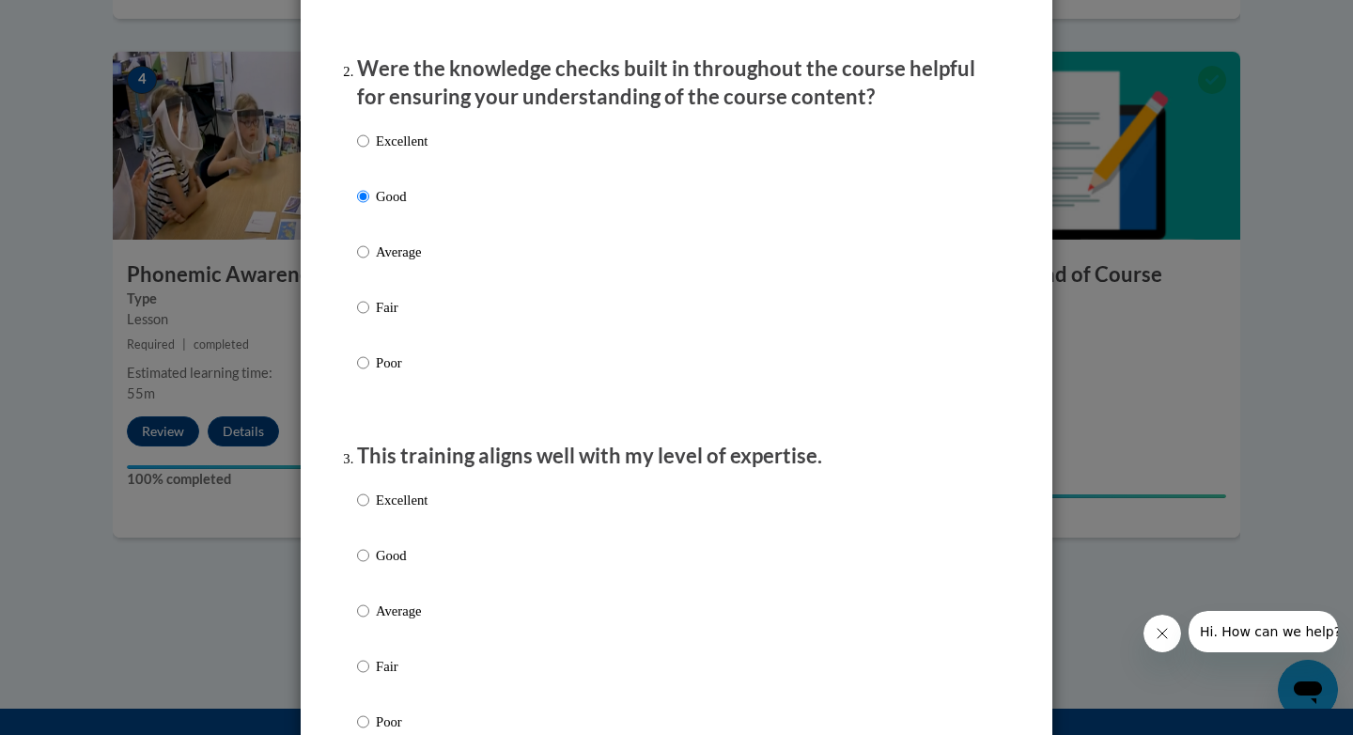
click at [383, 566] on p "Good" at bounding box center [402, 555] width 52 height 21
click at [369, 566] on input "Good" at bounding box center [363, 555] width 12 height 21
radio input "true"
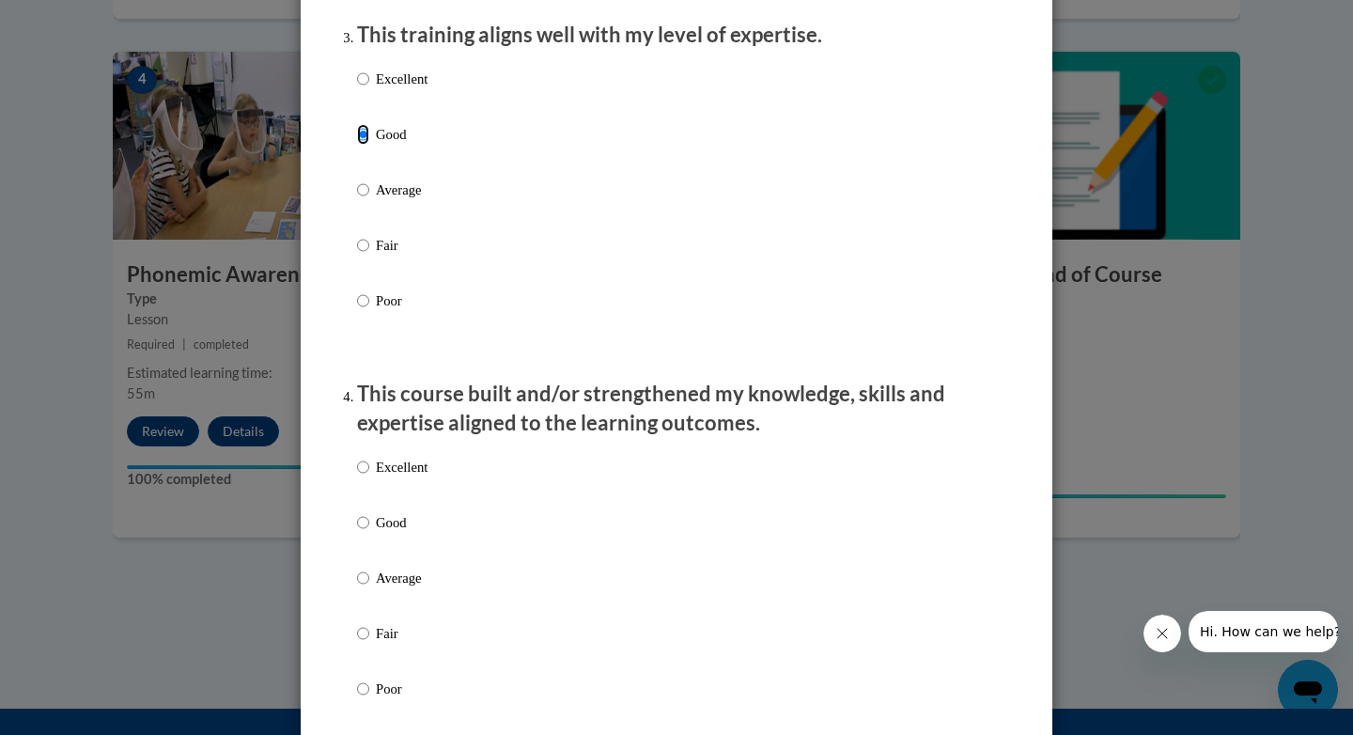
scroll to position [1050, 0]
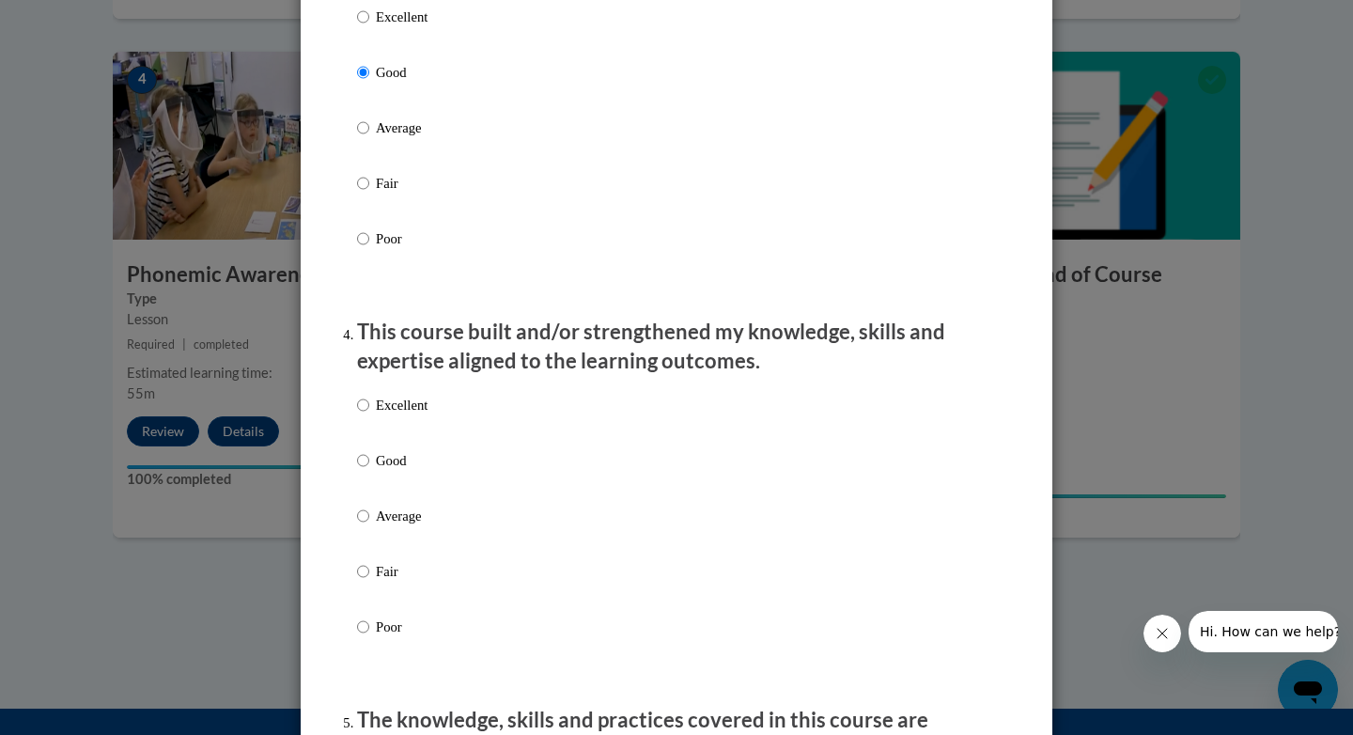
click at [382, 471] on p "Good" at bounding box center [402, 460] width 52 height 21
click at [369, 471] on input "Good" at bounding box center [363, 460] width 12 height 21
radio input "true"
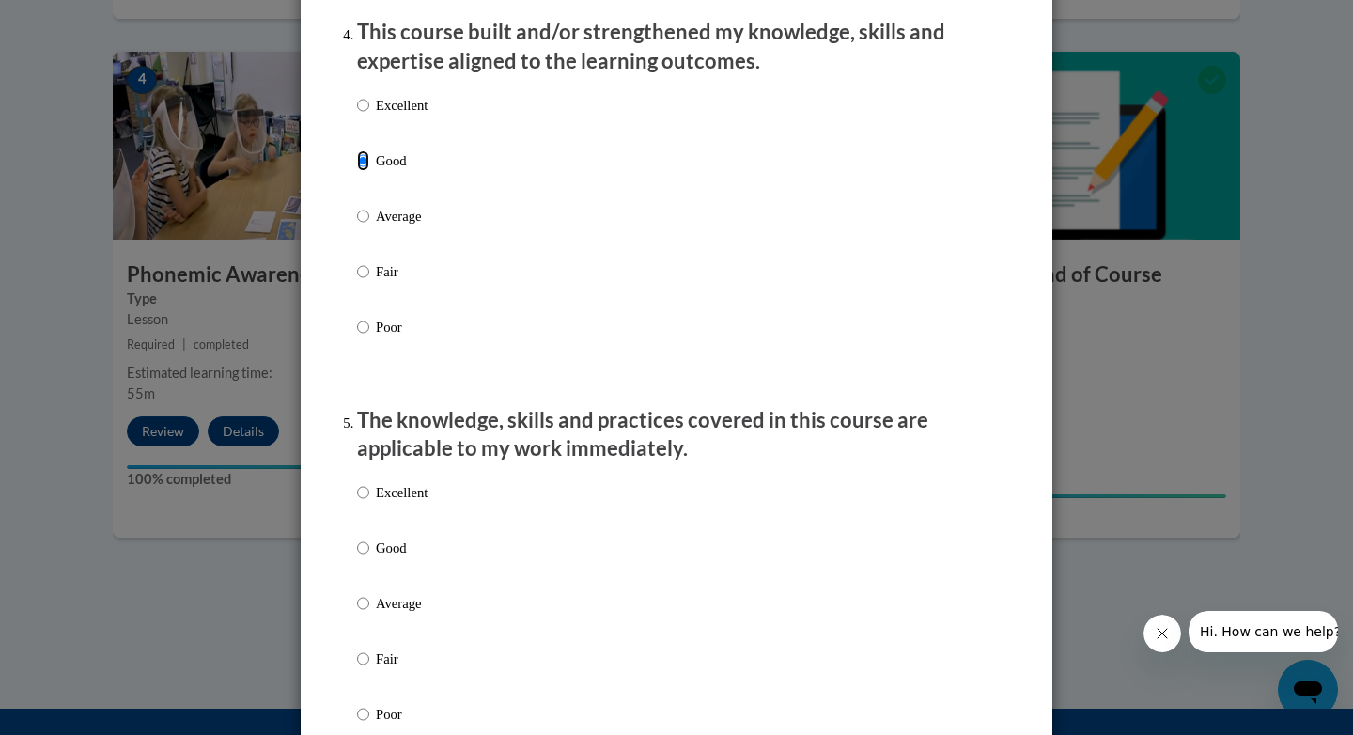
scroll to position [1360, 0]
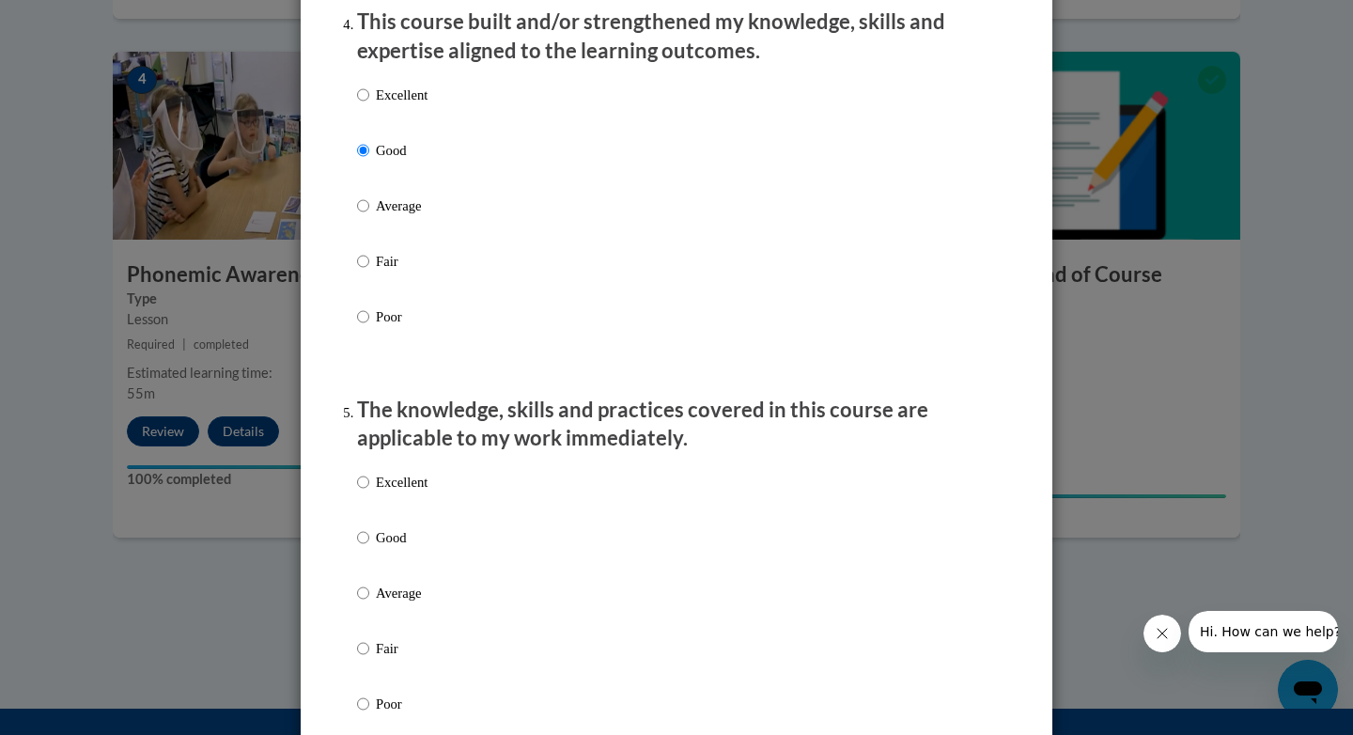
click at [411, 548] on p "Good" at bounding box center [402, 537] width 52 height 21
click at [369, 548] on input "Good" at bounding box center [363, 537] width 12 height 21
radio input "true"
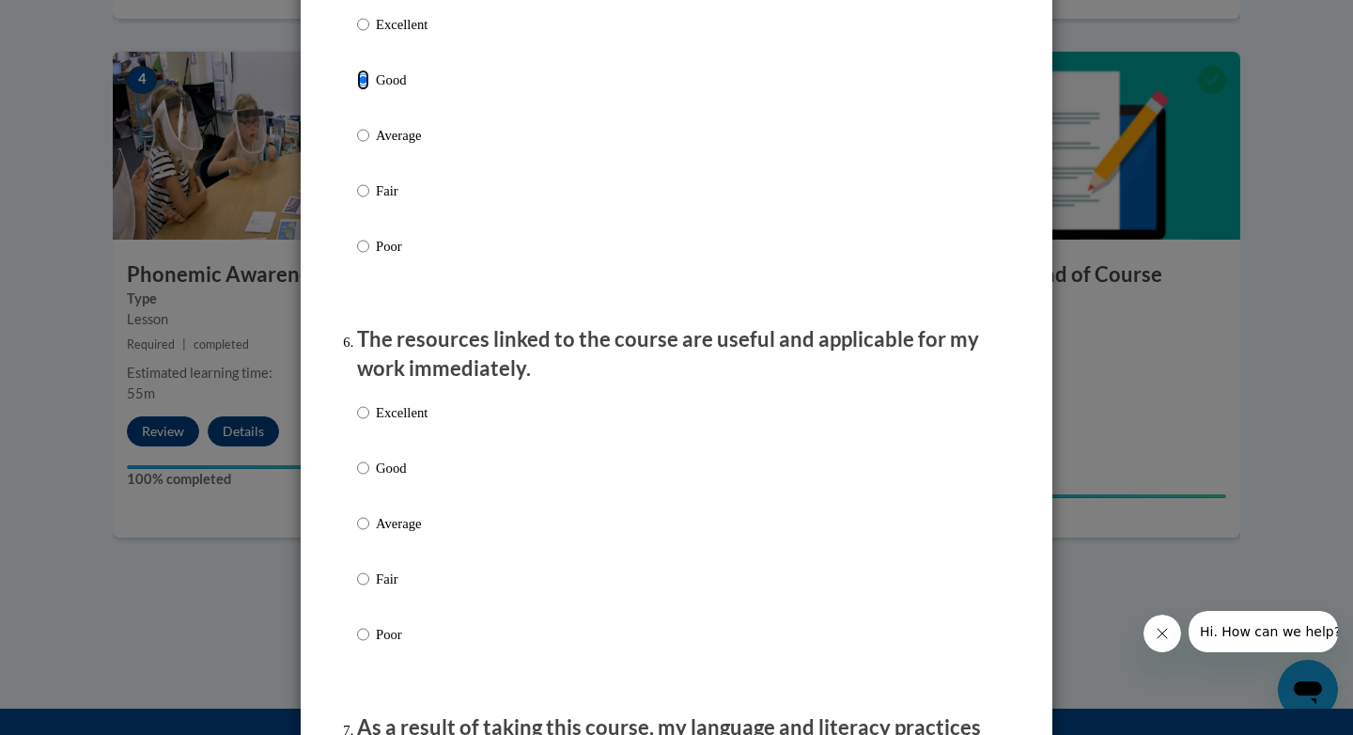
scroll to position [1891, 0]
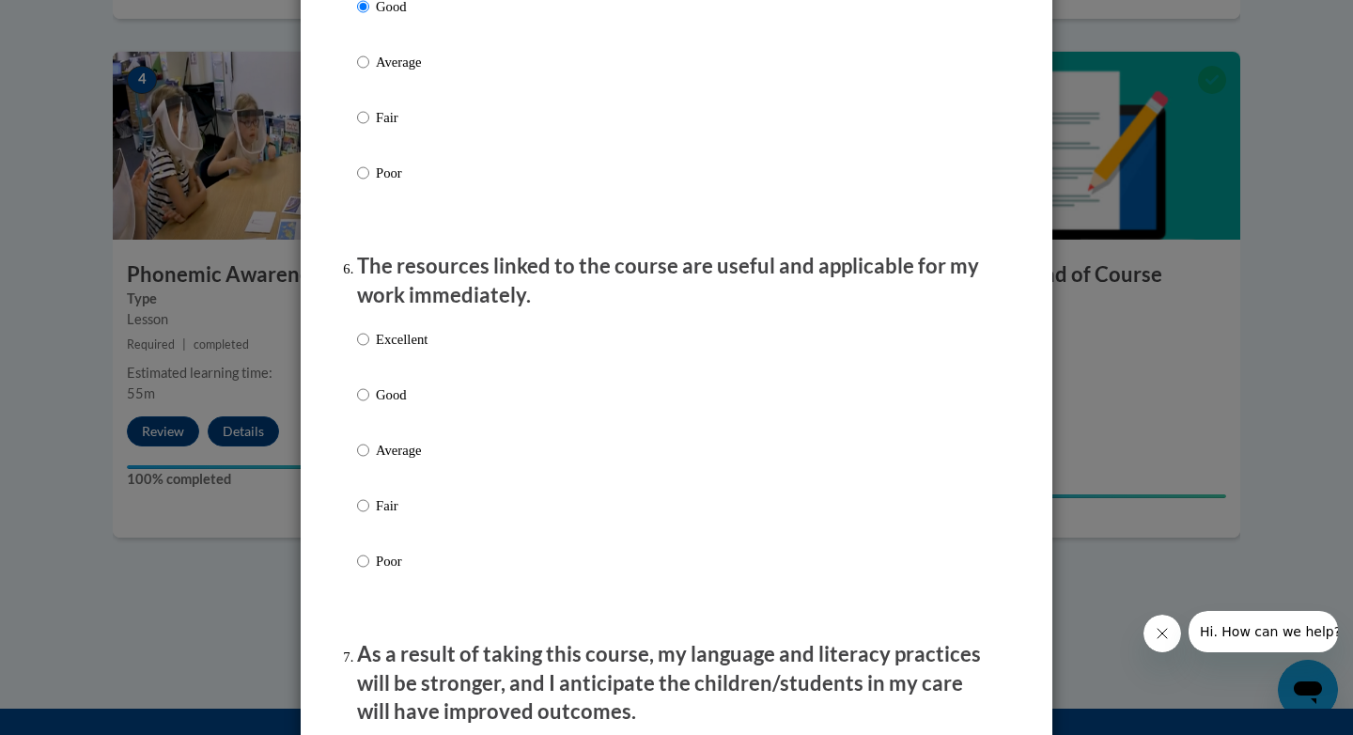
click at [373, 405] on label "Good" at bounding box center [392, 409] width 70 height 51
click at [369, 405] on input "Good" at bounding box center [363, 394] width 12 height 21
radio input "true"
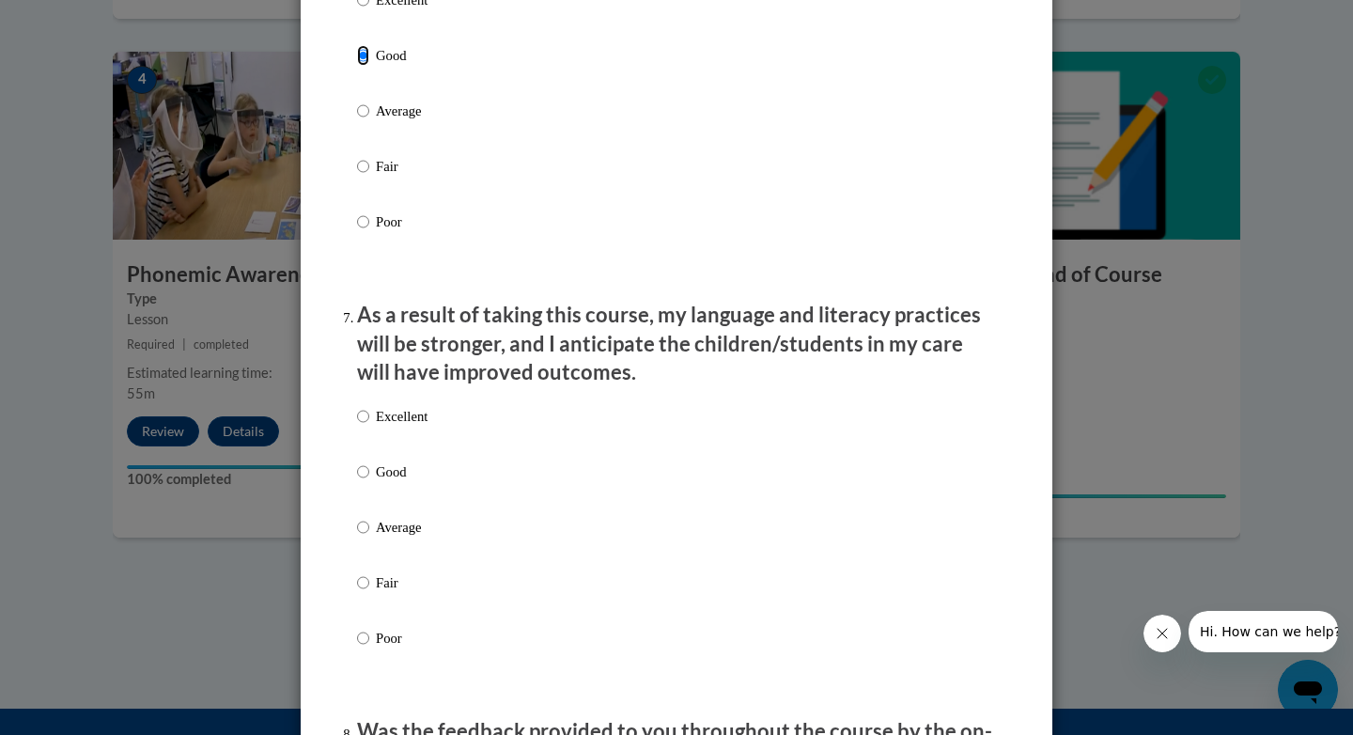
scroll to position [2237, 0]
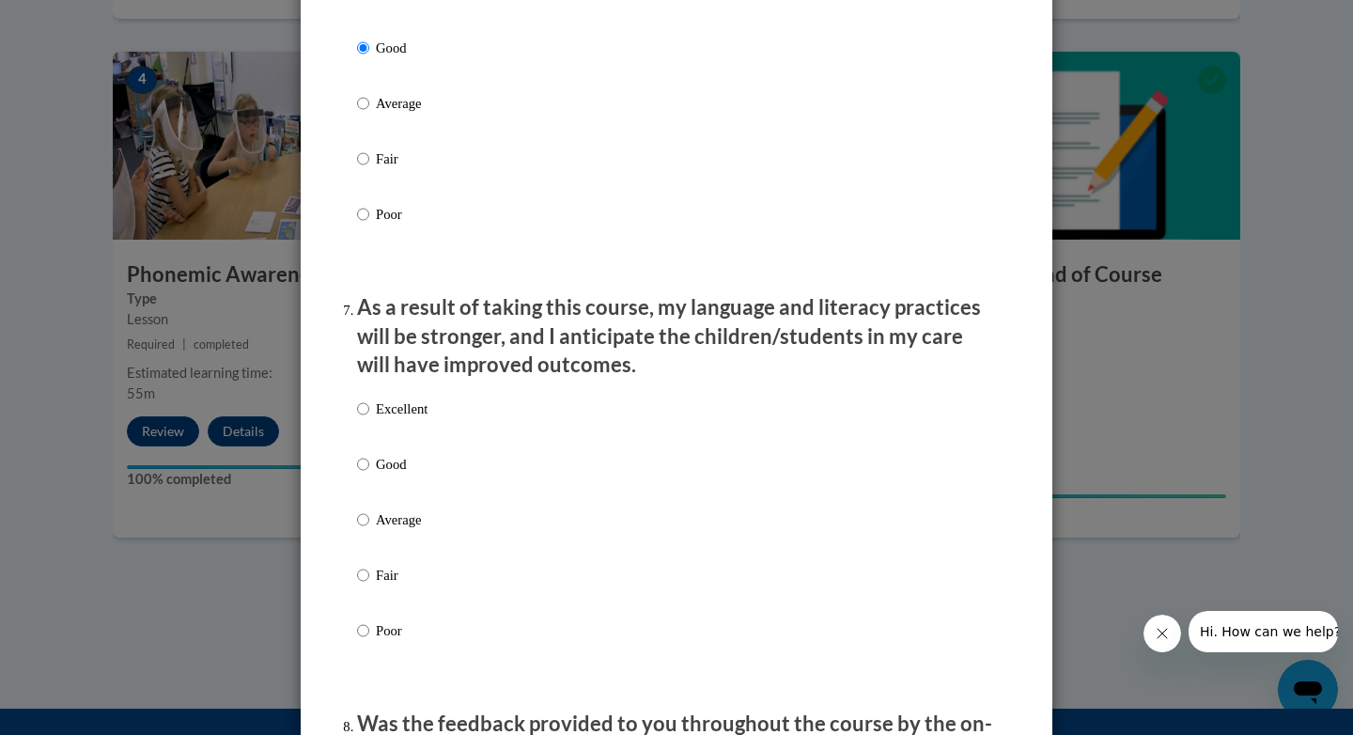
click at [393, 475] on p "Good" at bounding box center [402, 464] width 52 height 21
click at [369, 475] on input "Good" at bounding box center [363, 464] width 12 height 21
radio input "true"
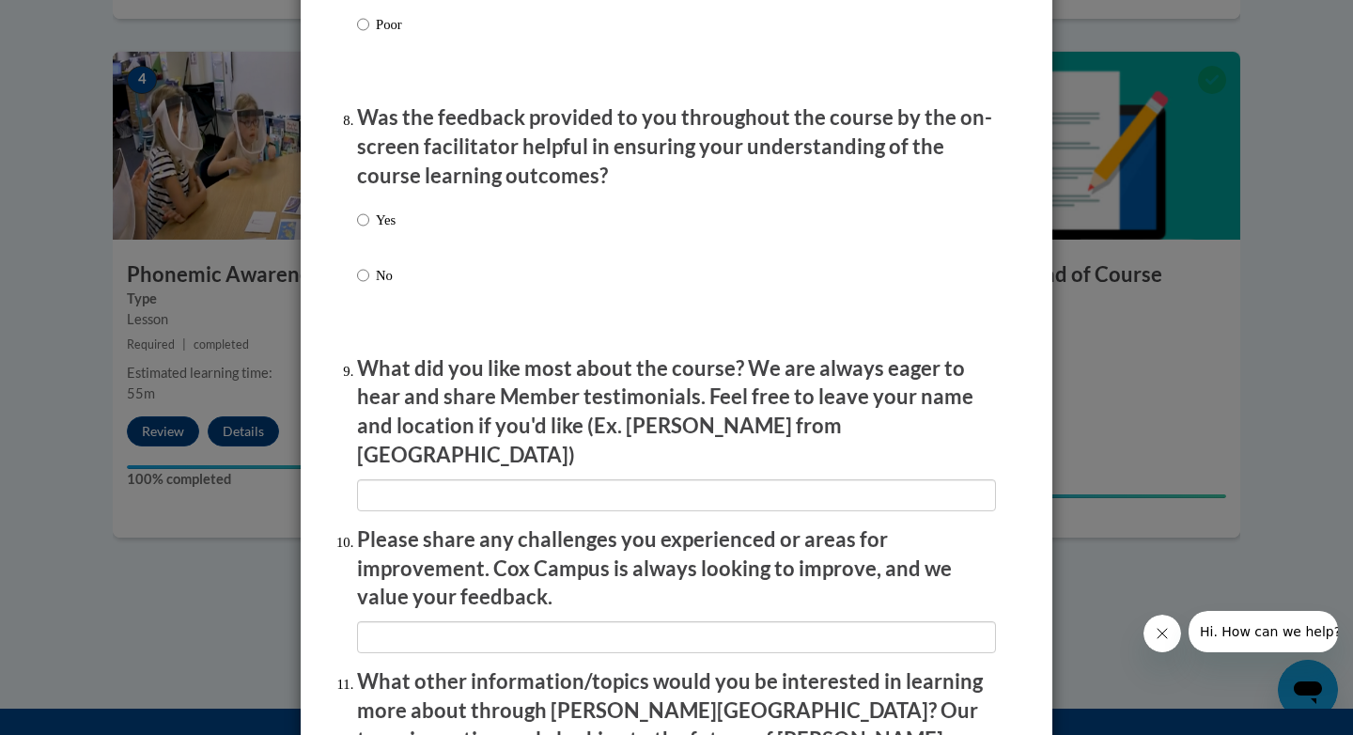
scroll to position [2849, 0]
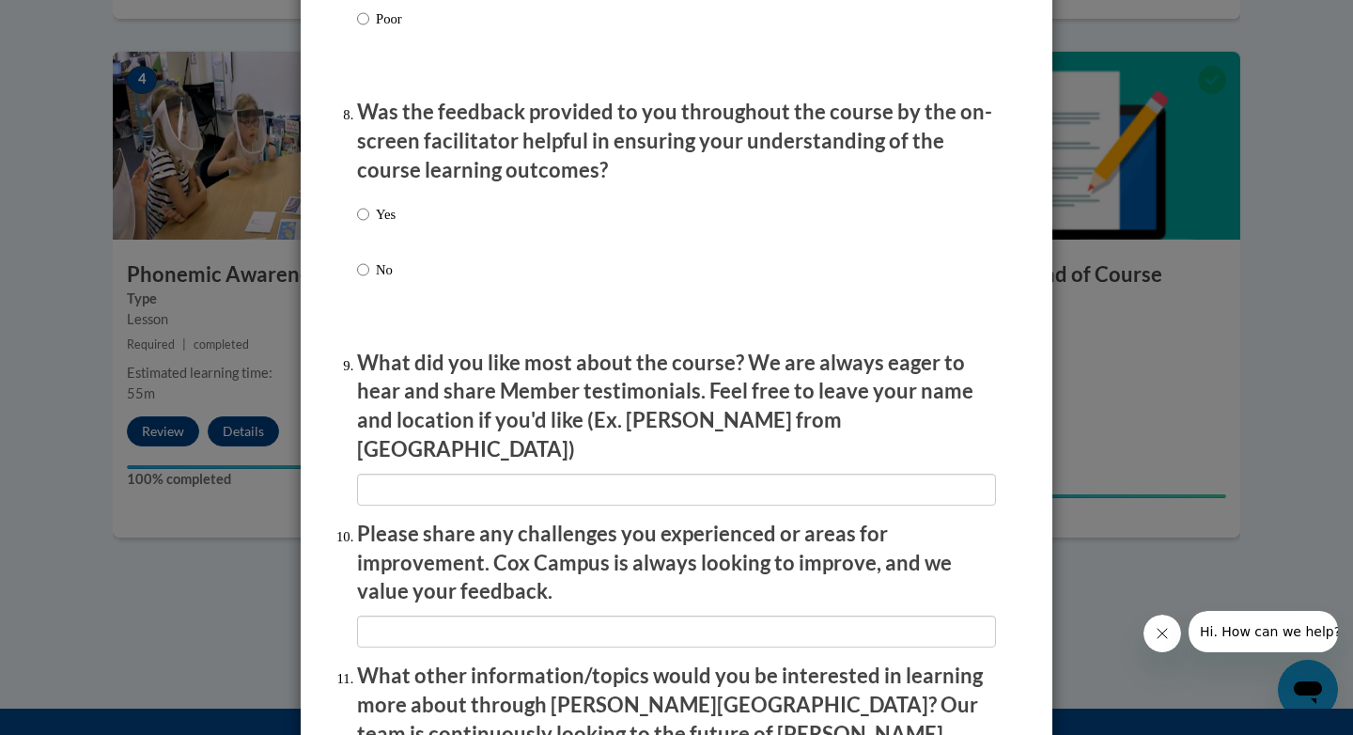
click at [380, 225] on p "Yes" at bounding box center [386, 214] width 20 height 21
click at [369, 225] on input "Yes" at bounding box center [363, 214] width 12 height 21
radio input "true"
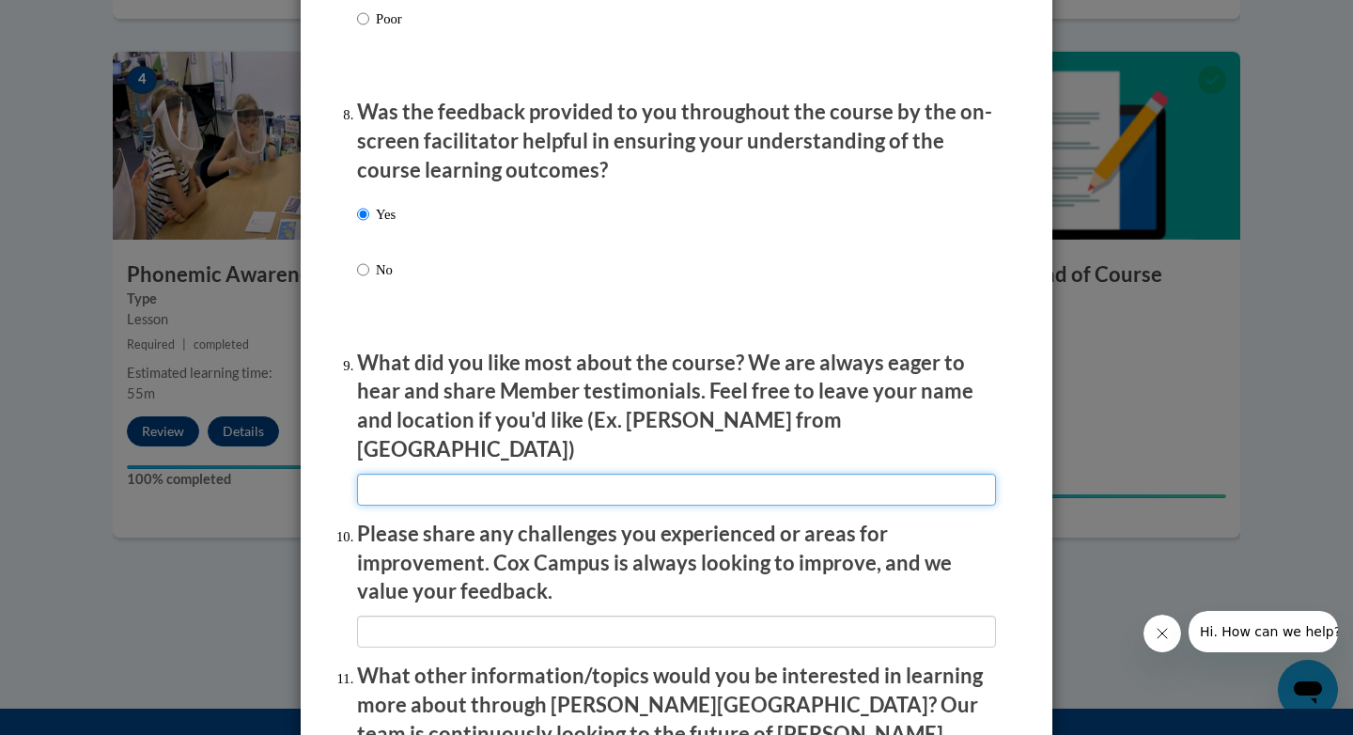
click at [430, 474] on input "textbox" at bounding box center [676, 490] width 639 height 32
type input "n/a"
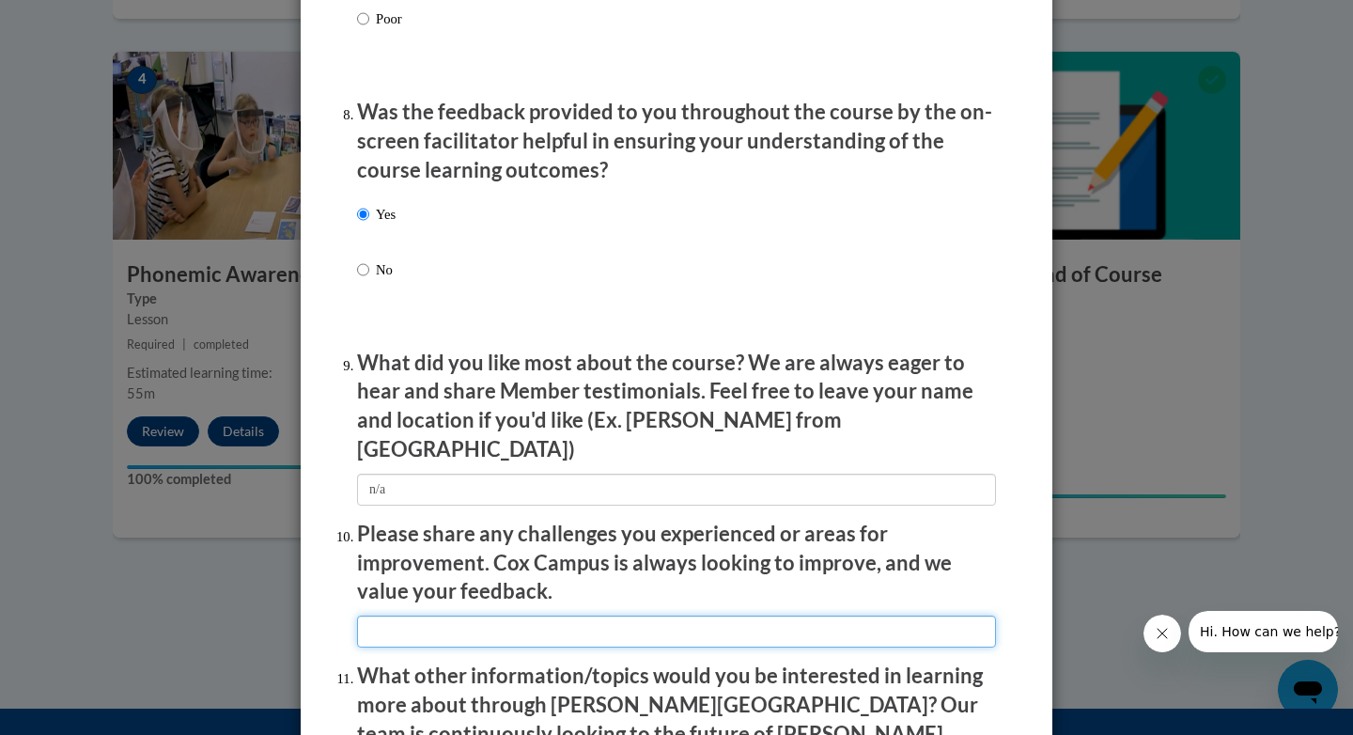
click at [456, 625] on input "textbox" at bounding box center [676, 631] width 639 height 32
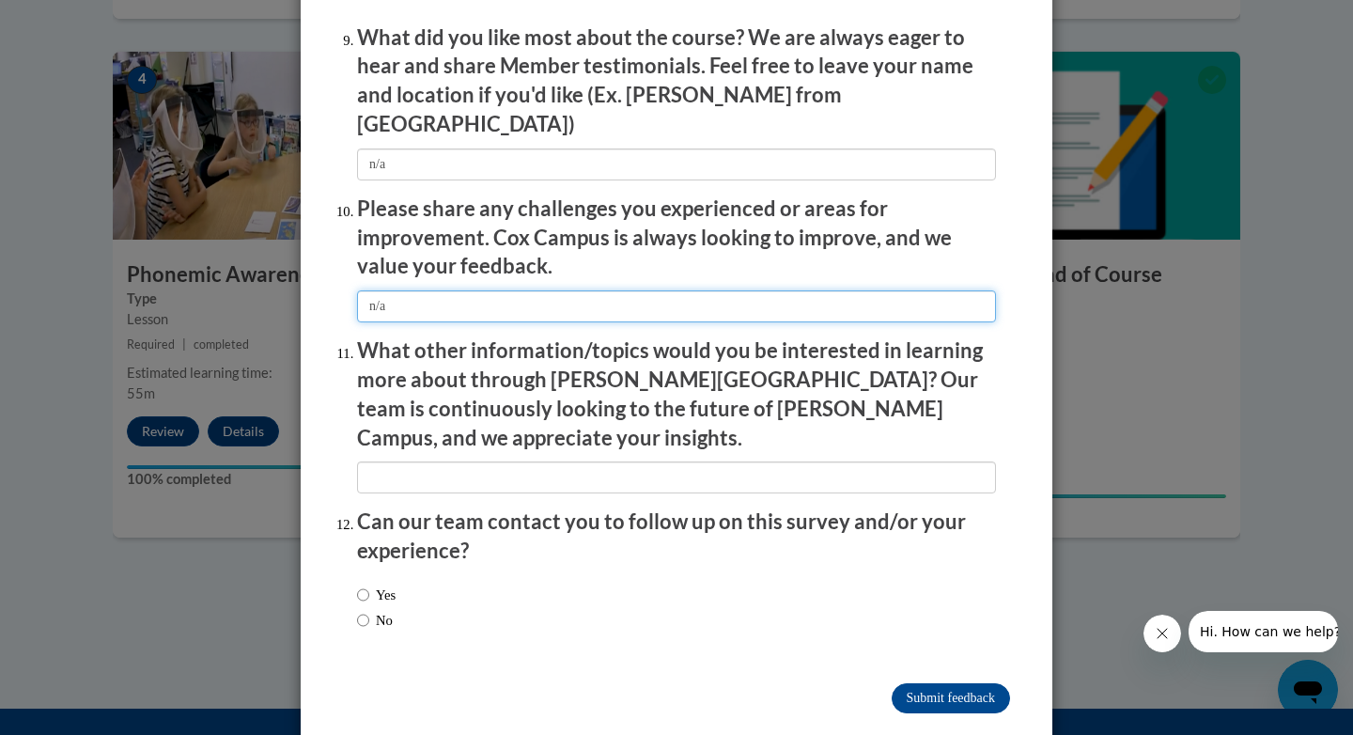
type input "n/a"
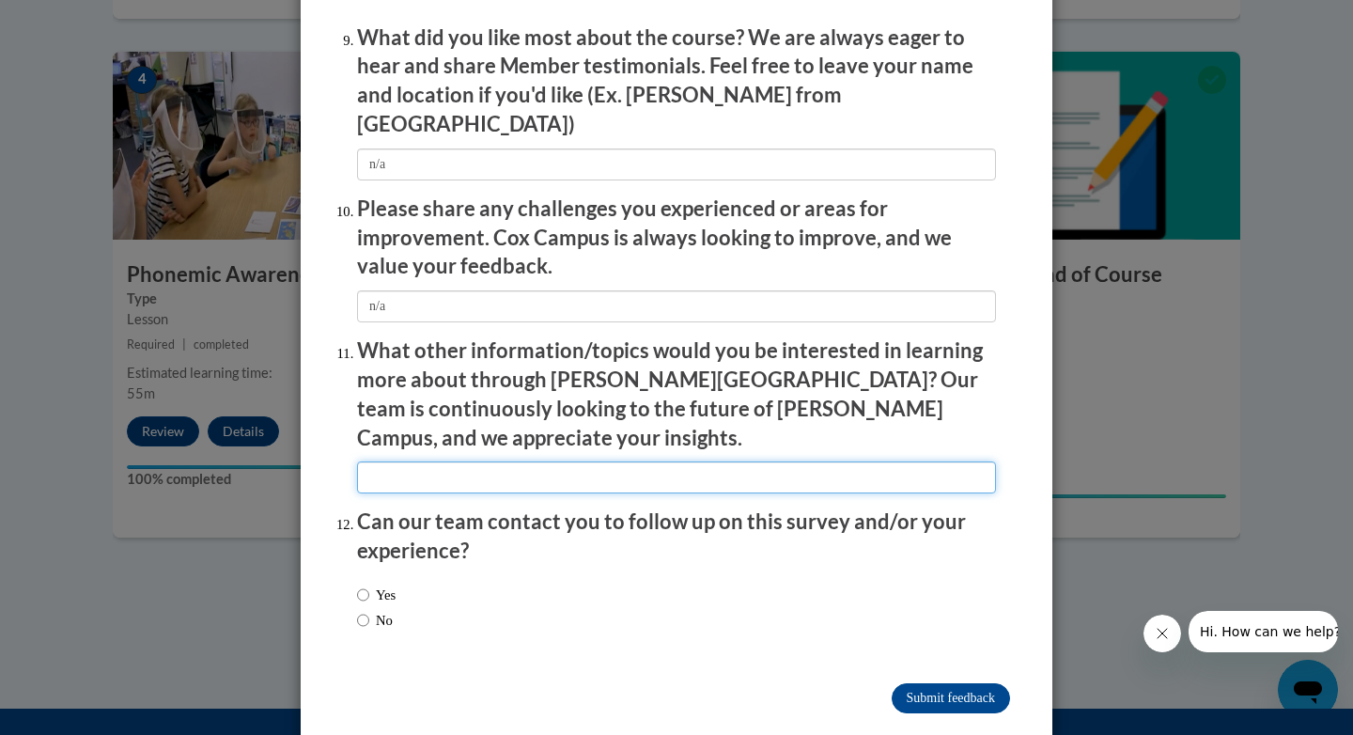
click at [451, 461] on input "textbox" at bounding box center [676, 477] width 639 height 32
type input "n/a"
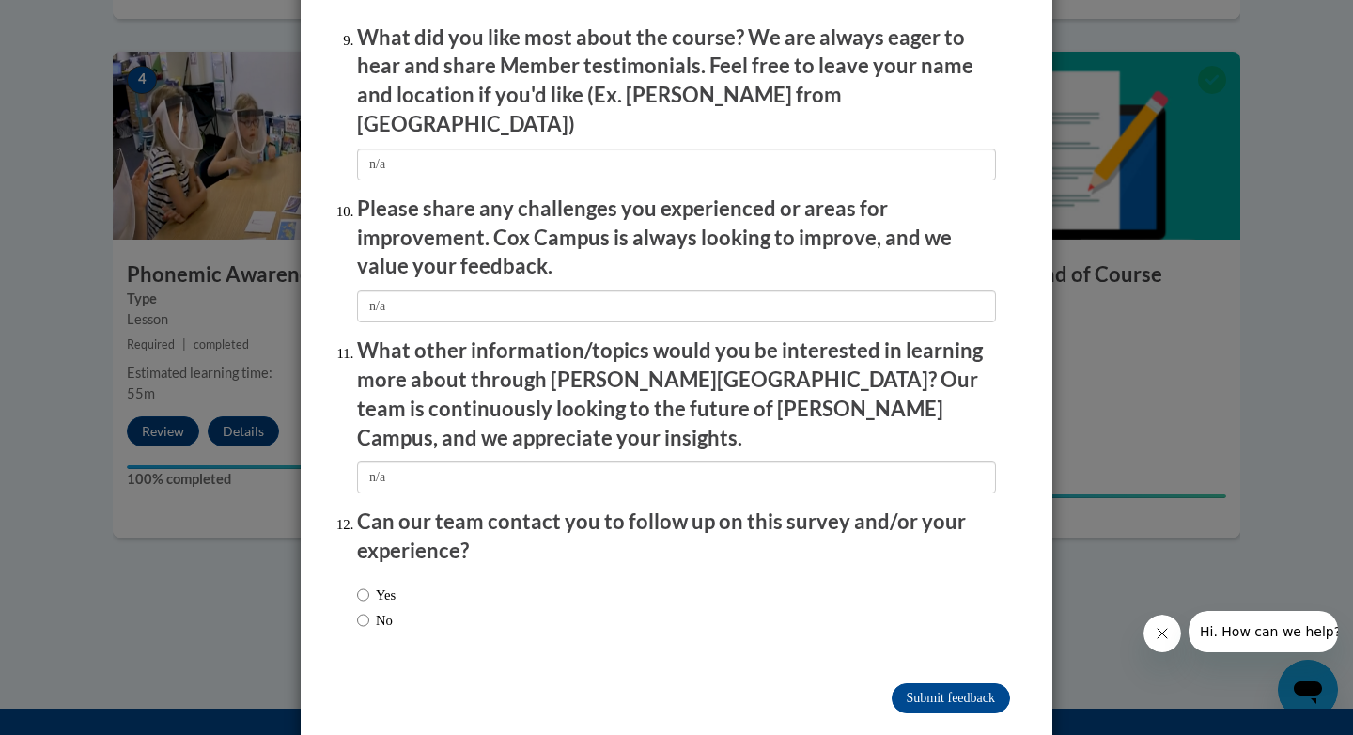
click at [406, 575] on div "Yes No" at bounding box center [676, 610] width 639 height 70
click at [384, 610] on label "No" at bounding box center [375, 620] width 36 height 21
click at [369, 610] on input "No" at bounding box center [363, 620] width 12 height 21
radio input "true"
click at [920, 683] on input "Submit feedback" at bounding box center [951, 698] width 118 height 30
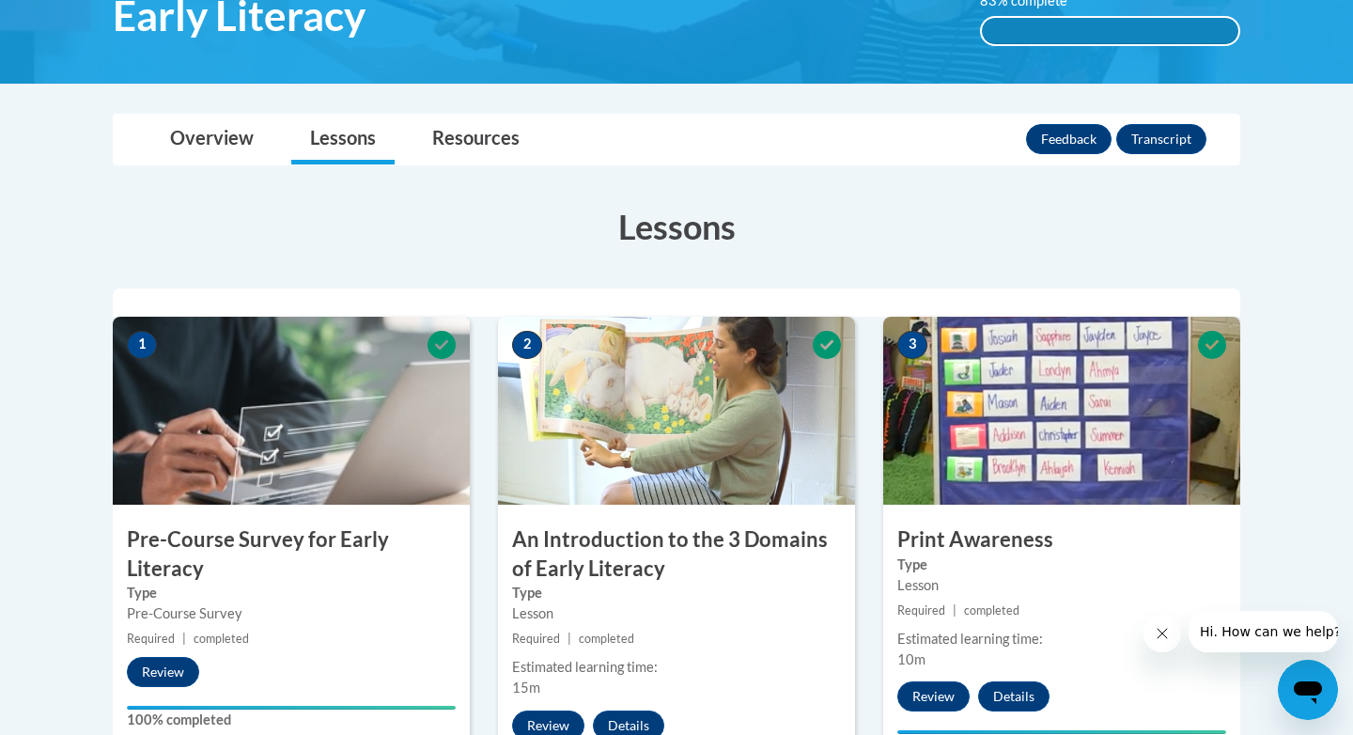
scroll to position [344, 0]
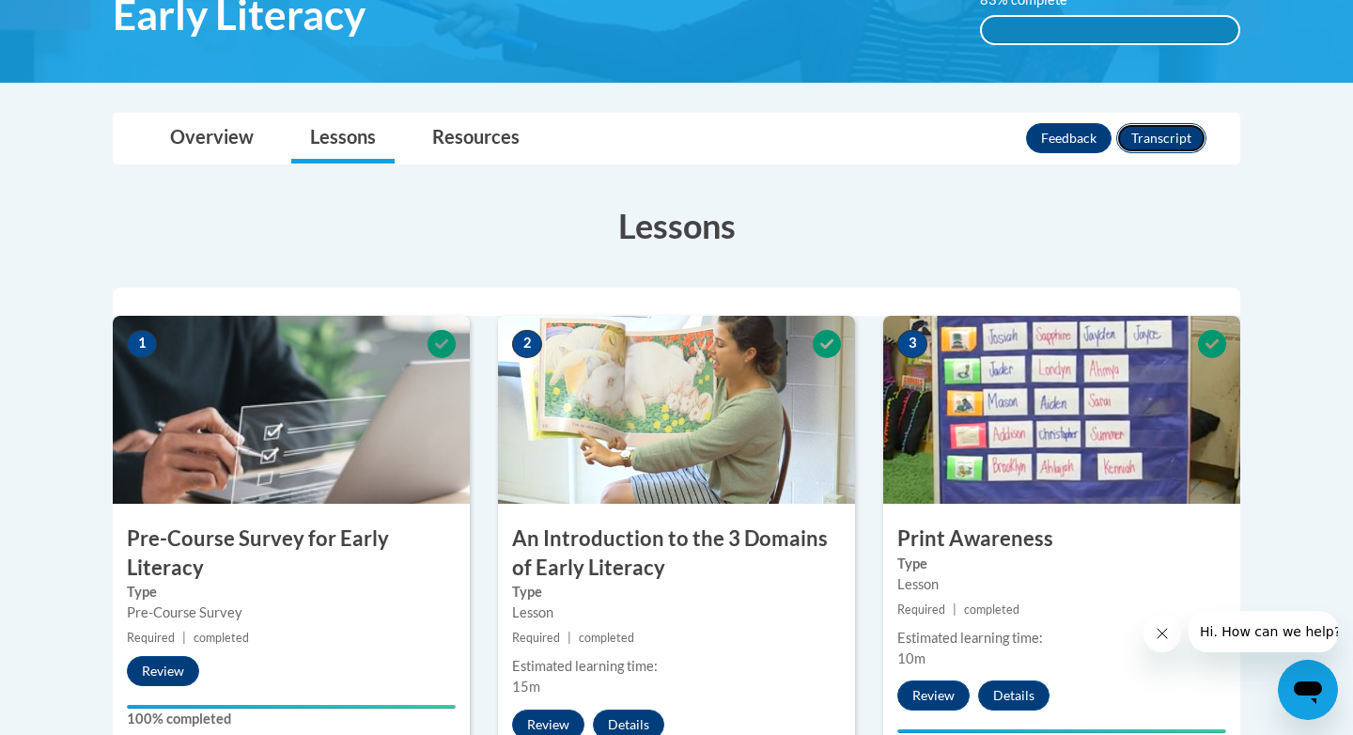
click at [1154, 146] on button "Transcript" at bounding box center [1161, 138] width 90 height 30
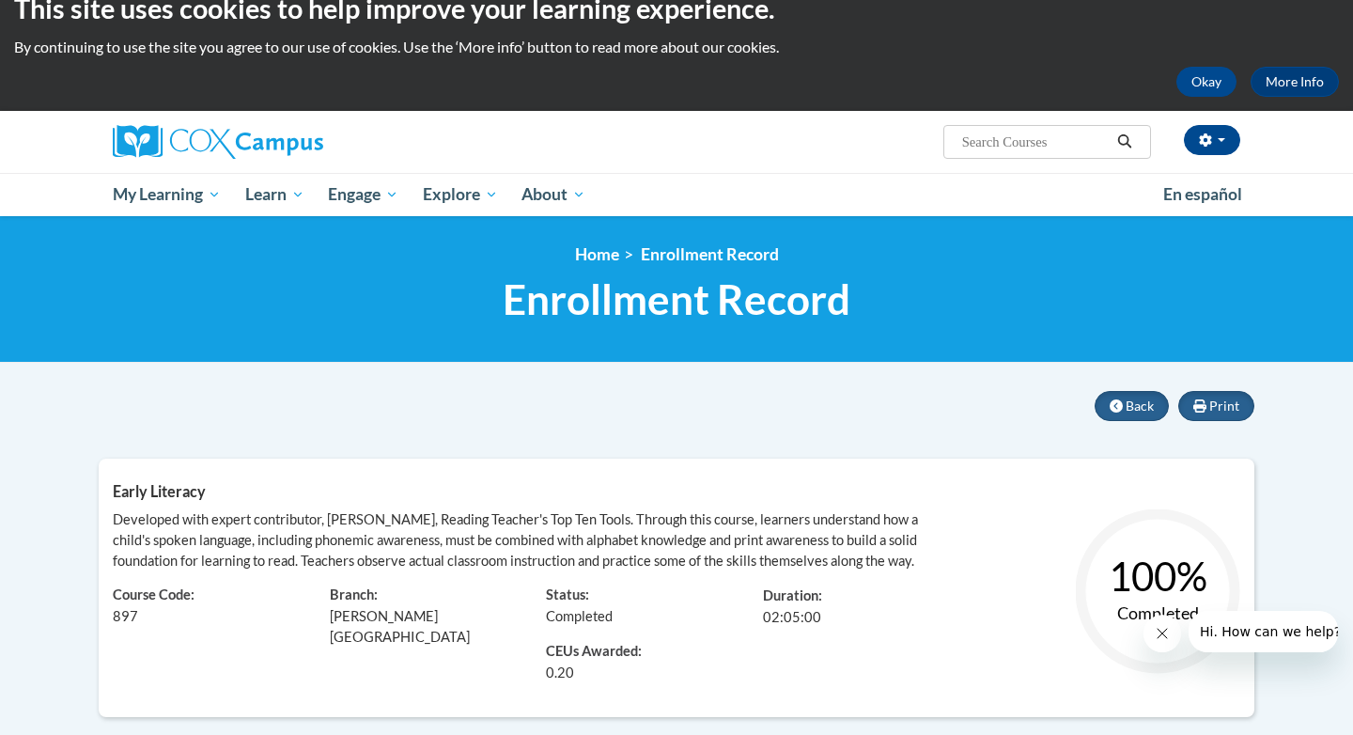
scroll to position [49, 0]
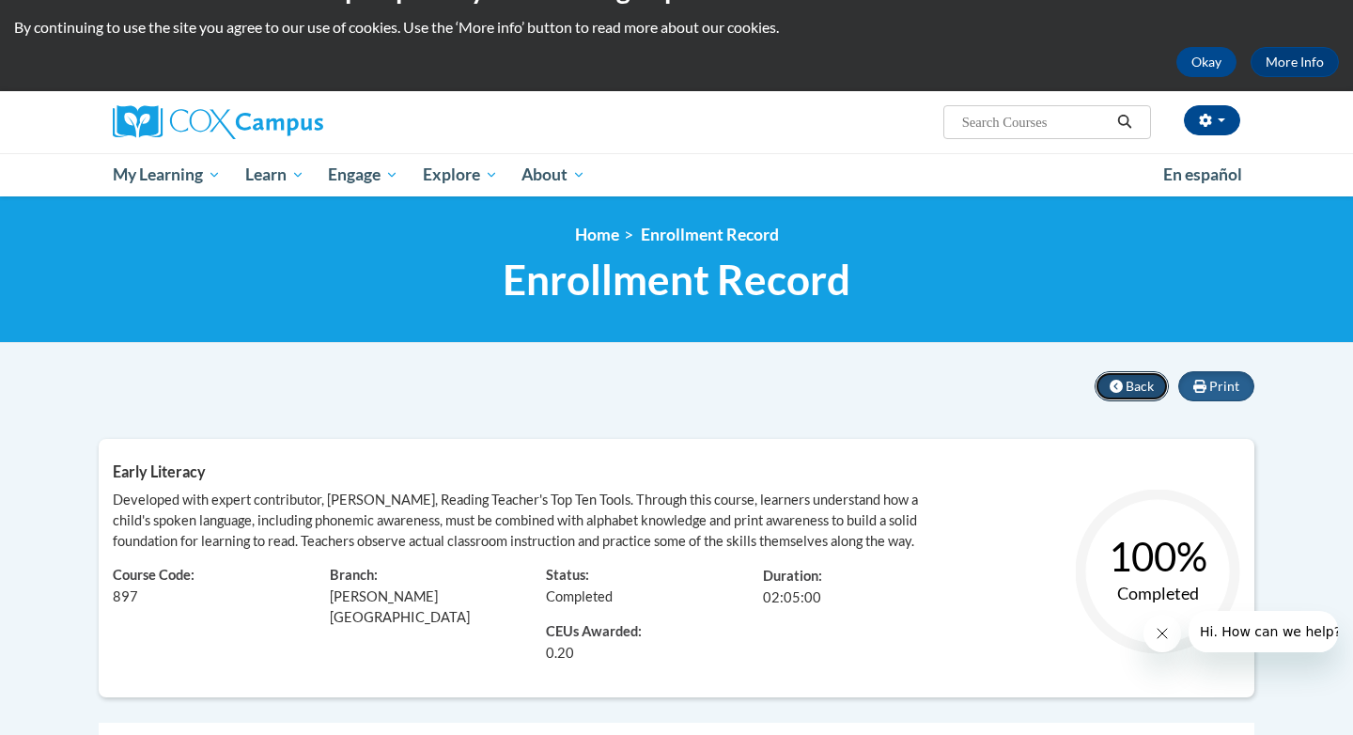
click at [1119, 380] on icon at bounding box center [1116, 386] width 13 height 13
